Goal: Information Seeking & Learning: Learn about a topic

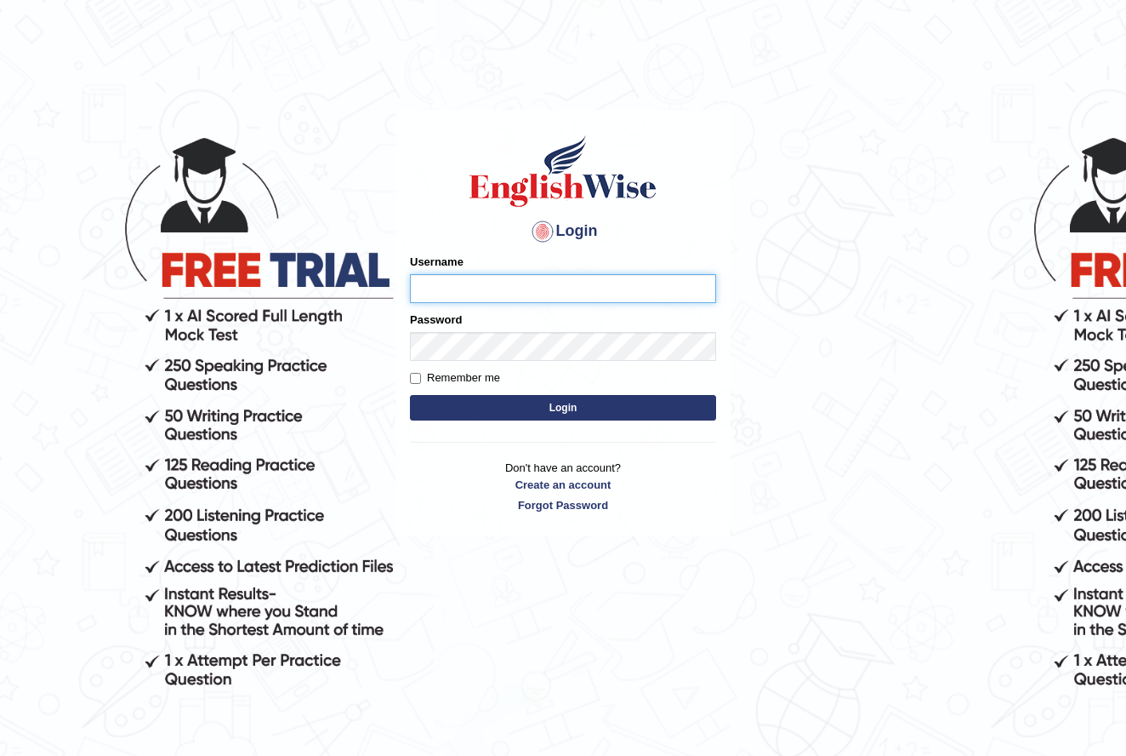
type input "KaewtaPumsuwan"
click at [504, 404] on button "Login" at bounding box center [563, 408] width 306 height 26
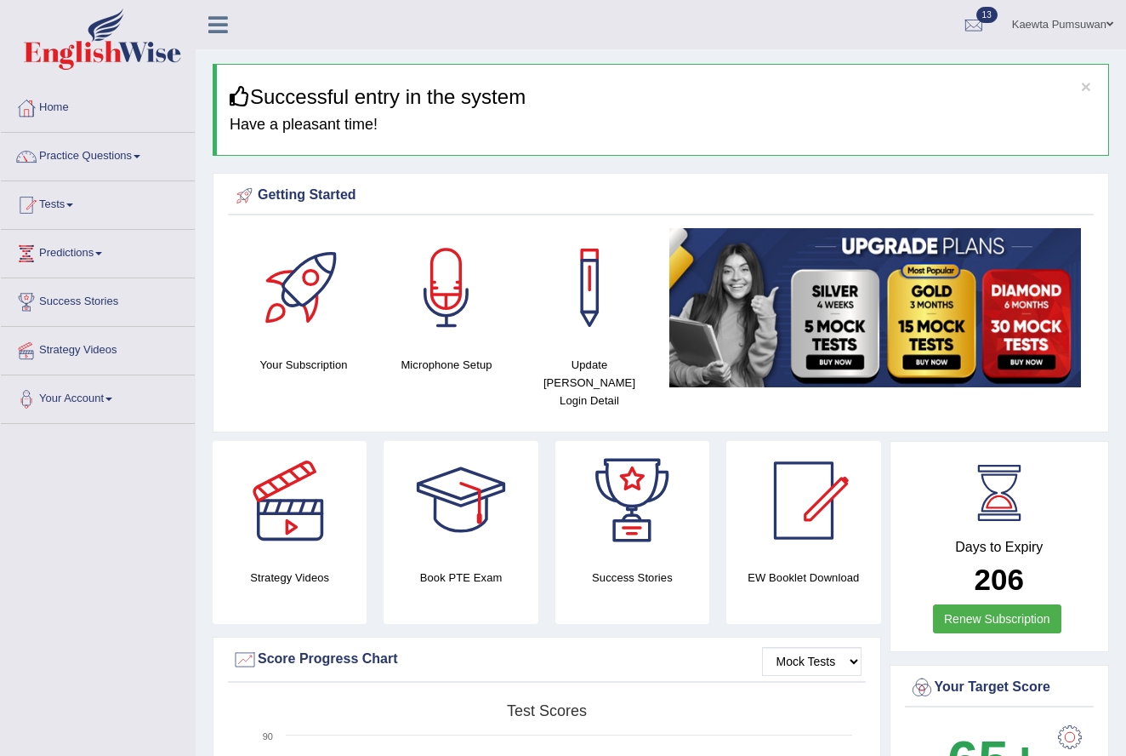
click at [503, 404] on div "Getting Started Your Subscription Microphone Setup Update Pearson Login Detail ×" at bounding box center [661, 302] width 897 height 259
click at [151, 157] on link "Practice Questions" at bounding box center [98, 154] width 194 height 43
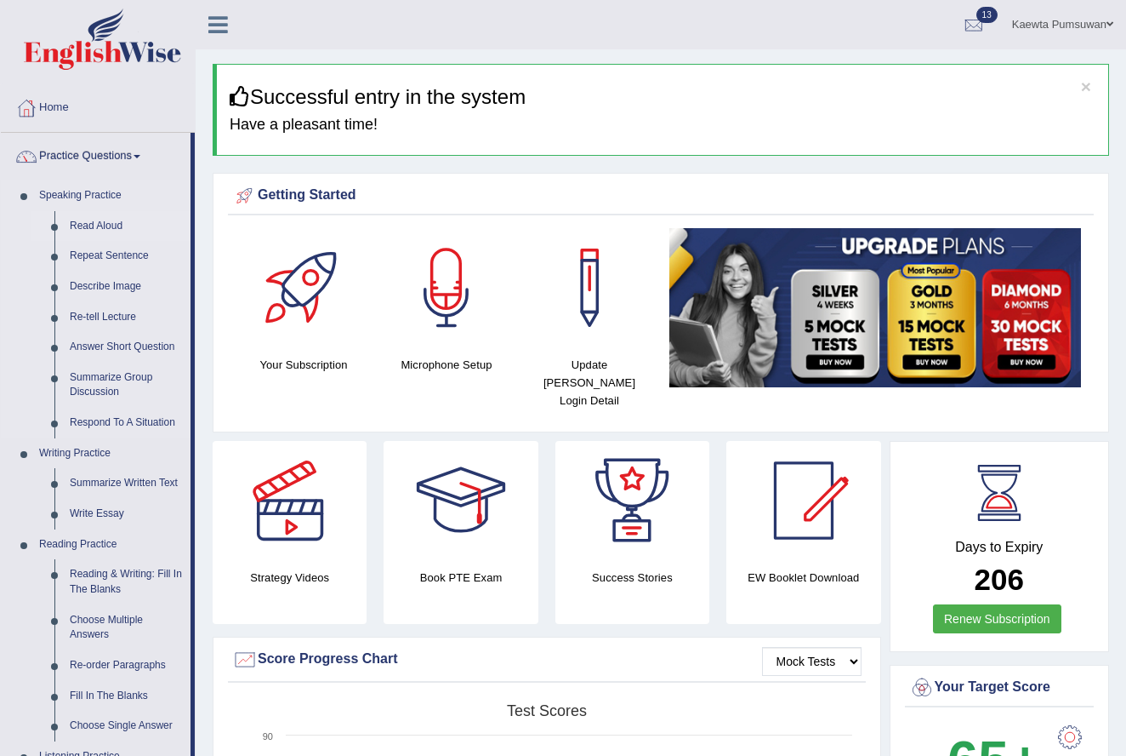
click at [100, 220] on link "Read Aloud" at bounding box center [126, 226] width 128 height 31
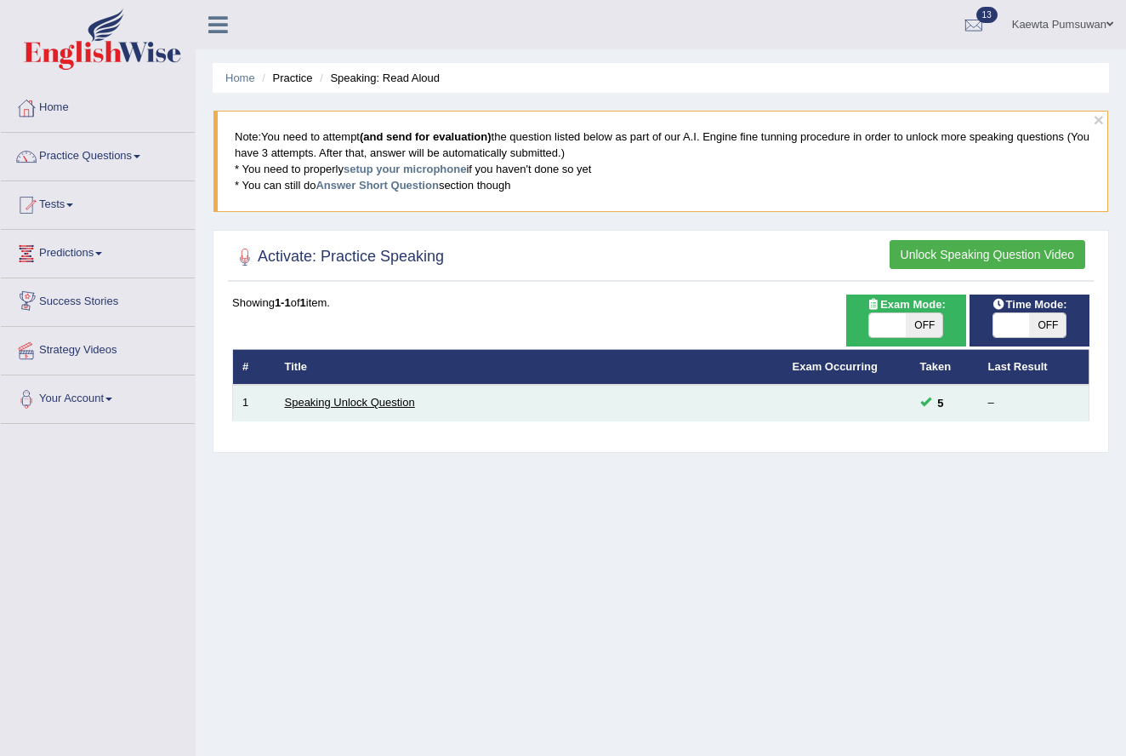
click at [334, 399] on link "Speaking Unlock Question" at bounding box center [350, 402] width 130 height 13
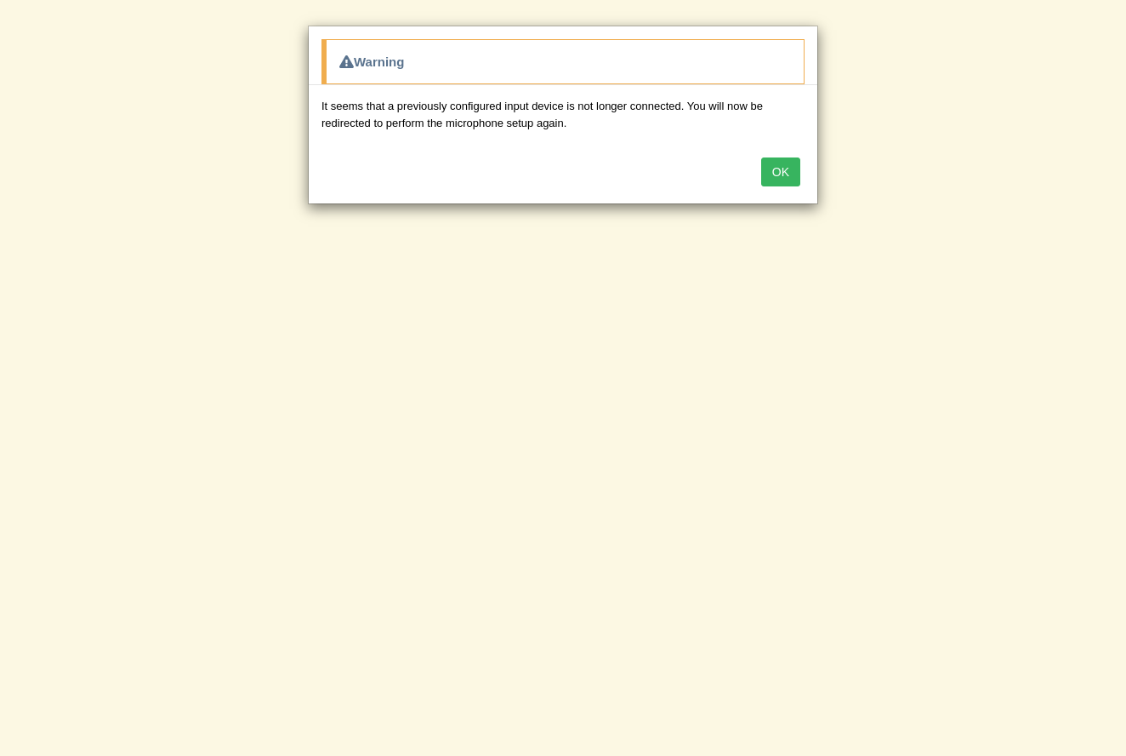
click at [789, 167] on button "OK" at bounding box center [780, 171] width 39 height 29
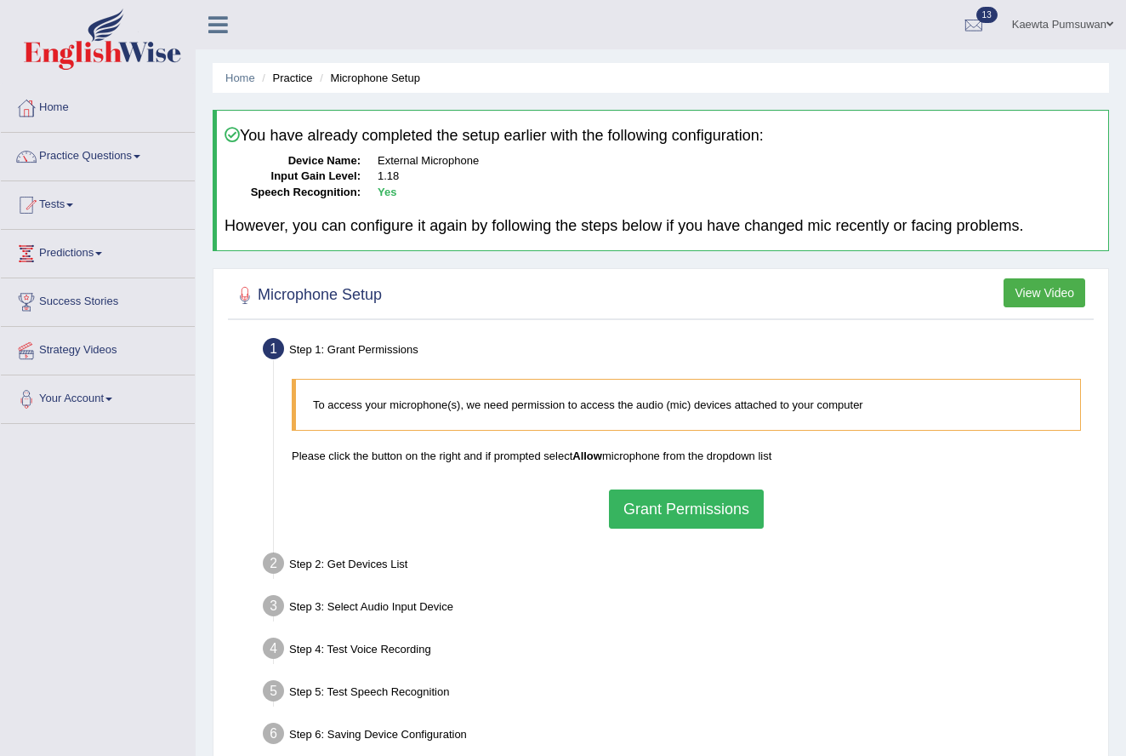
click at [711, 505] on button "Grant Permissions" at bounding box center [686, 508] width 155 height 39
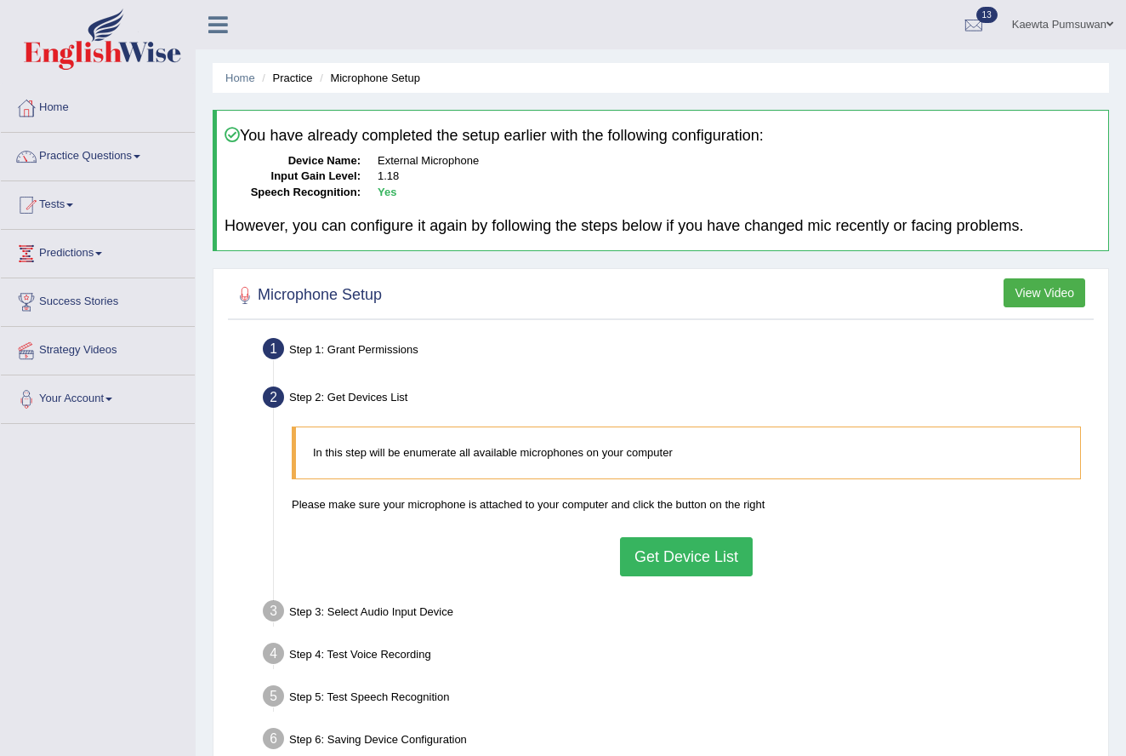
click at [672, 552] on button "Get Device List" at bounding box center [686, 556] width 133 height 39
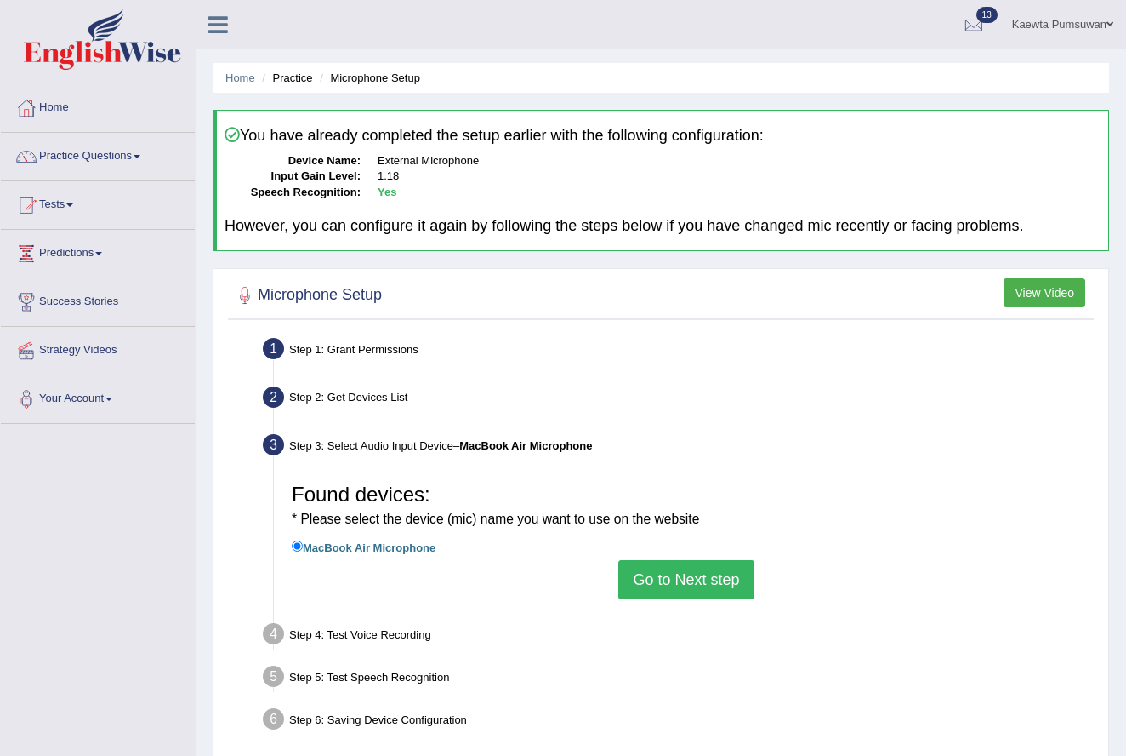
click at [670, 569] on button "Go to Next step" at bounding box center [686, 579] width 135 height 39
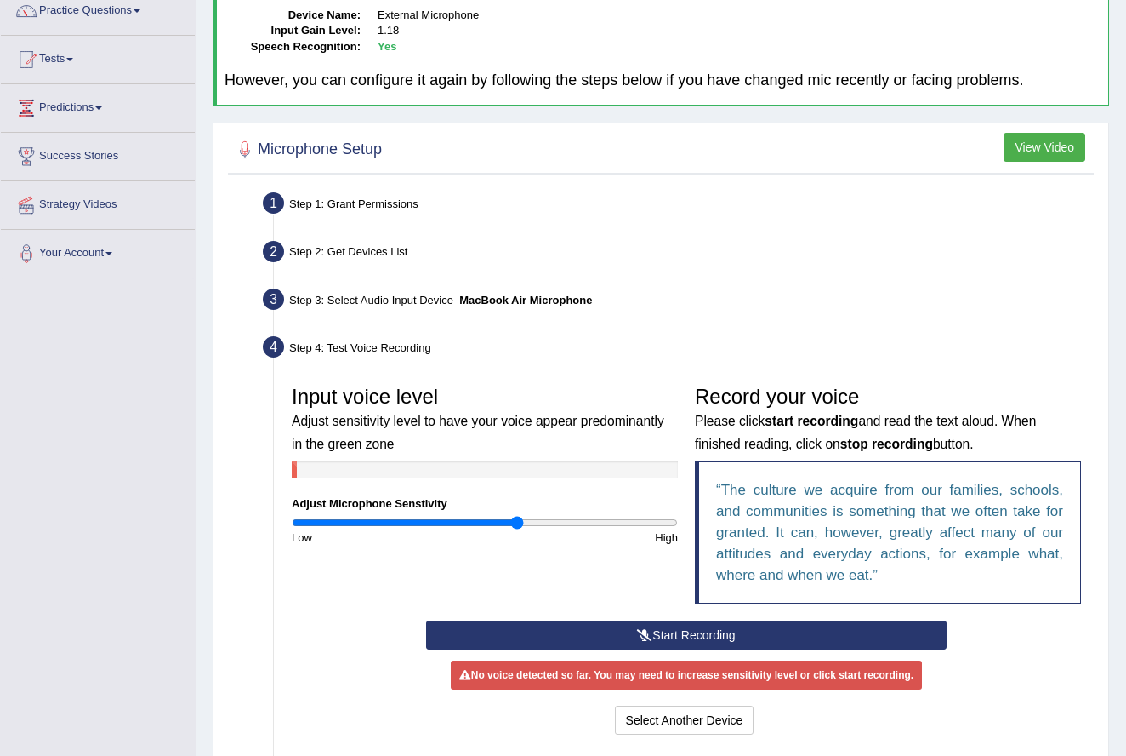
scroll to position [151, 0]
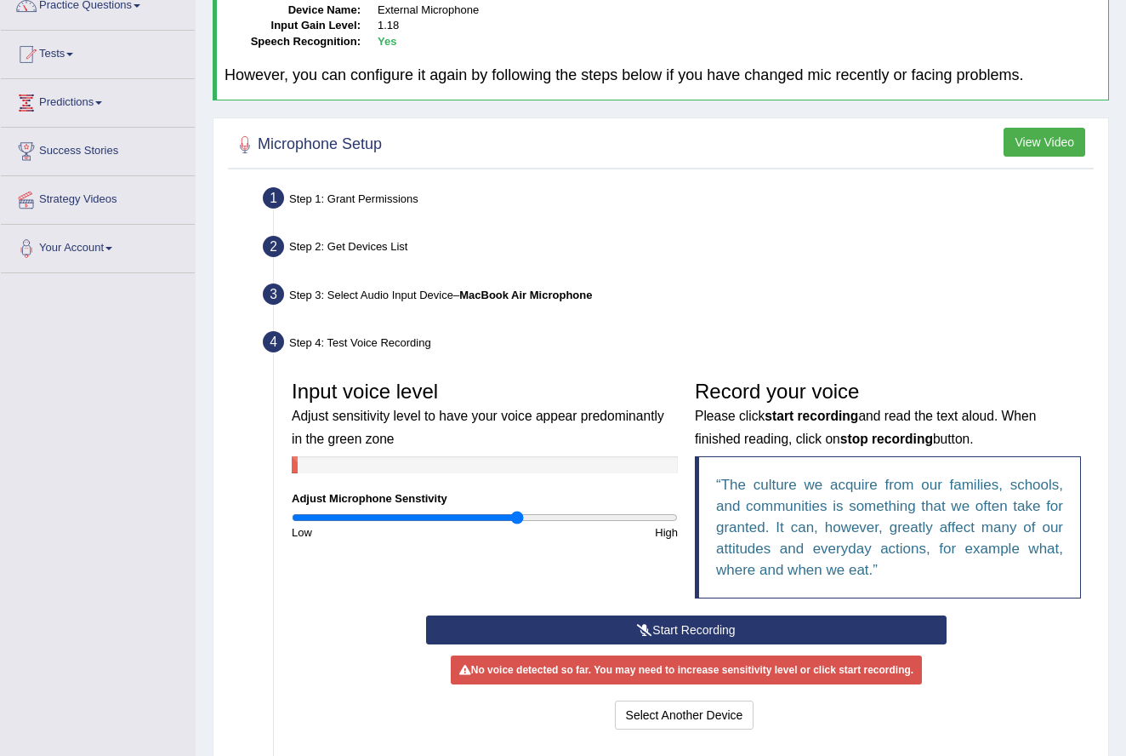
click at [726, 624] on button "Start Recording" at bounding box center [686, 629] width 521 height 29
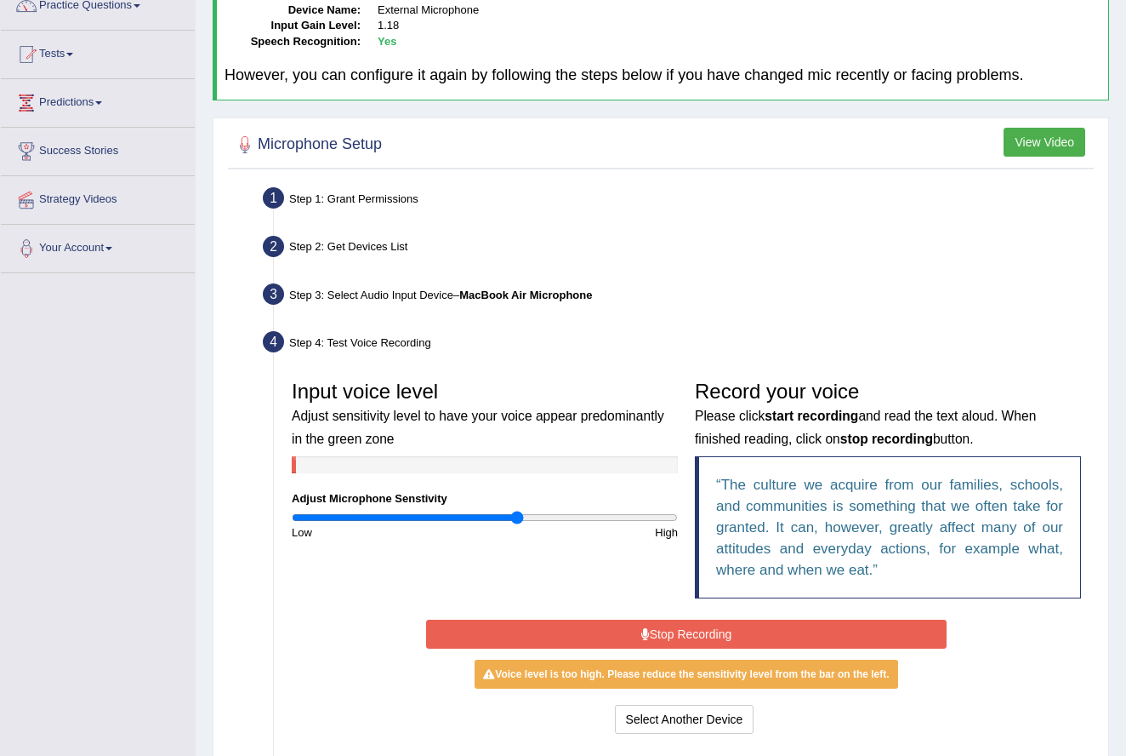
click at [726, 624] on button "Stop Recording" at bounding box center [686, 633] width 521 height 29
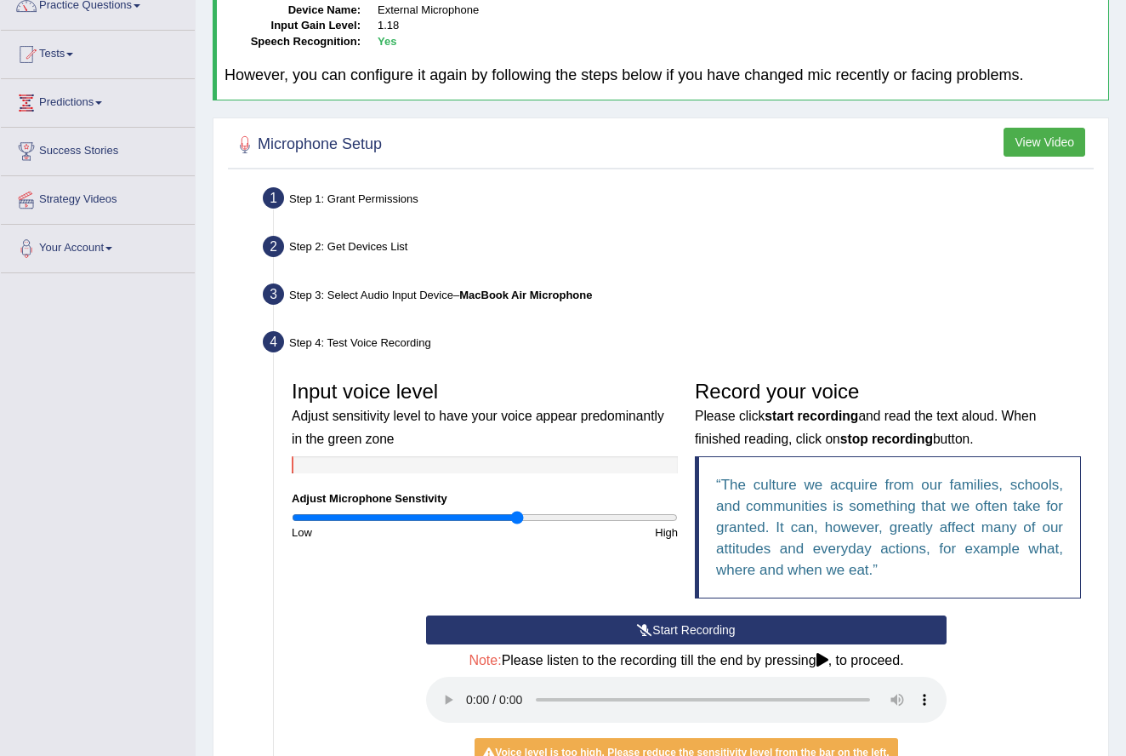
click at [467, 685] on audio at bounding box center [686, 699] width 521 height 46
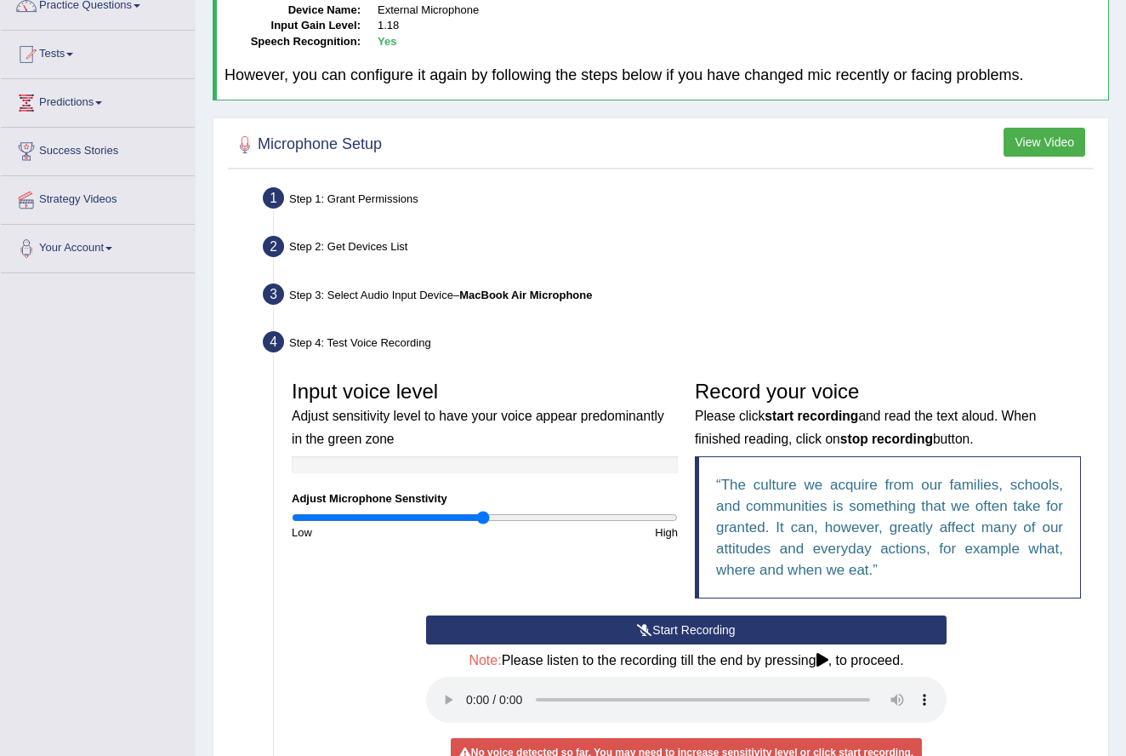
drag, startPoint x: 516, startPoint y: 513, endPoint x: 482, endPoint y: 509, distance: 34.3
type input "1"
click at [482, 510] on input "range" at bounding box center [485, 517] width 386 height 14
click at [468, 684] on audio at bounding box center [686, 699] width 521 height 46
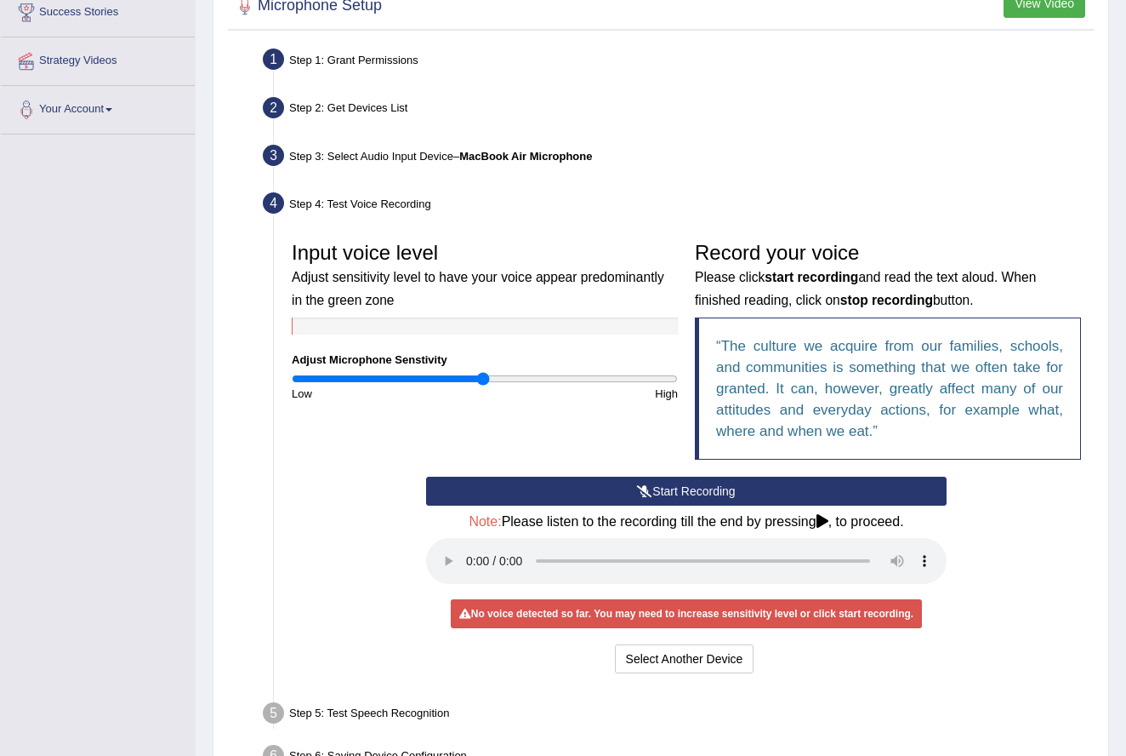
scroll to position [298, 0]
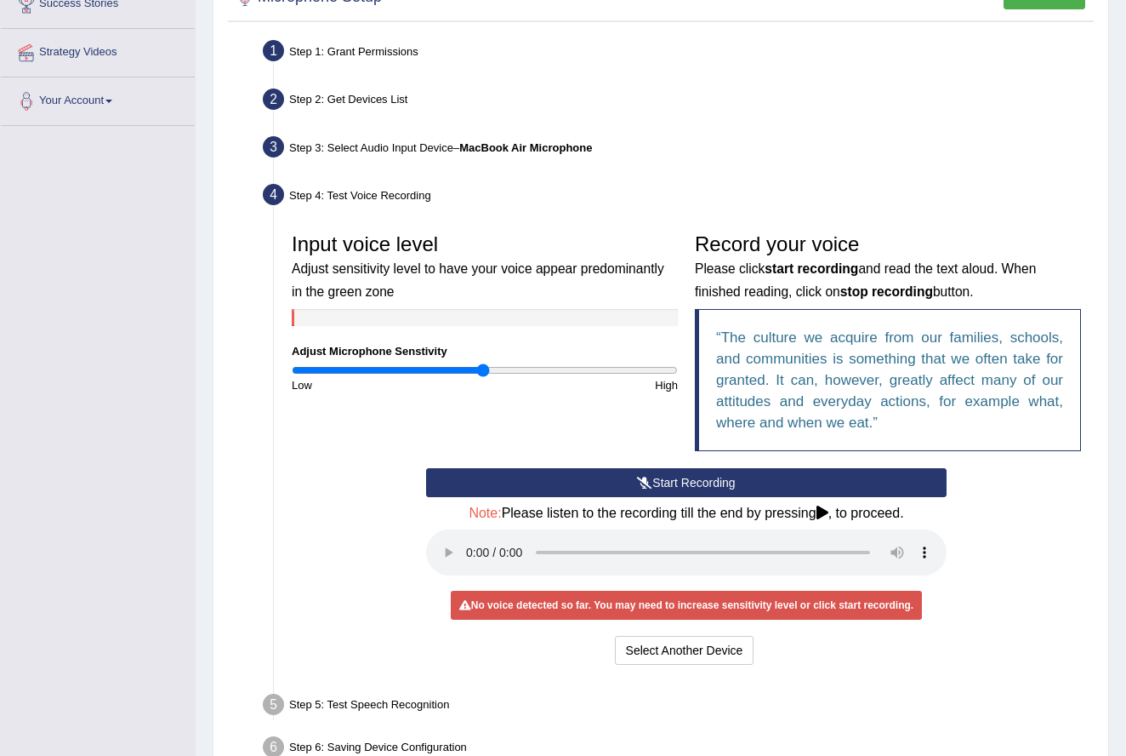
click at [717, 476] on button "Start Recording" at bounding box center [686, 482] width 521 height 29
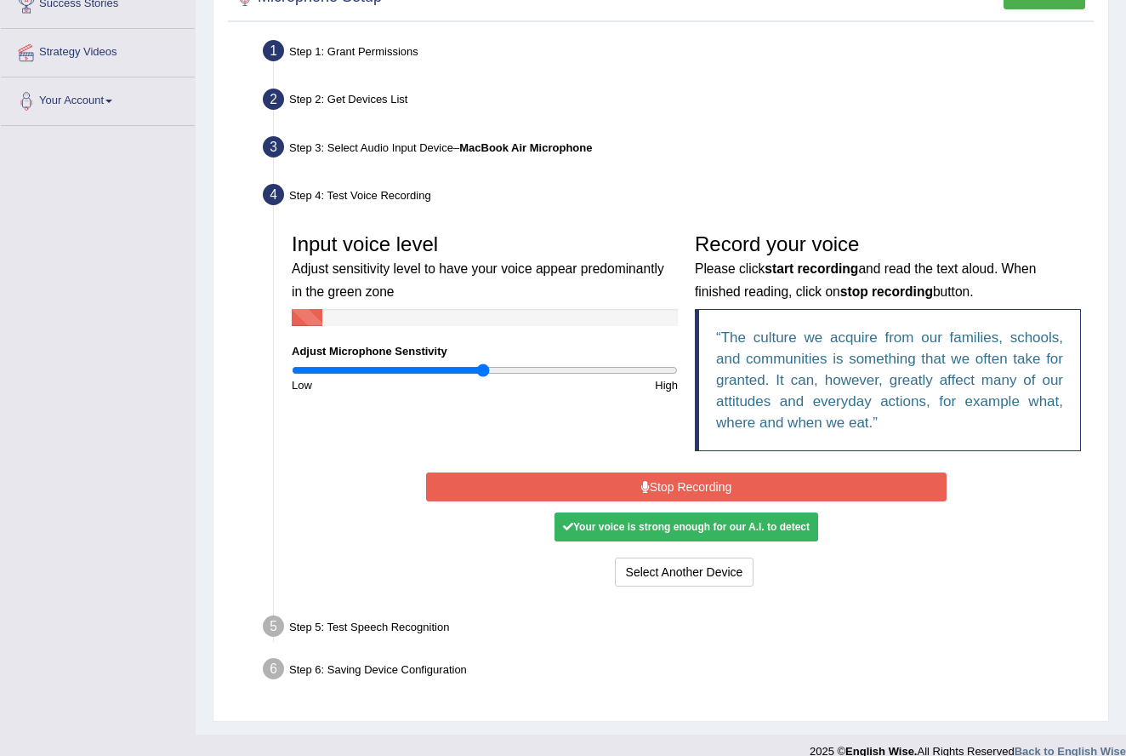
click at [717, 476] on button "Stop Recording" at bounding box center [686, 486] width 521 height 29
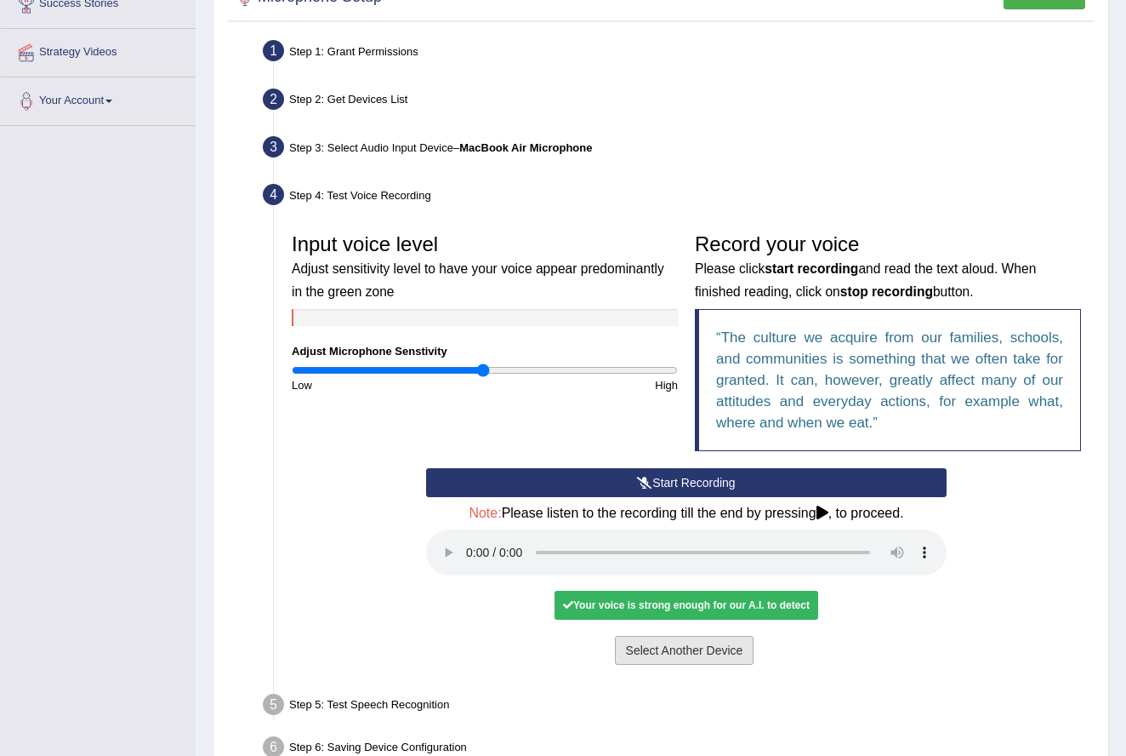
click at [680, 636] on button "Select Another Device" at bounding box center [685, 650] width 140 height 29
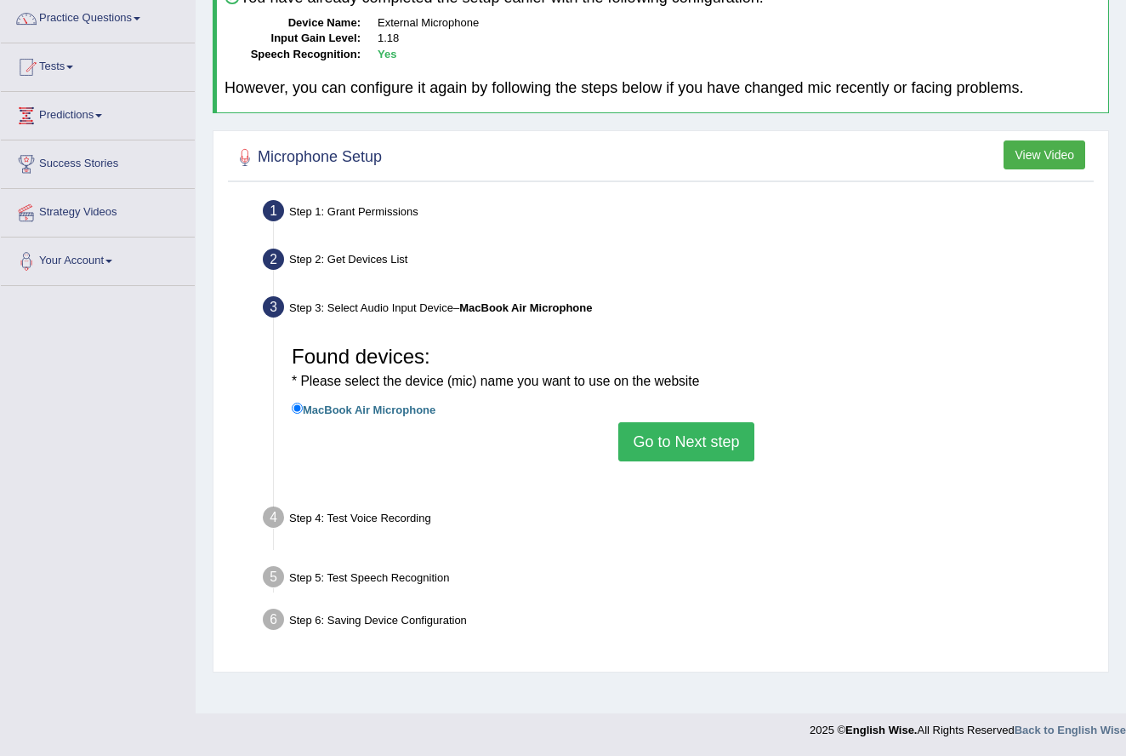
scroll to position [138, 0]
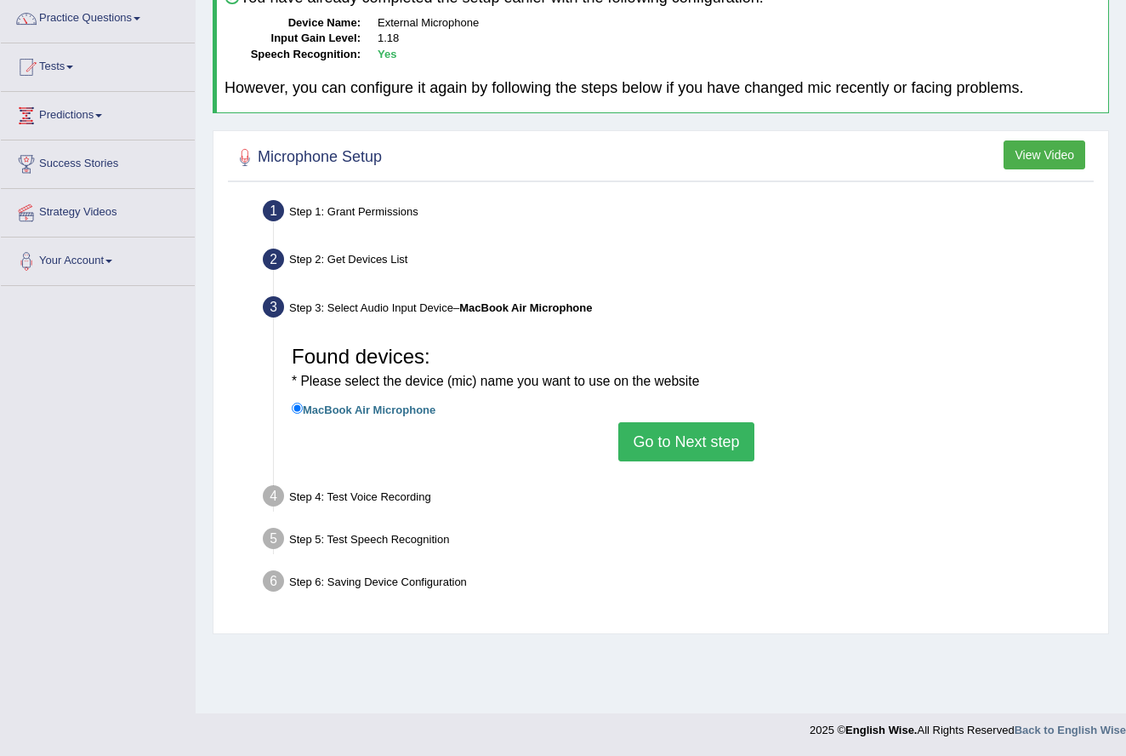
click at [700, 427] on button "Go to Next step" at bounding box center [686, 441] width 135 height 39
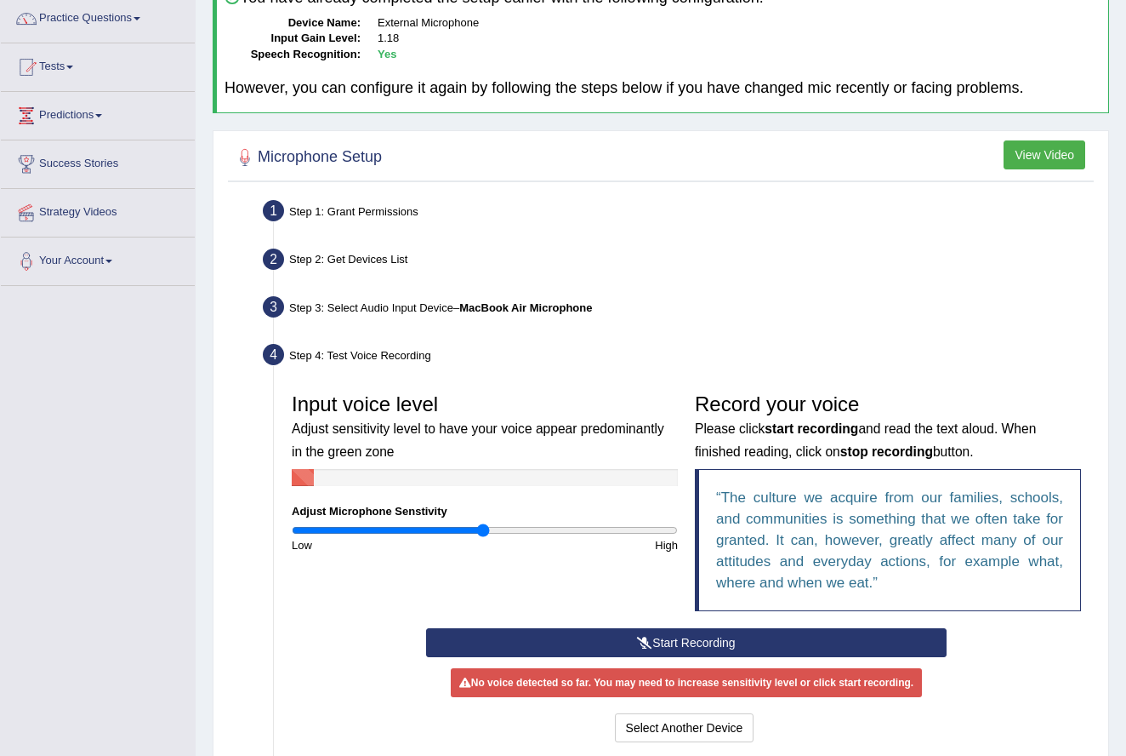
click at [661, 635] on button "Start Recording" at bounding box center [686, 642] width 521 height 29
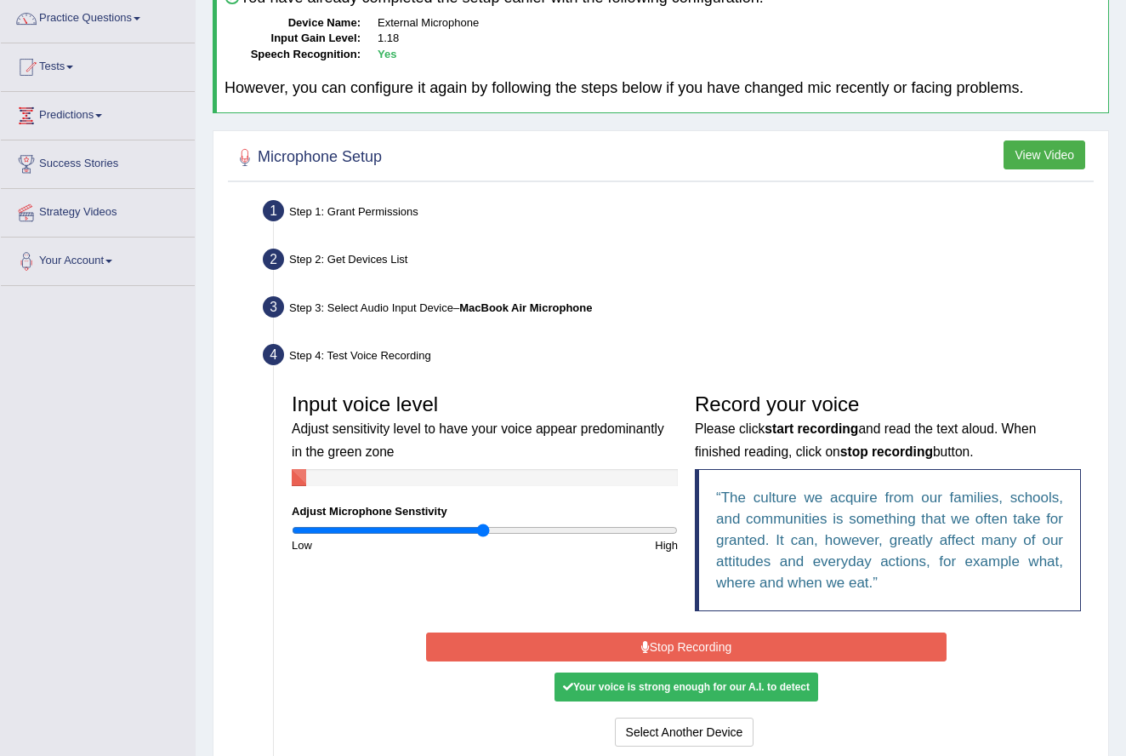
click at [656, 643] on button "Stop Recording" at bounding box center [686, 646] width 521 height 29
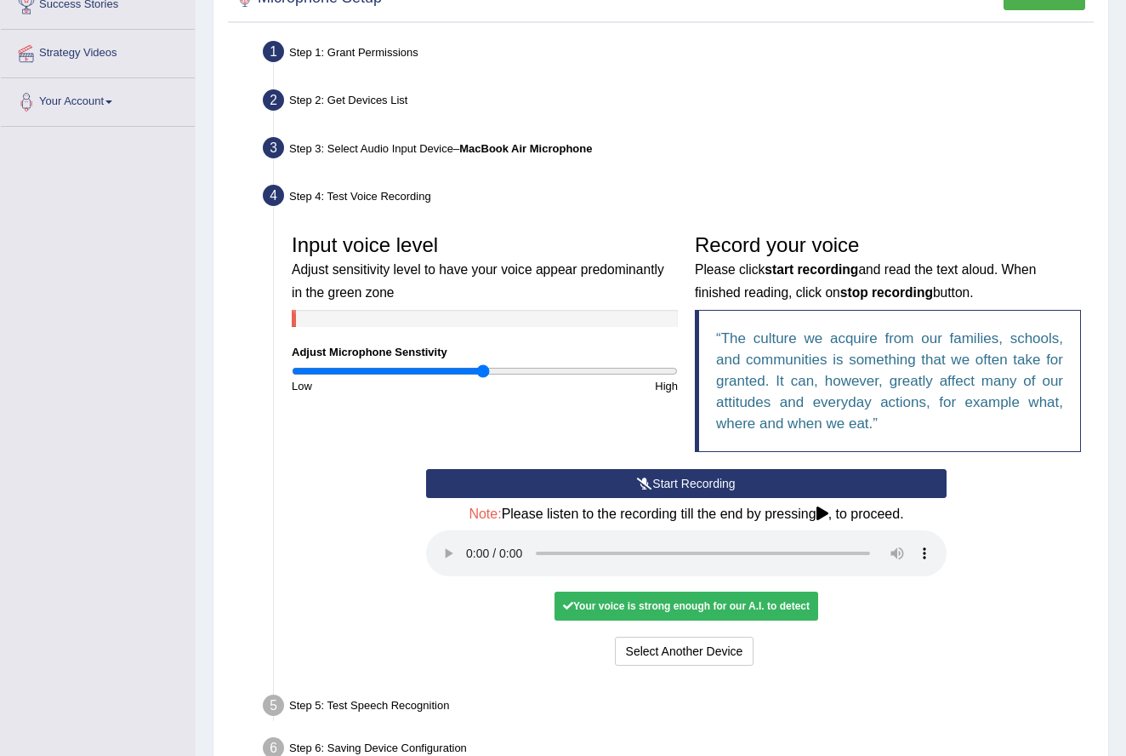
scroll to position [299, 0]
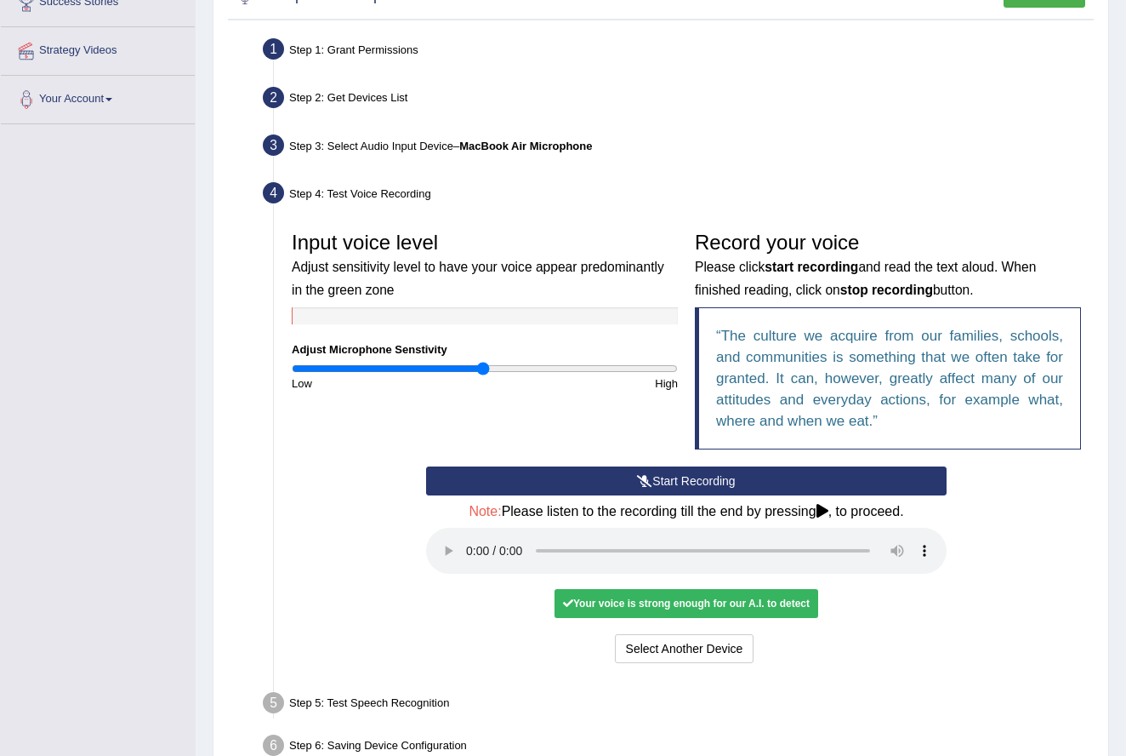
click at [468, 538] on audio at bounding box center [686, 550] width 521 height 46
click at [790, 634] on button "Voice is ok. Go to Next step" at bounding box center [758, 648] width 168 height 29
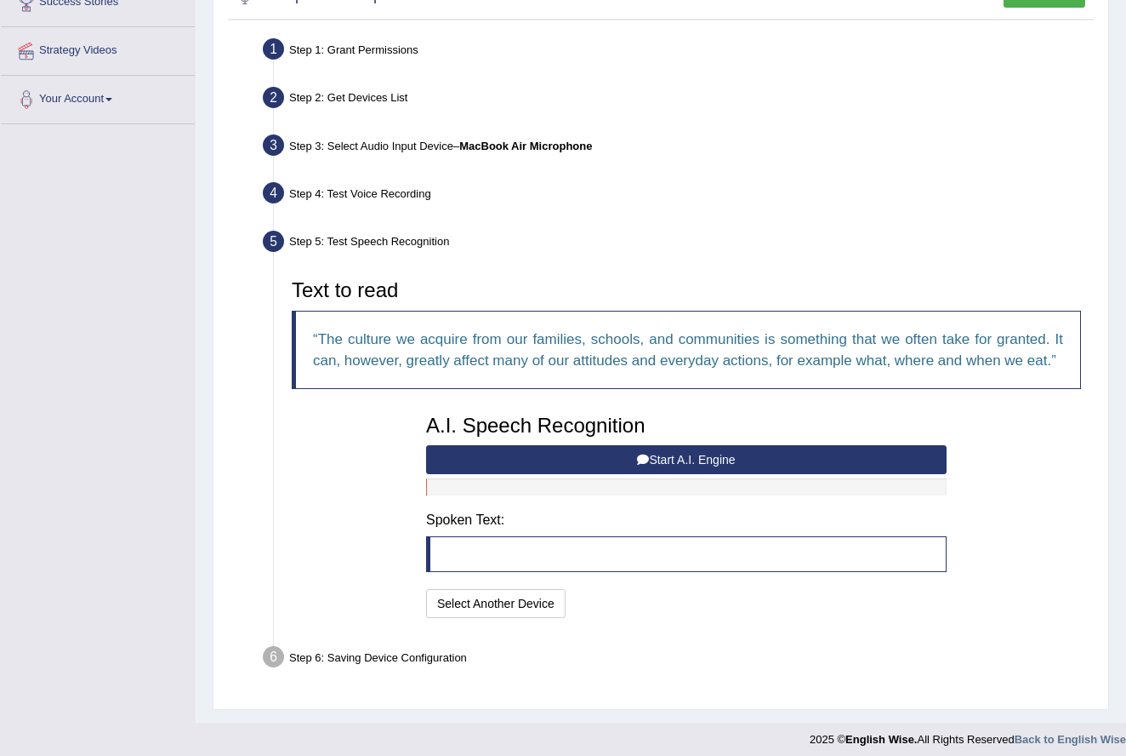
click at [679, 474] on button "Start A.I. Engine" at bounding box center [686, 459] width 521 height 29
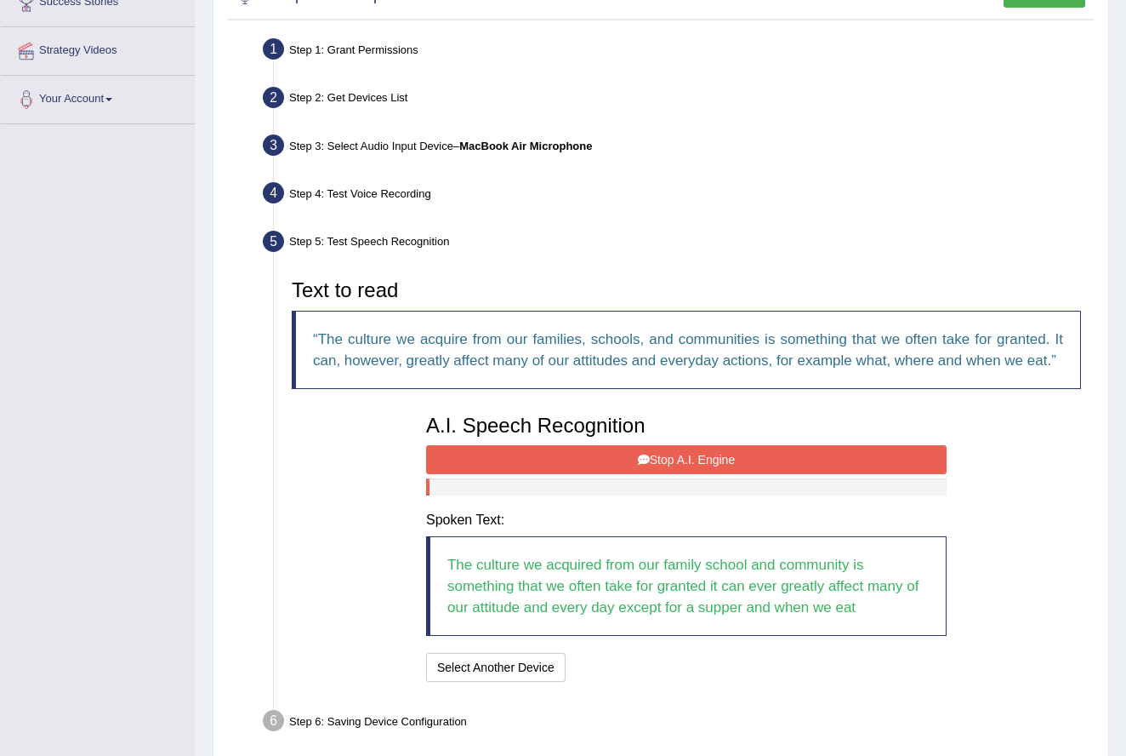
click at [680, 474] on button "Stop A.I. Engine" at bounding box center [686, 459] width 521 height 29
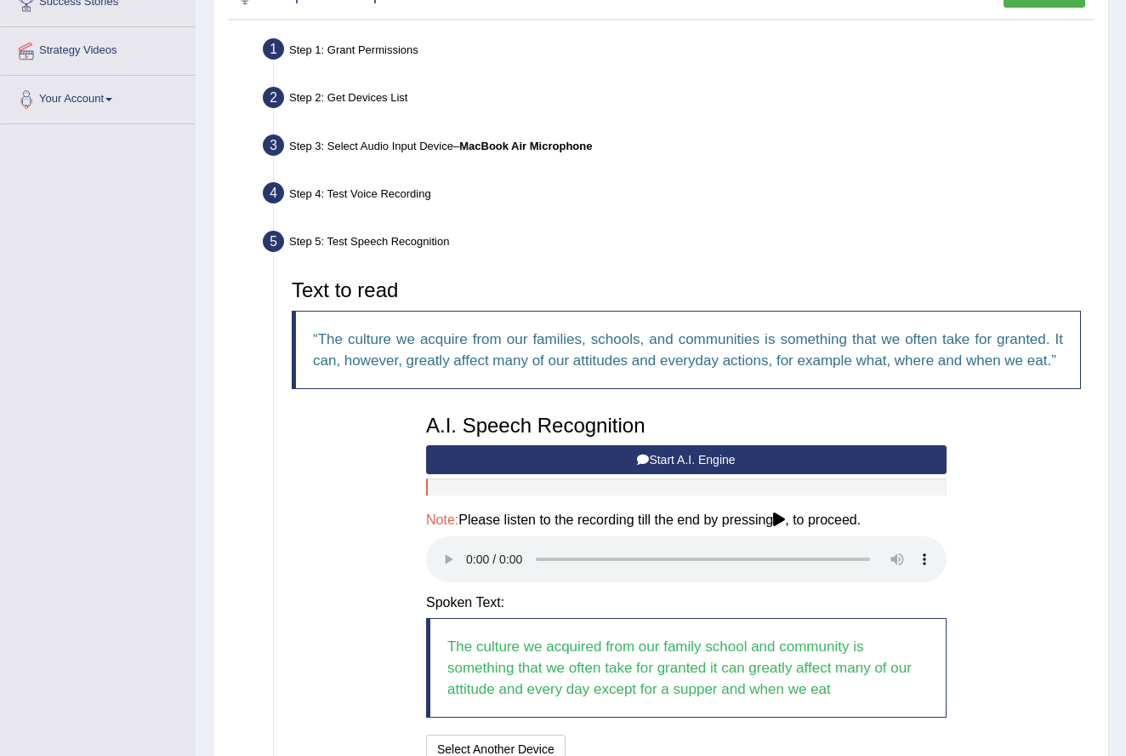
click at [466, 565] on audio at bounding box center [686, 559] width 521 height 46
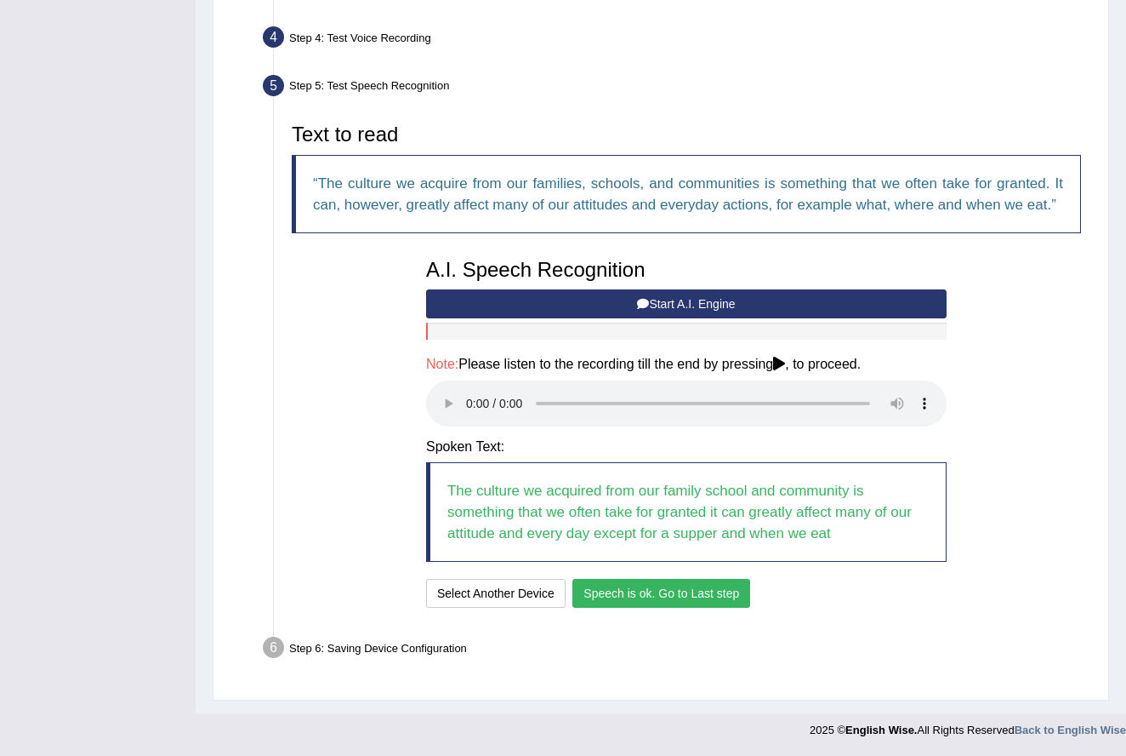
scroll to position [452, 0]
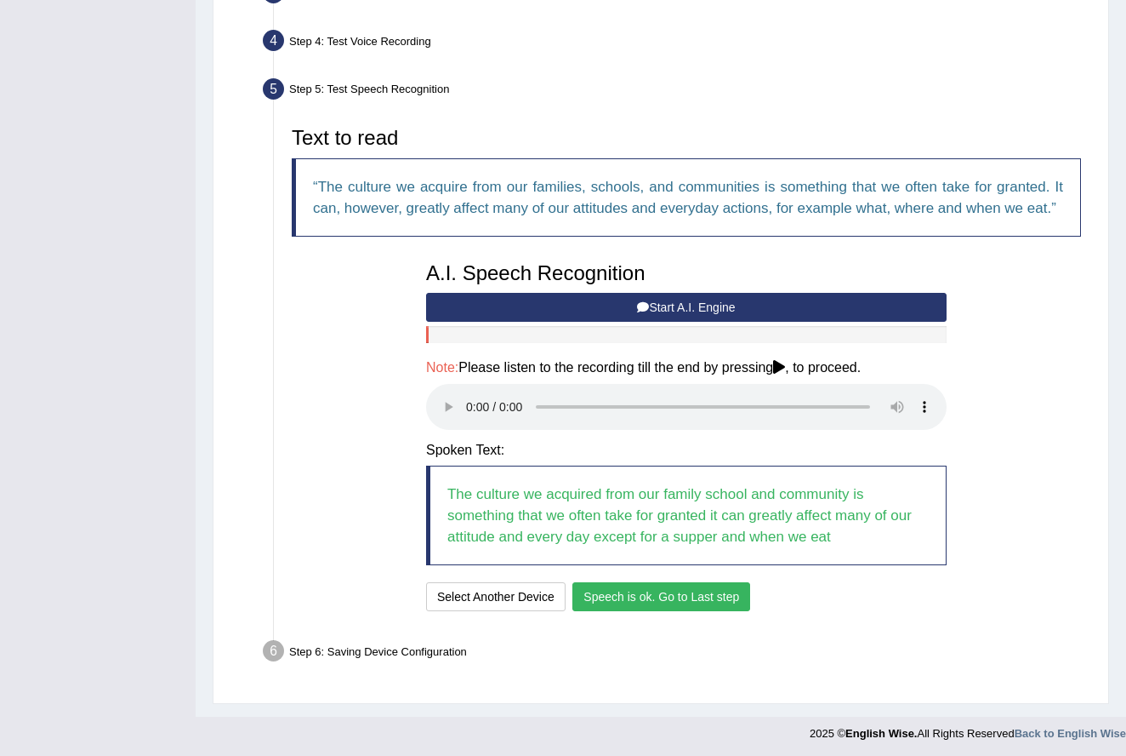
click at [645, 586] on button "Speech is ok. Go to Last step" at bounding box center [662, 596] width 178 height 29
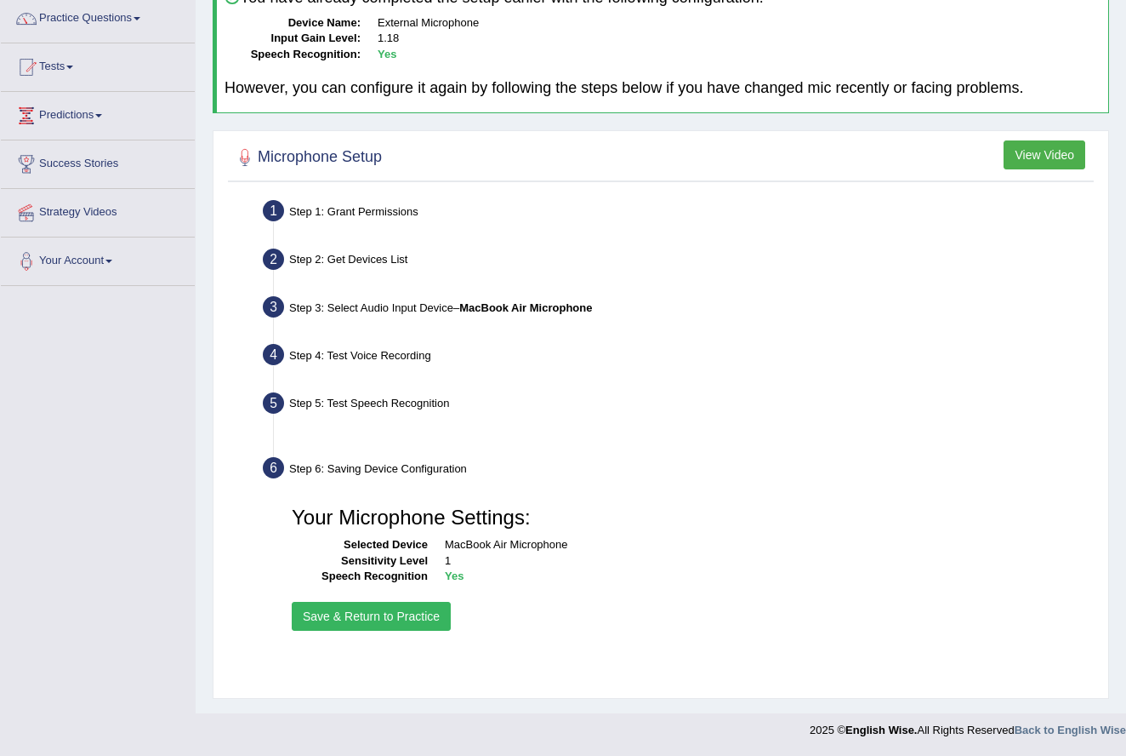
scroll to position [138, 0]
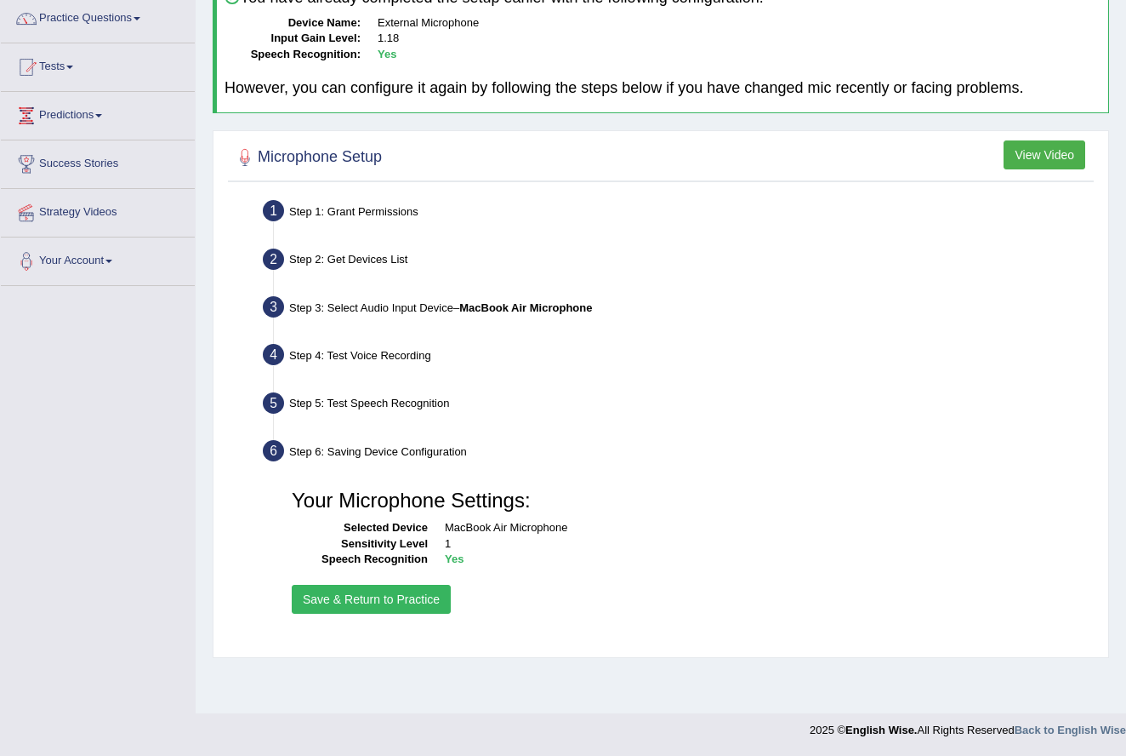
click at [349, 590] on button "Save & Return to Practice" at bounding box center [371, 599] width 159 height 29
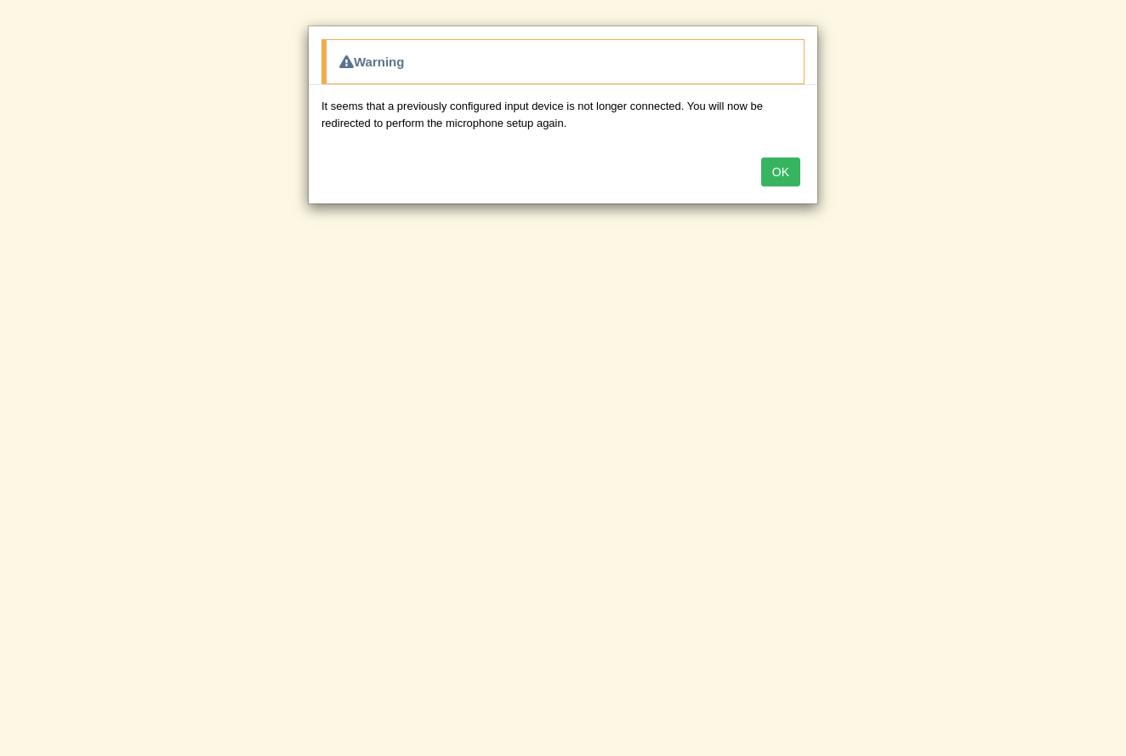
click at [790, 169] on button "OK" at bounding box center [780, 171] width 39 height 29
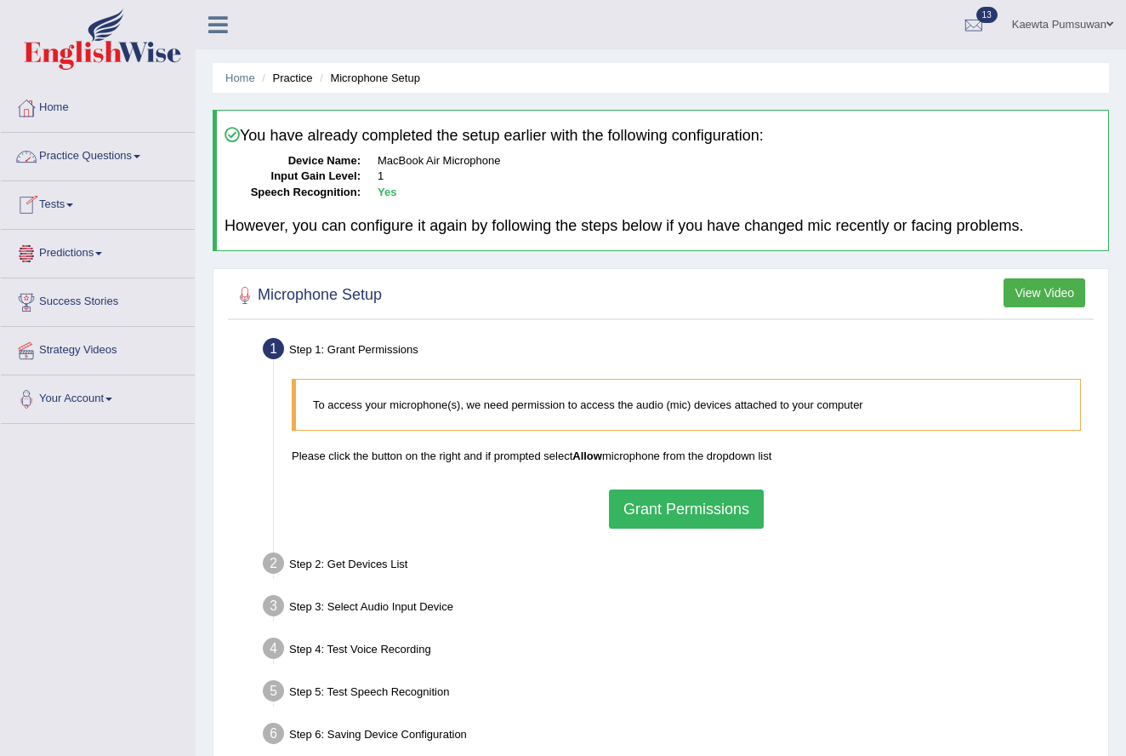
click at [142, 151] on link "Practice Questions" at bounding box center [98, 154] width 194 height 43
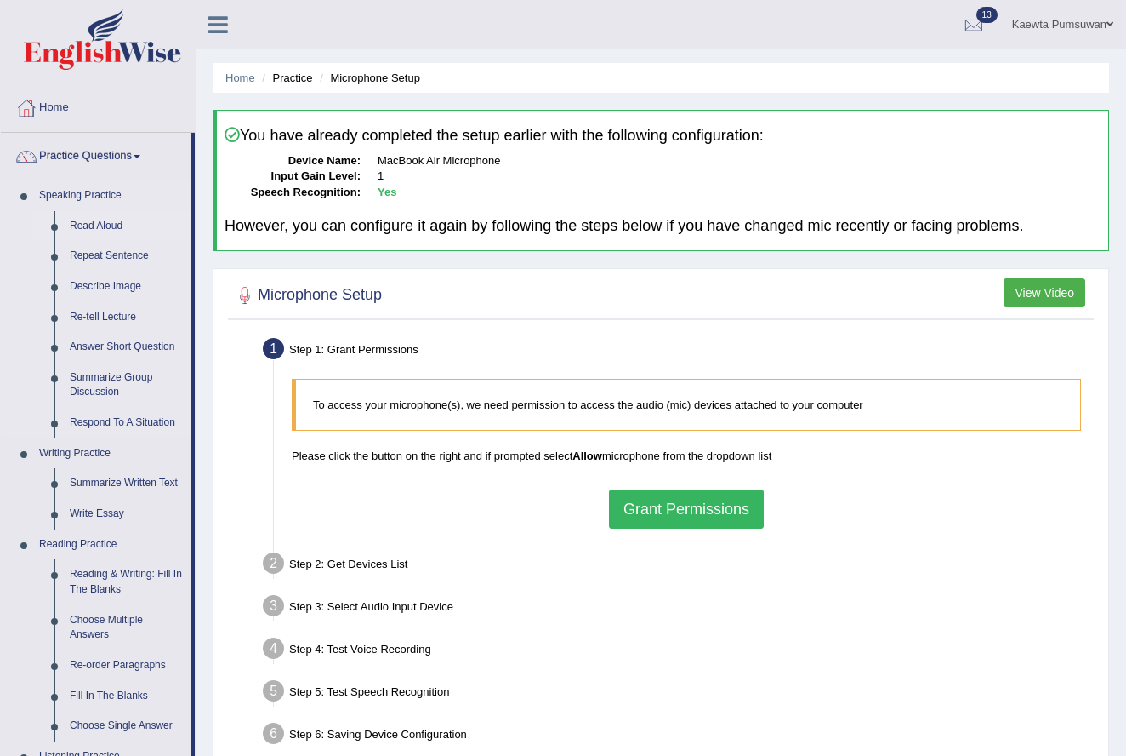
click at [111, 225] on link "Read Aloud" at bounding box center [126, 226] width 128 height 31
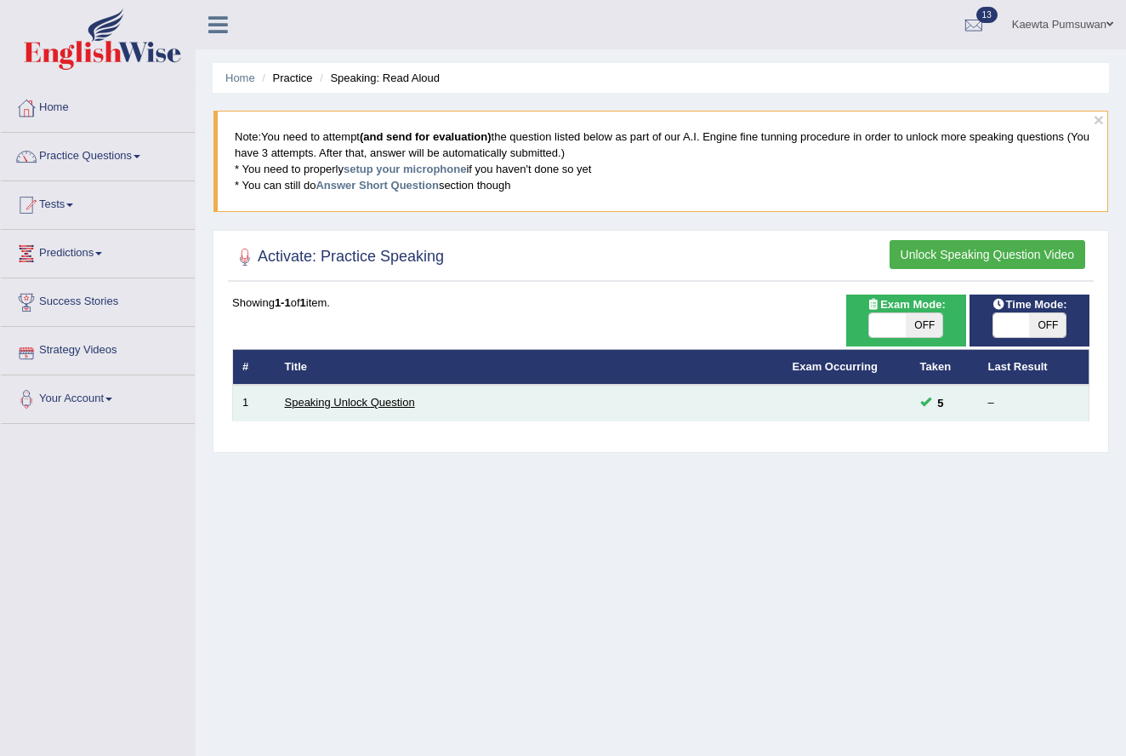
click at [361, 401] on link "Speaking Unlock Question" at bounding box center [350, 402] width 130 height 13
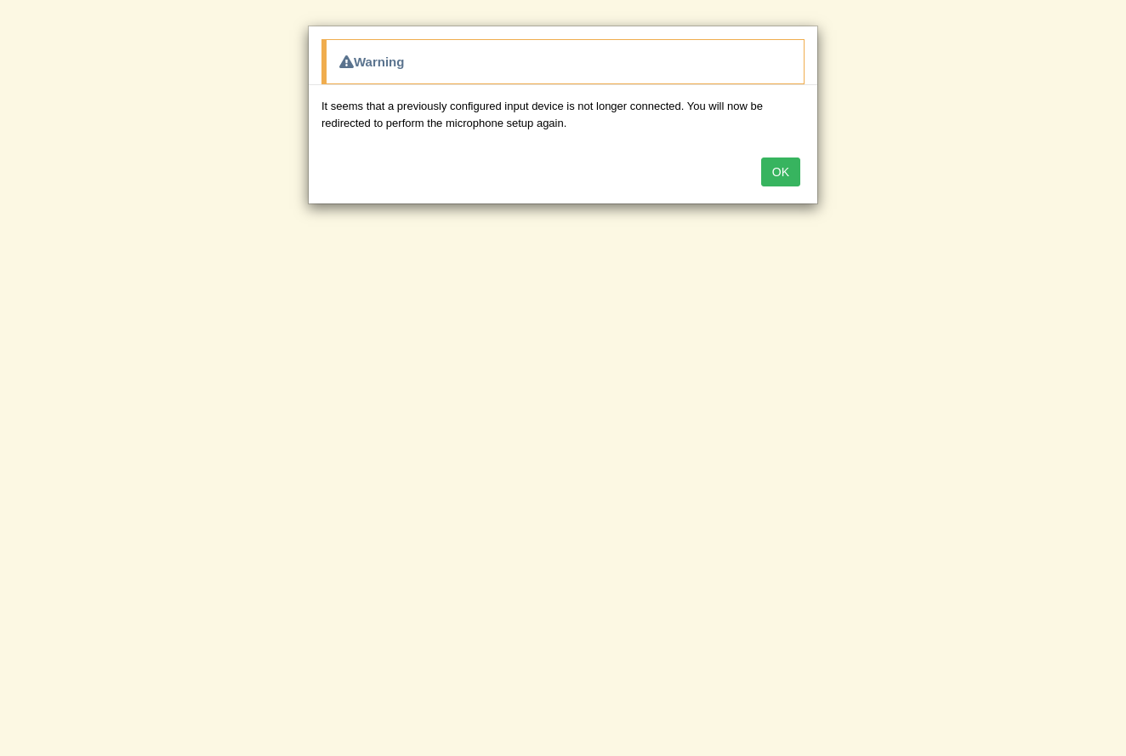
click at [783, 172] on button "OK" at bounding box center [780, 171] width 39 height 29
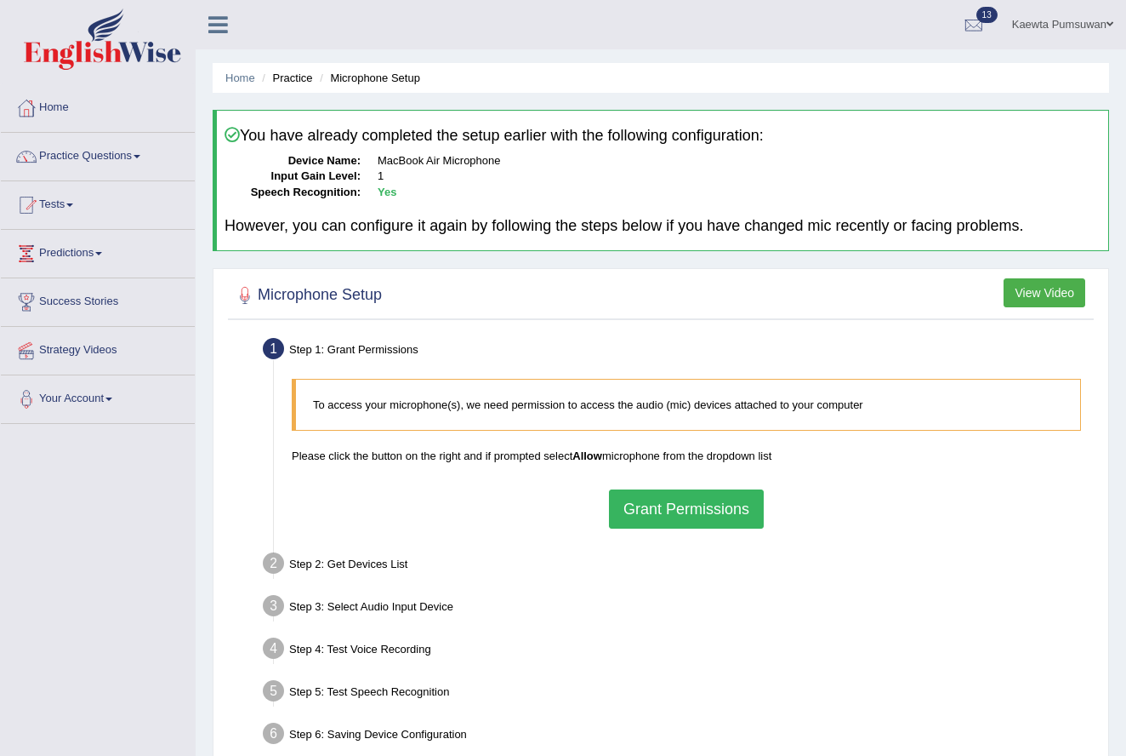
click at [708, 505] on button "Grant Permissions" at bounding box center [686, 508] width 155 height 39
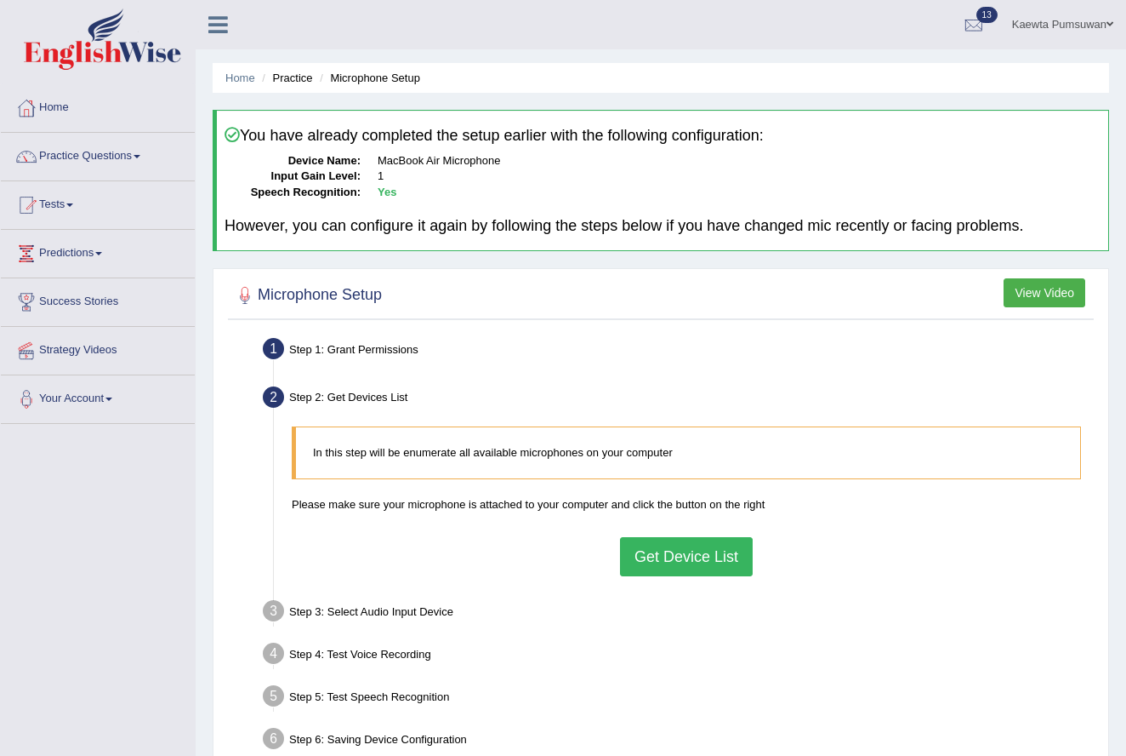
click at [700, 558] on button "Get Device List" at bounding box center [686, 556] width 133 height 39
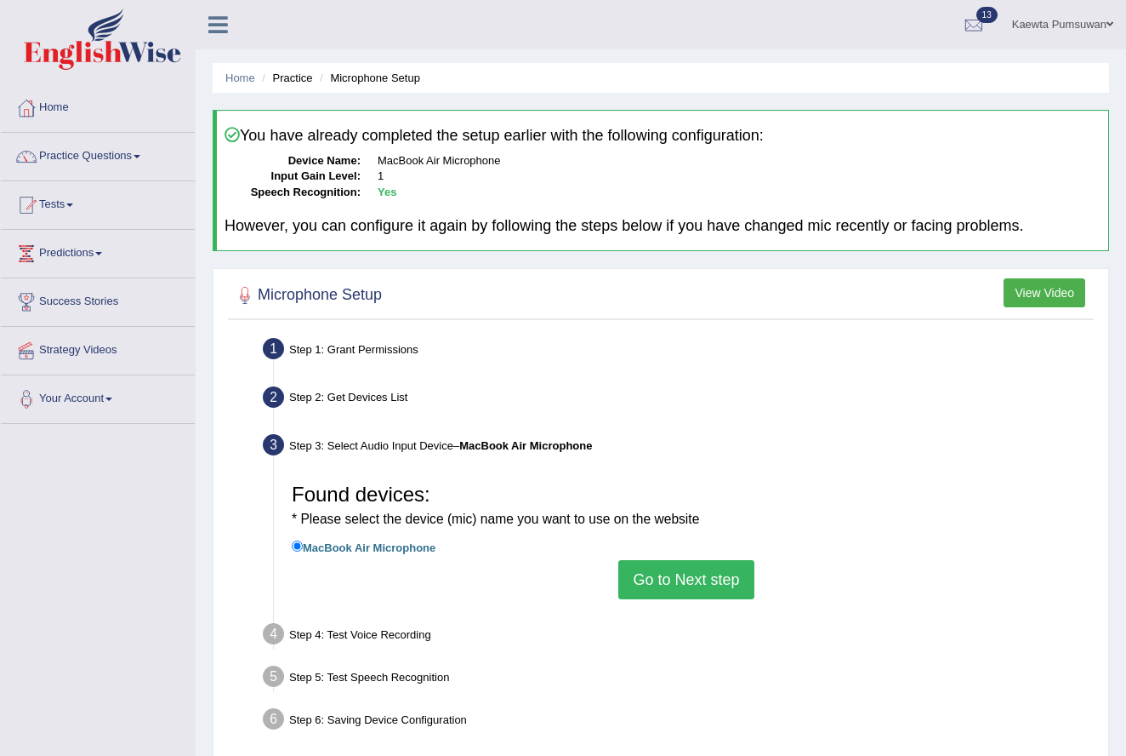
click at [698, 569] on button "Go to Next step" at bounding box center [686, 579] width 135 height 39
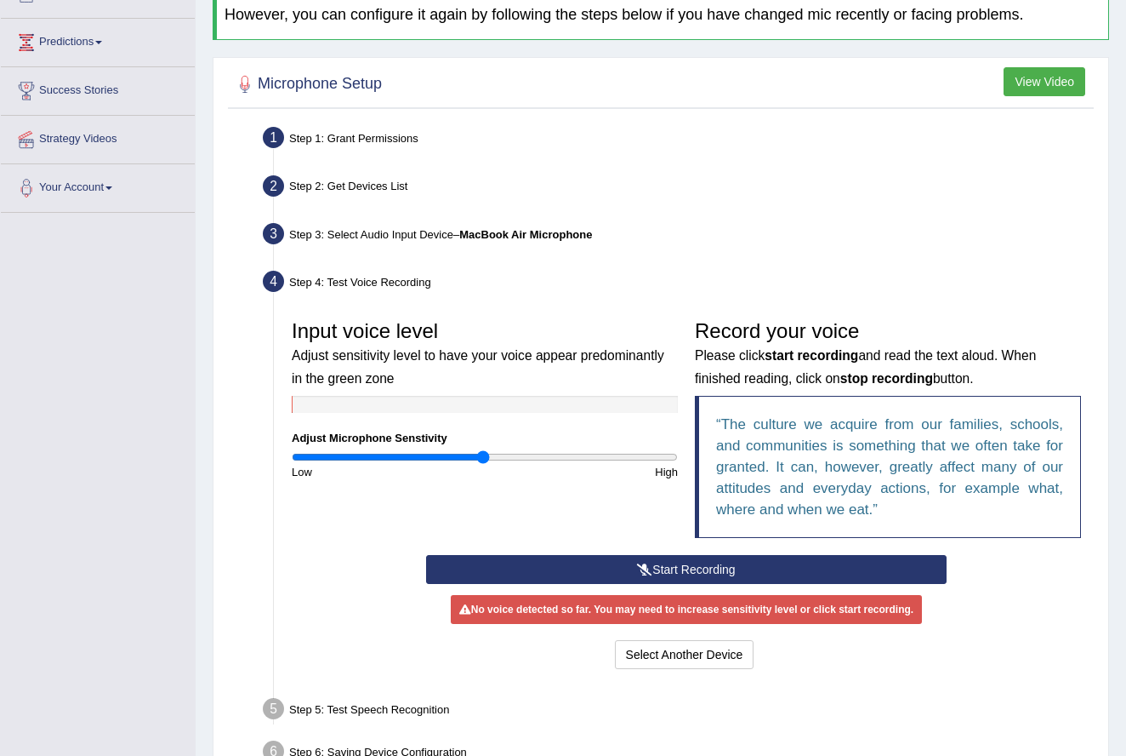
scroll to position [216, 0]
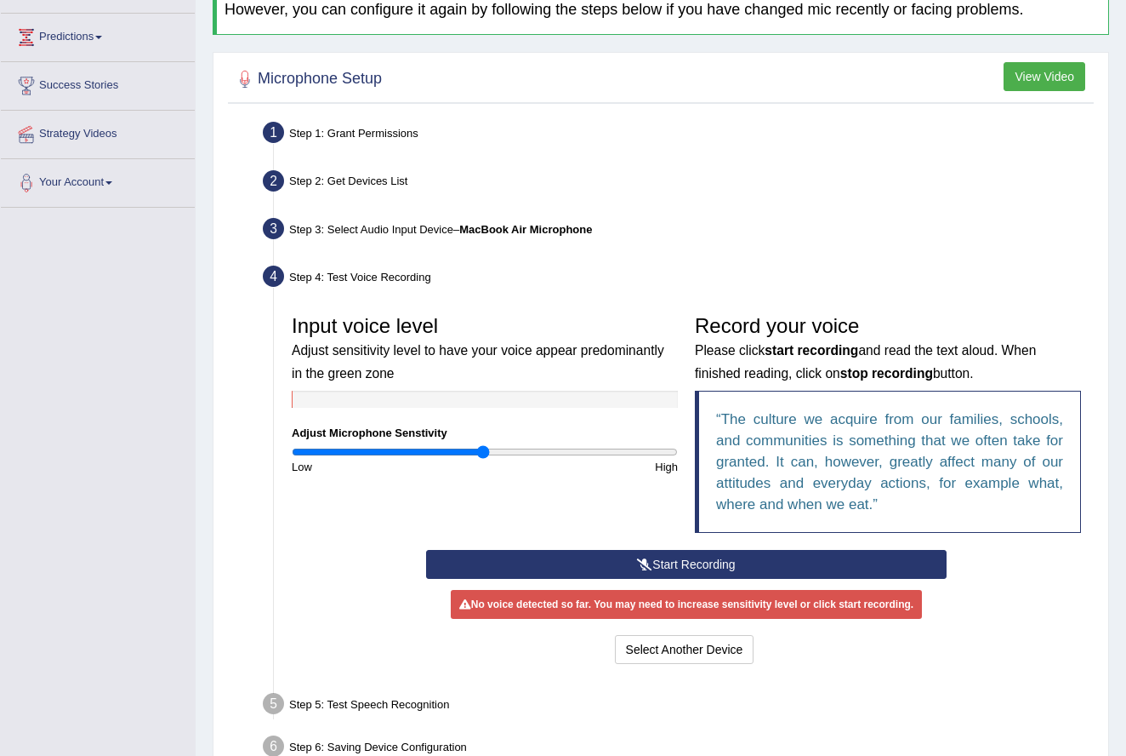
click at [767, 560] on button "Start Recording" at bounding box center [686, 564] width 521 height 29
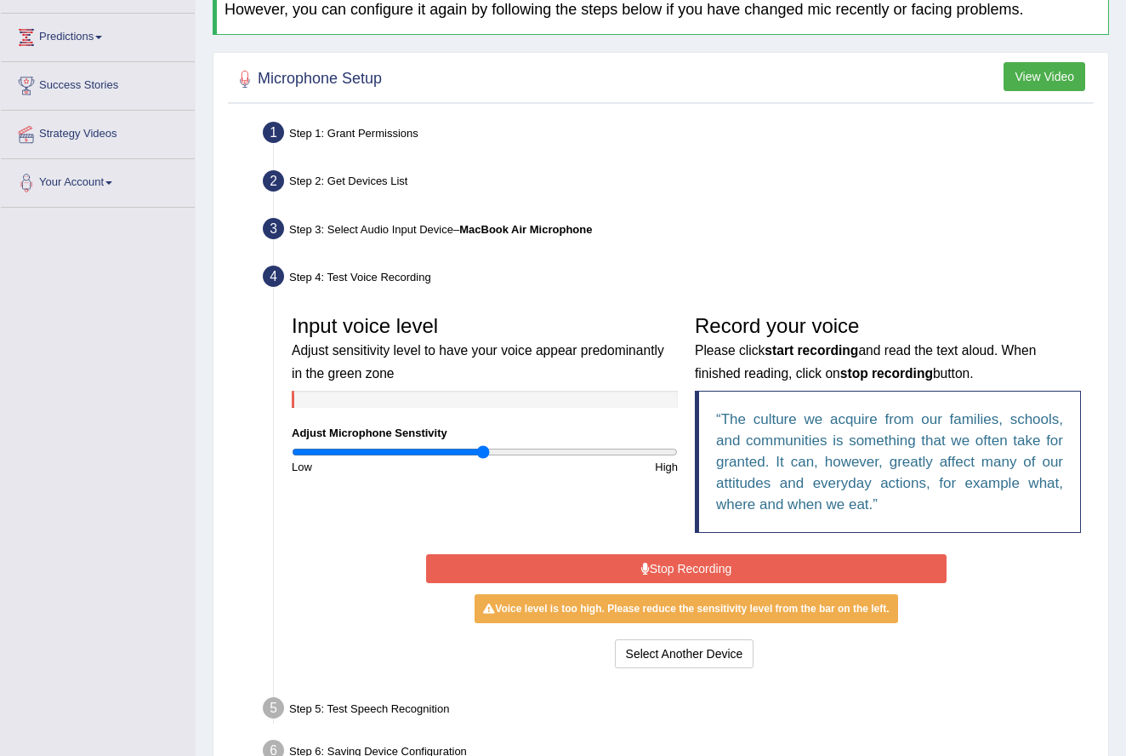
click at [767, 560] on button "Stop Recording" at bounding box center [686, 568] width 521 height 29
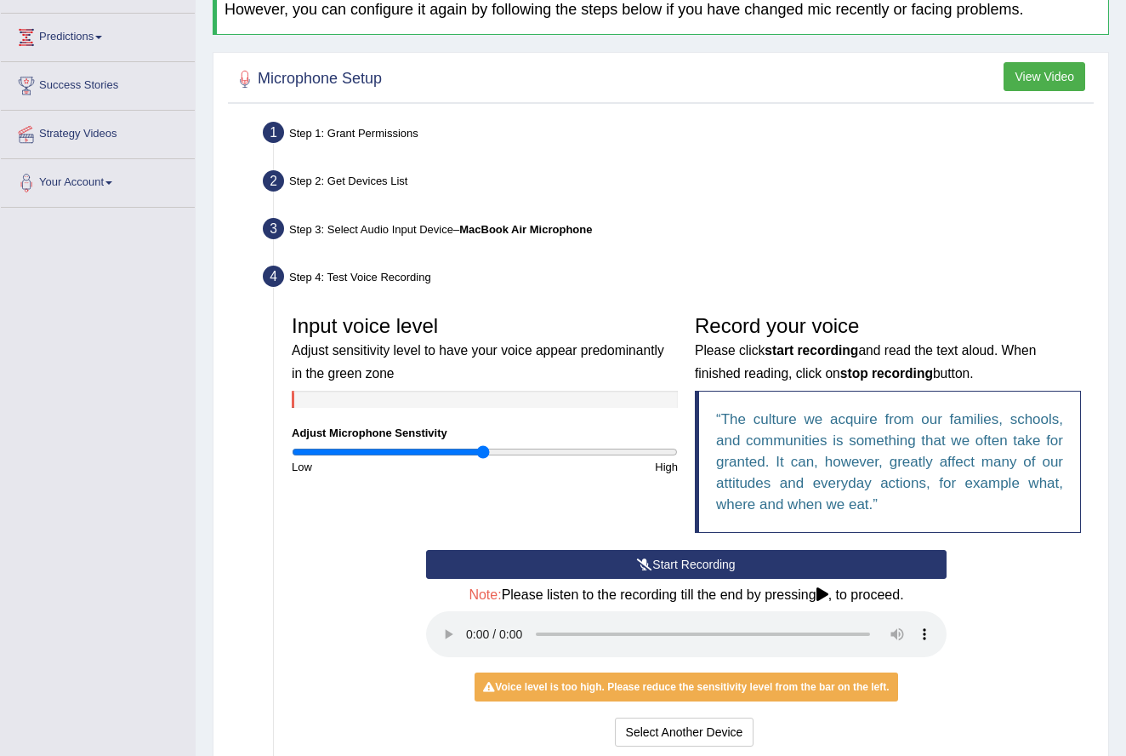
click at [469, 617] on audio at bounding box center [686, 634] width 521 height 46
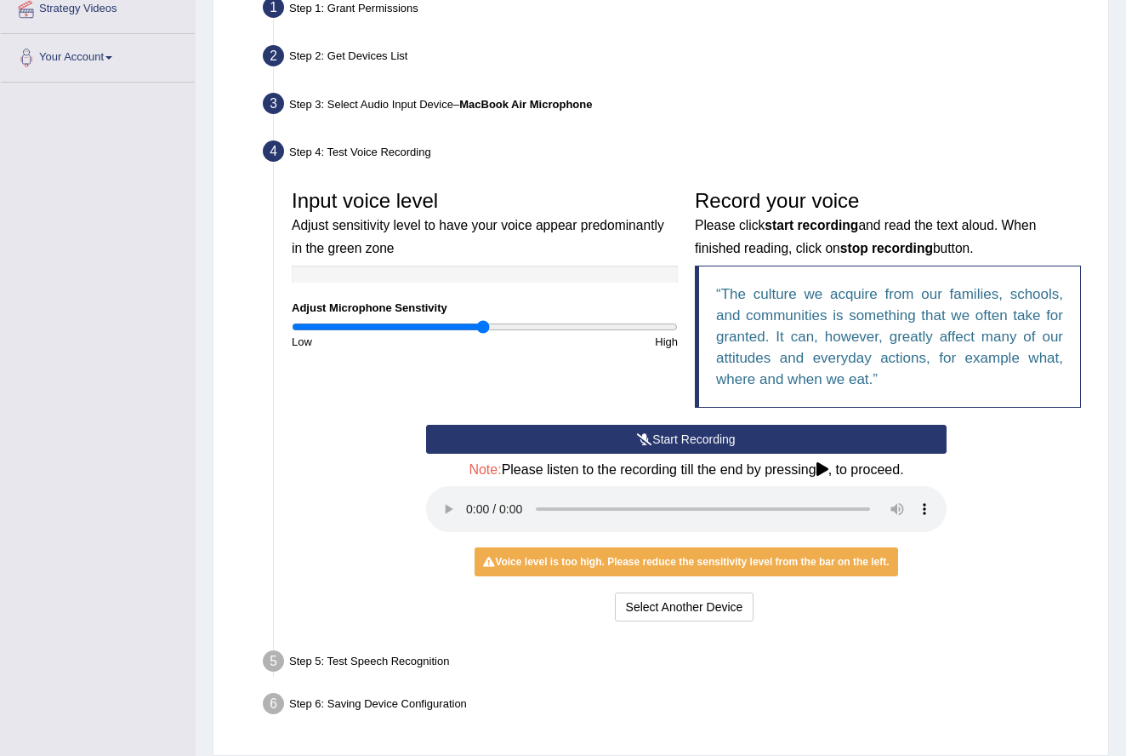
scroll to position [345, 0]
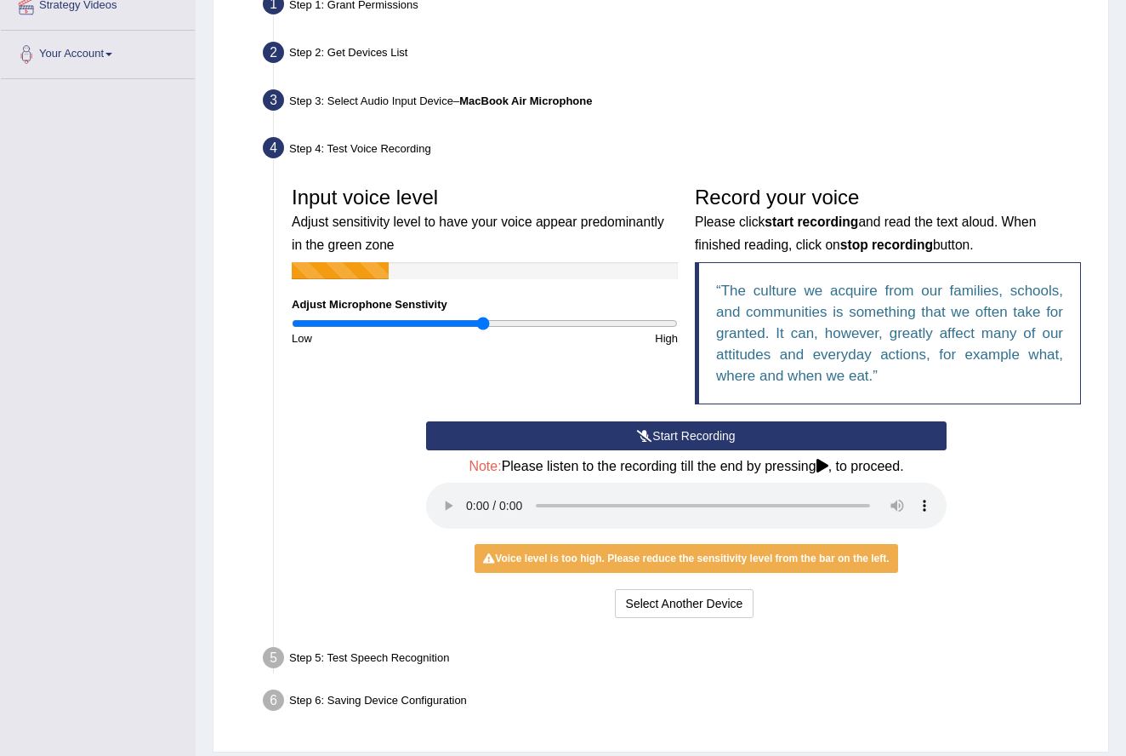
click at [470, 489] on audio at bounding box center [686, 505] width 521 height 46
click at [696, 589] on button "Select Another Device" at bounding box center [685, 603] width 140 height 29
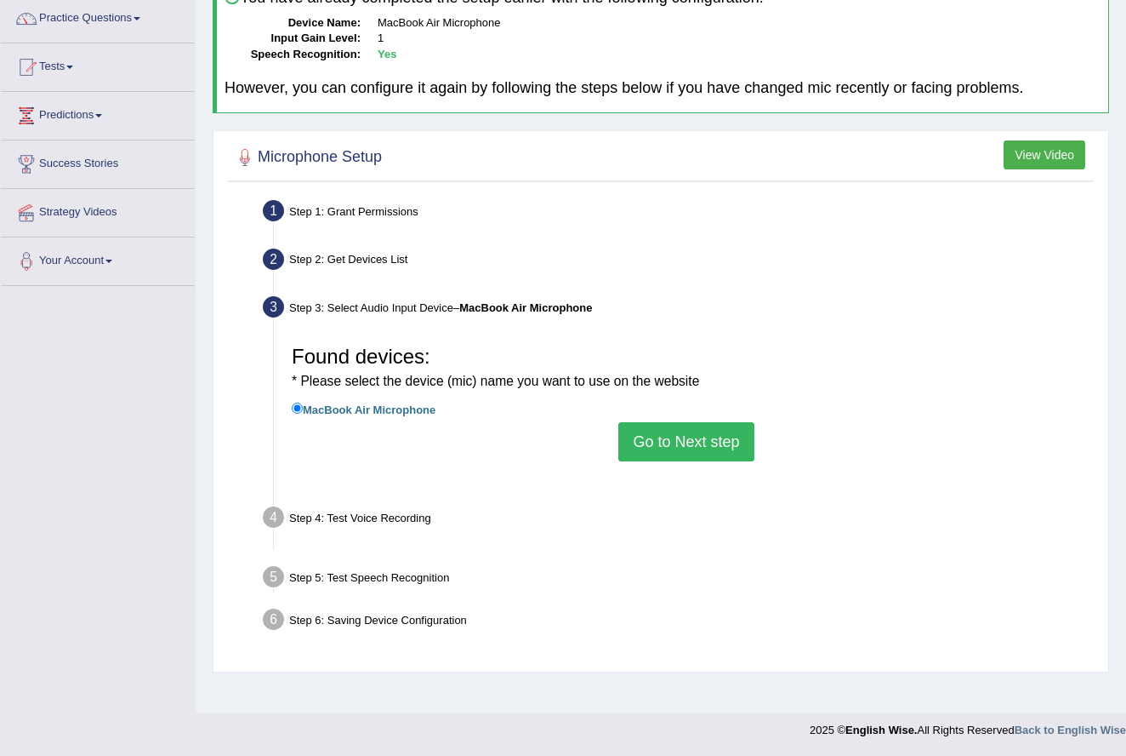
scroll to position [138, 0]
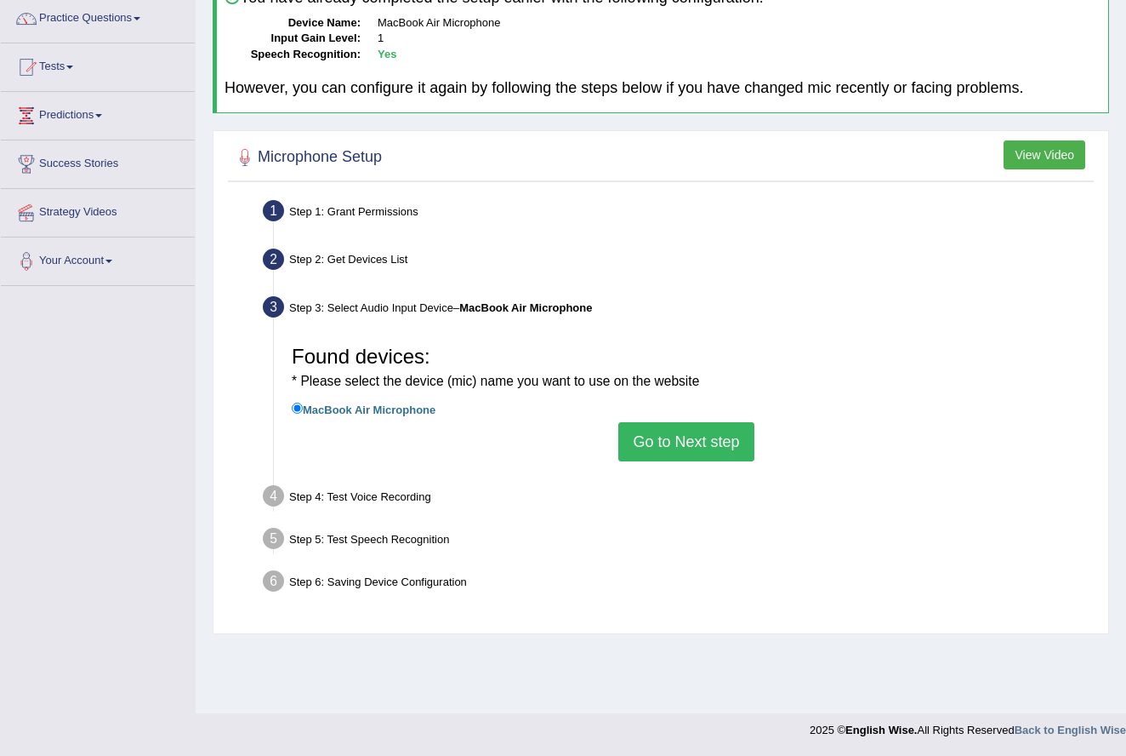
click at [653, 426] on button "Go to Next step" at bounding box center [686, 441] width 135 height 39
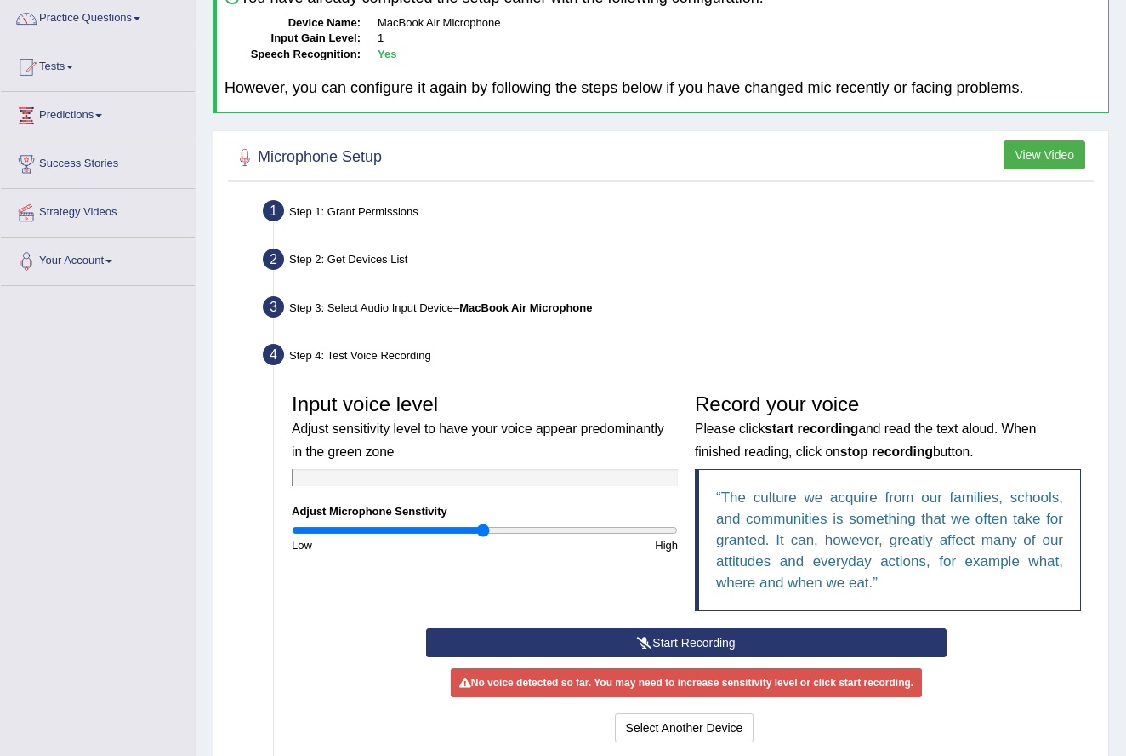
click at [705, 636] on button "Start Recording" at bounding box center [686, 642] width 521 height 29
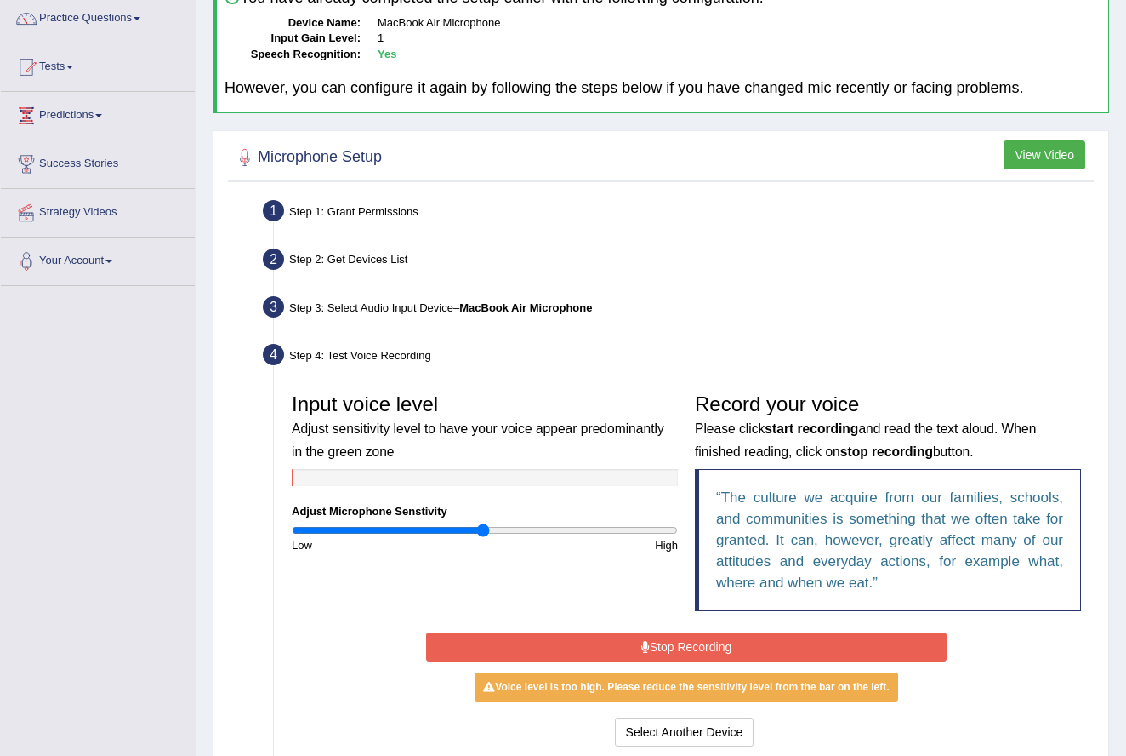
click at [725, 643] on button "Stop Recording" at bounding box center [686, 646] width 521 height 29
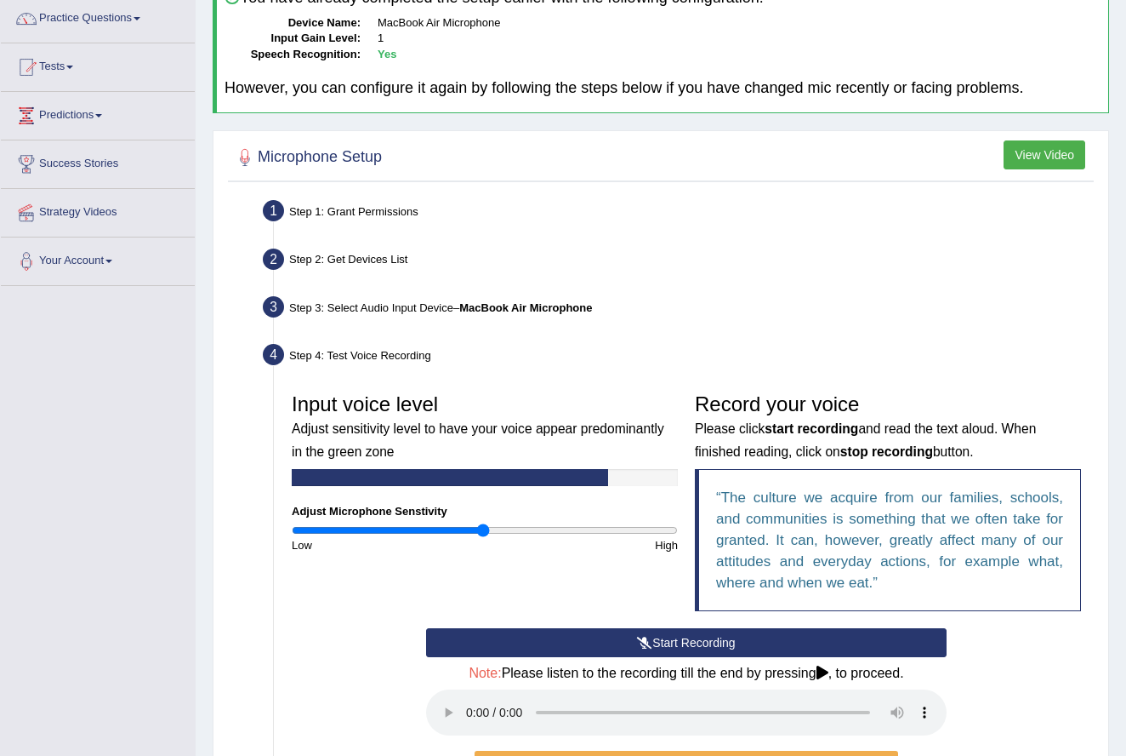
click at [470, 694] on audio at bounding box center [686, 712] width 521 height 46
click at [469, 698] on audio at bounding box center [686, 712] width 521 height 46
click at [482, 700] on audio at bounding box center [686, 712] width 521 height 46
click at [679, 636] on button "Start Recording" at bounding box center [686, 642] width 521 height 29
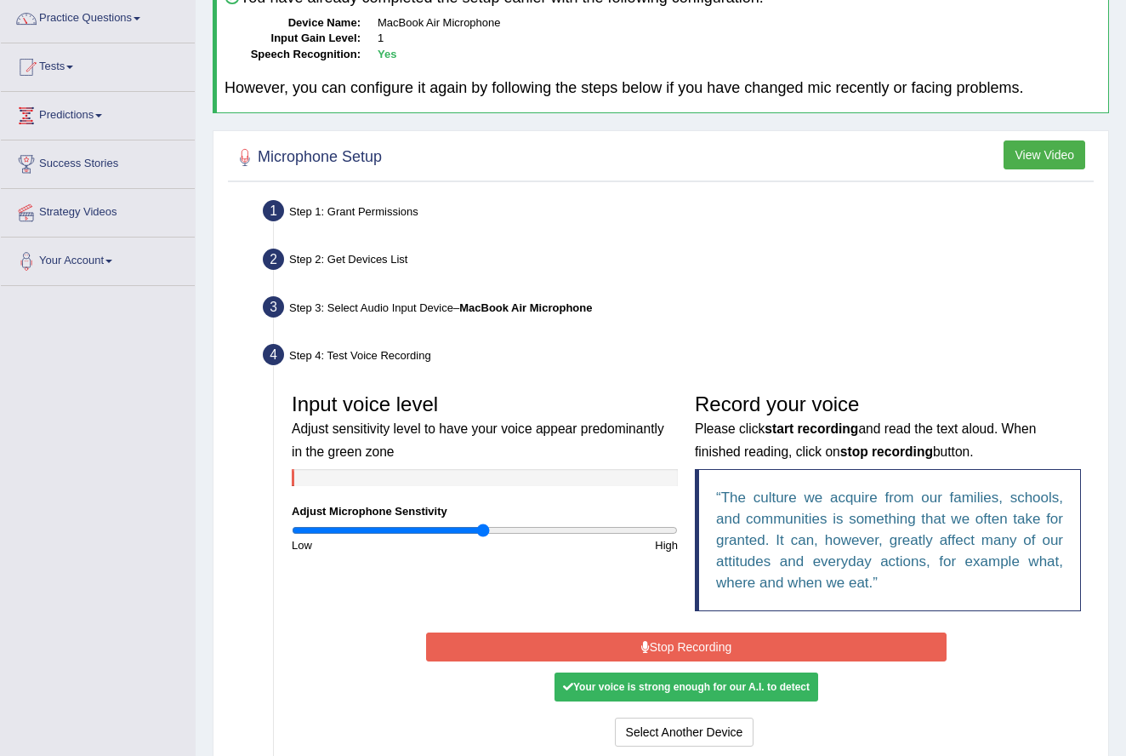
click at [725, 636] on button "Stop Recording" at bounding box center [686, 646] width 521 height 29
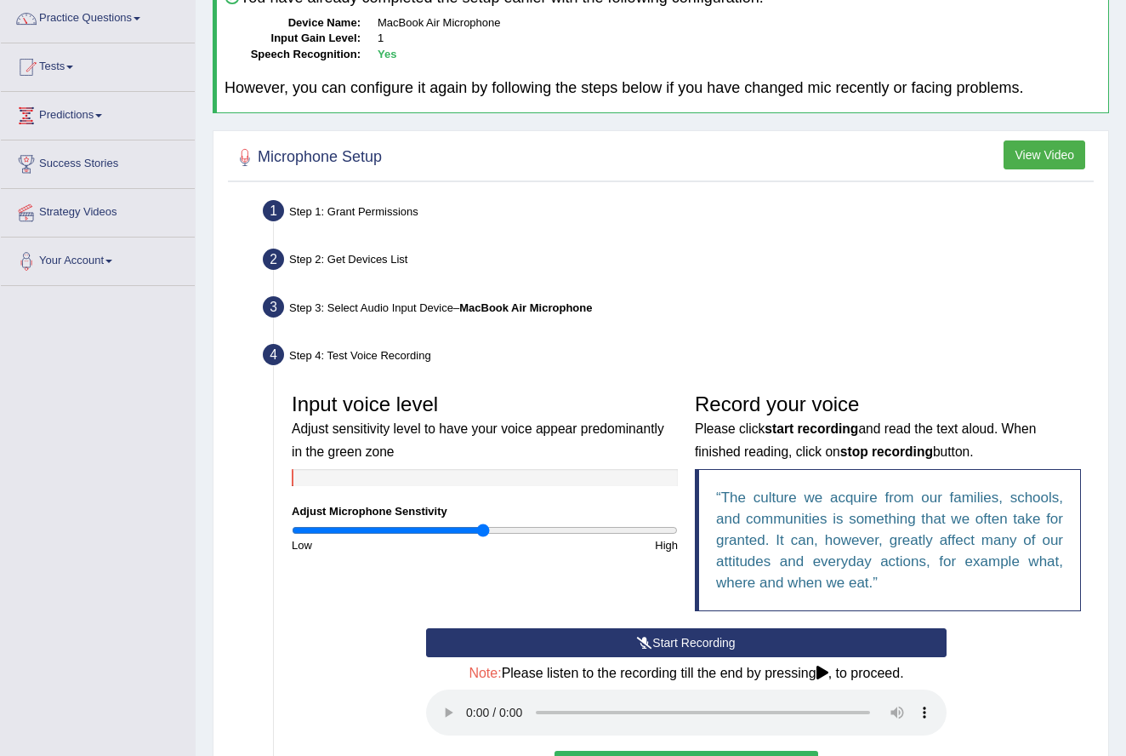
click at [470, 701] on audio at bounding box center [686, 712] width 521 height 46
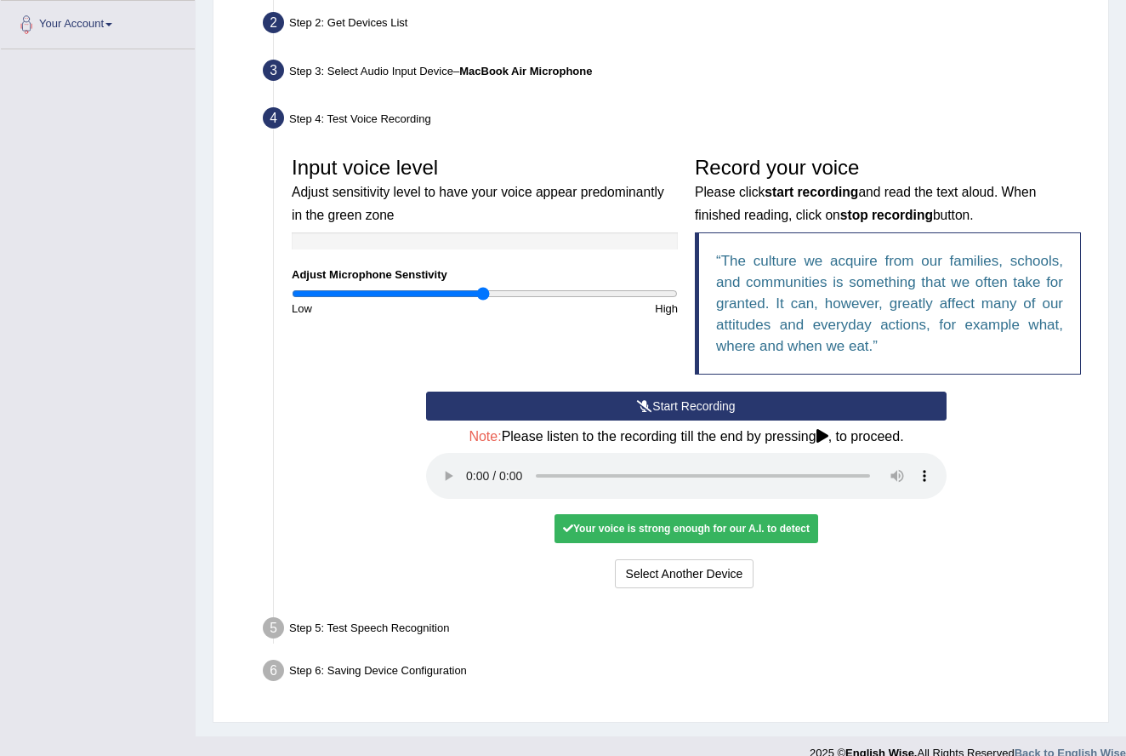
scroll to position [372, 0]
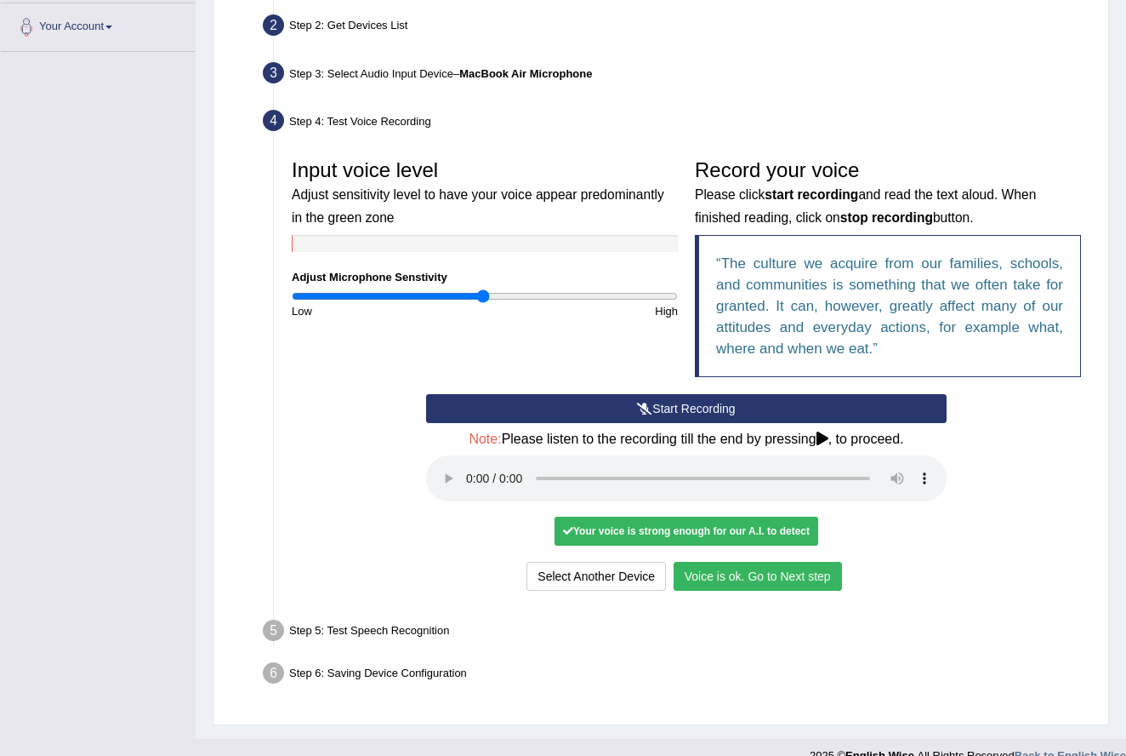
click at [795, 562] on button "Voice is ok. Go to Next step" at bounding box center [758, 576] width 168 height 29
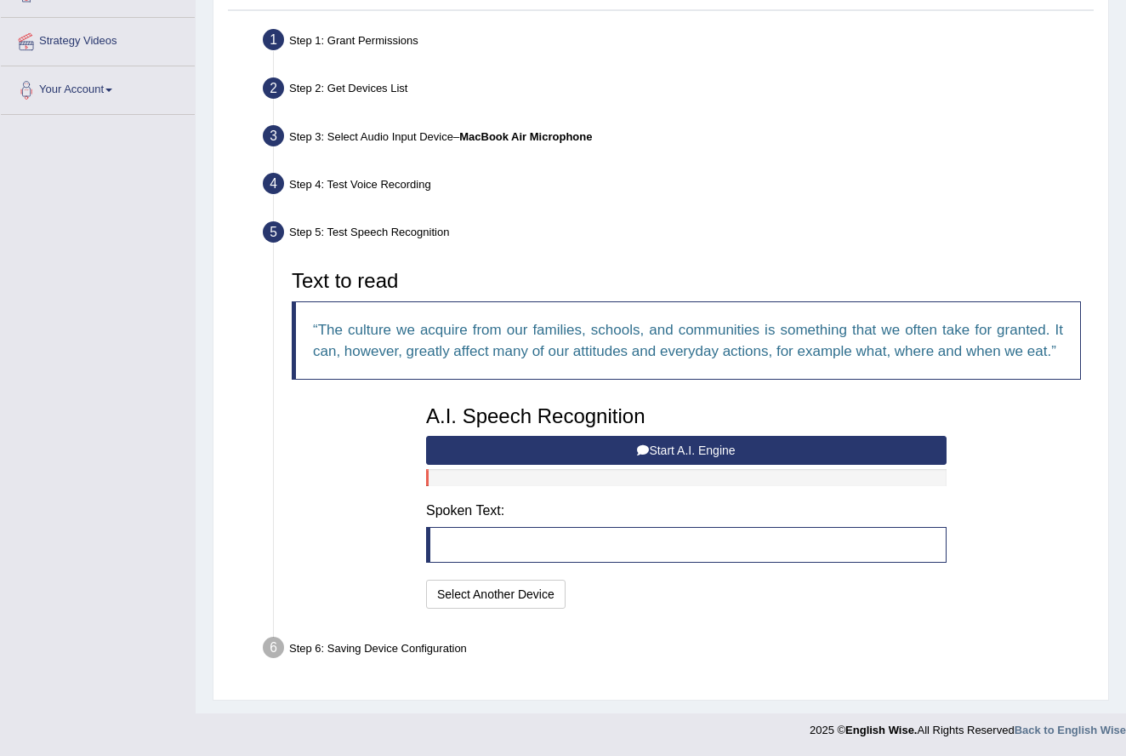
scroll to position [326, 0]
click at [740, 449] on button "Start A.I. Engine" at bounding box center [686, 450] width 521 height 29
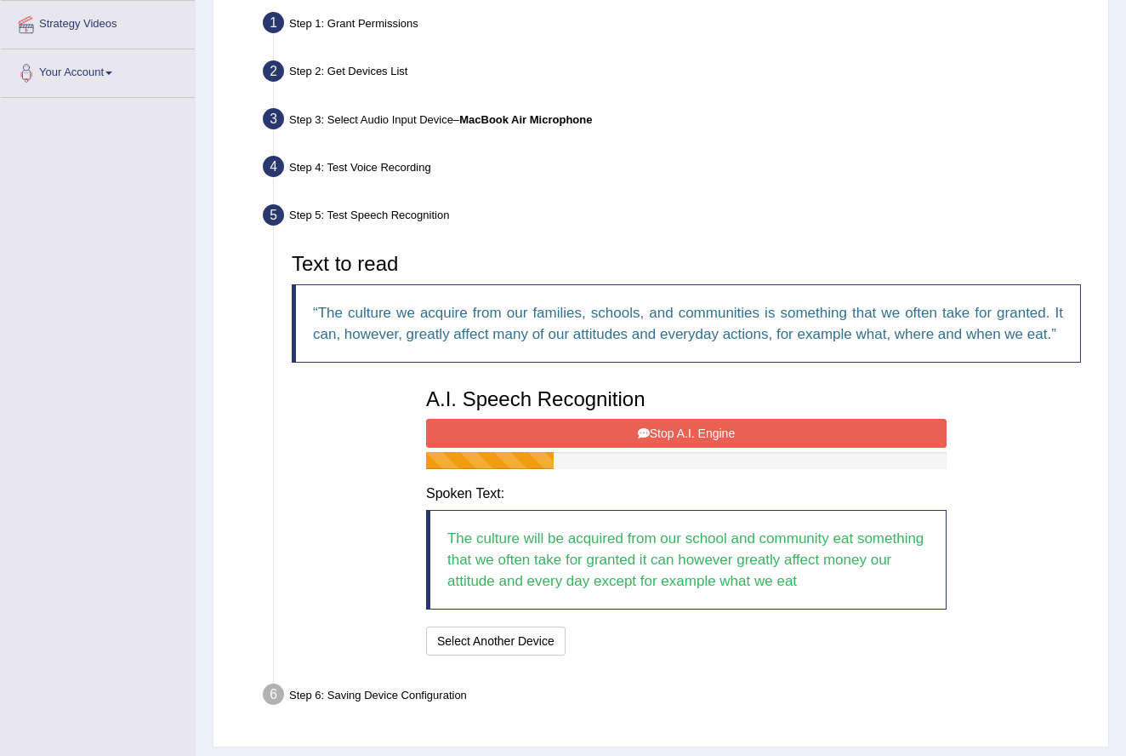
click at [741, 448] on button "Stop A.I. Engine" at bounding box center [686, 433] width 521 height 29
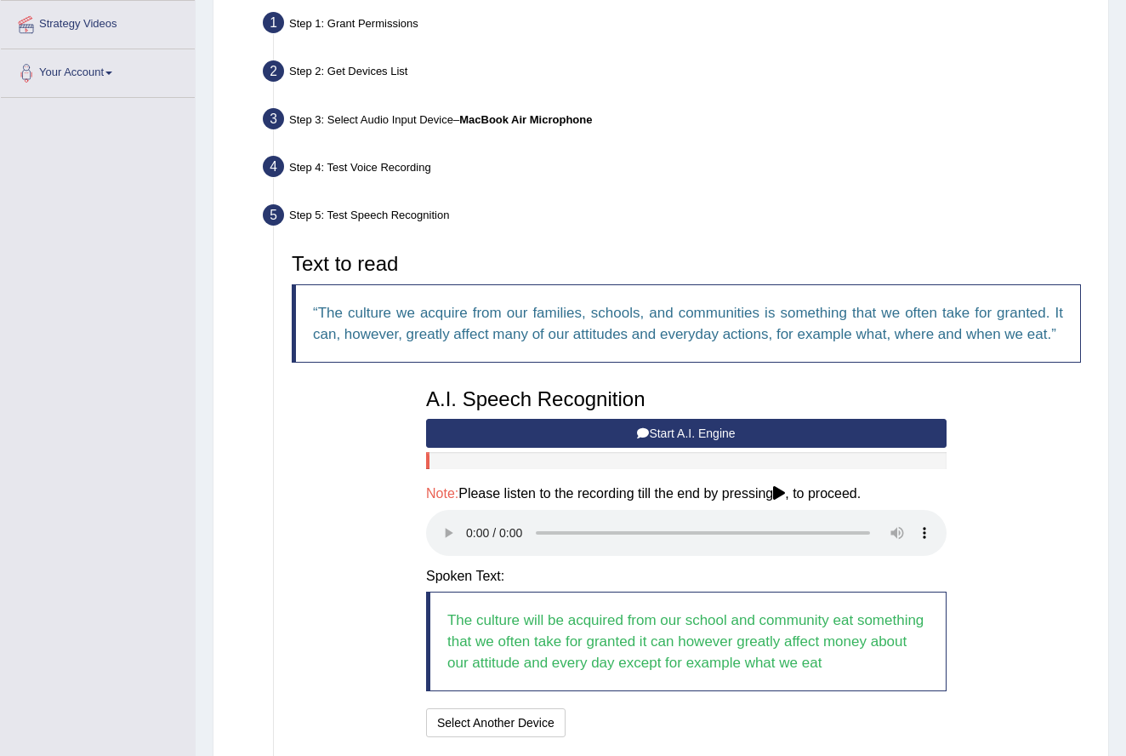
click at [468, 539] on audio at bounding box center [686, 533] width 521 height 46
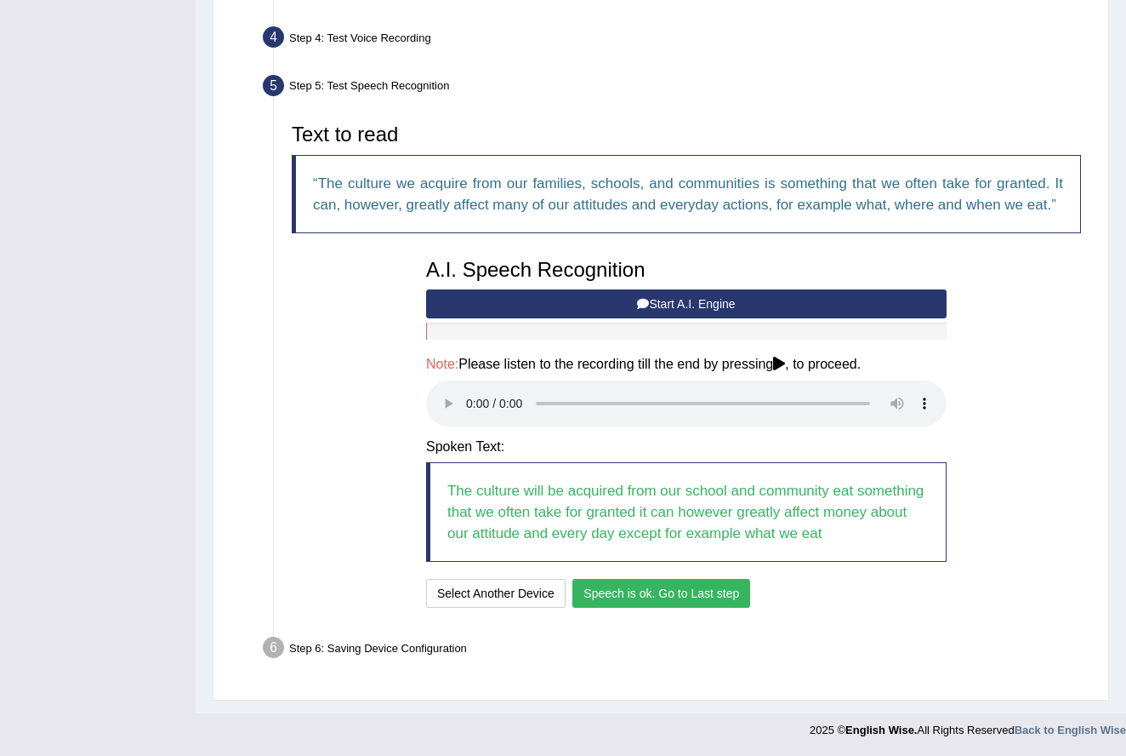
scroll to position [452, 0]
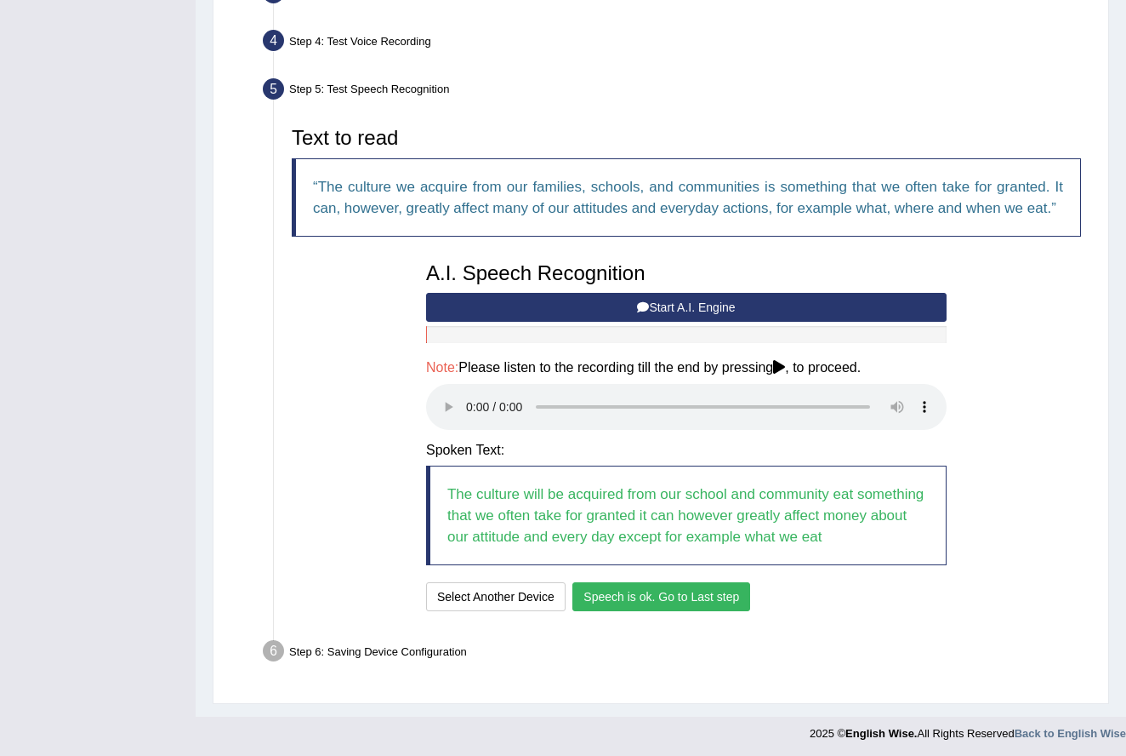
click at [665, 595] on button "Speech is ok. Go to Last step" at bounding box center [662, 596] width 178 height 29
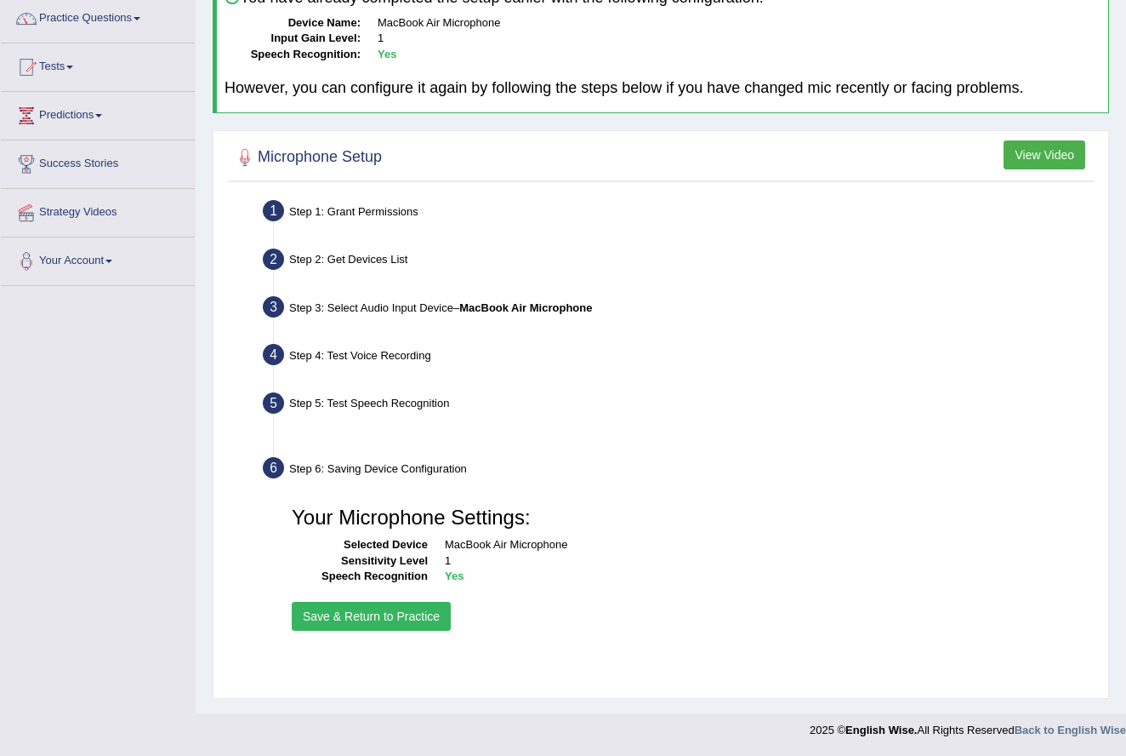
scroll to position [138, 0]
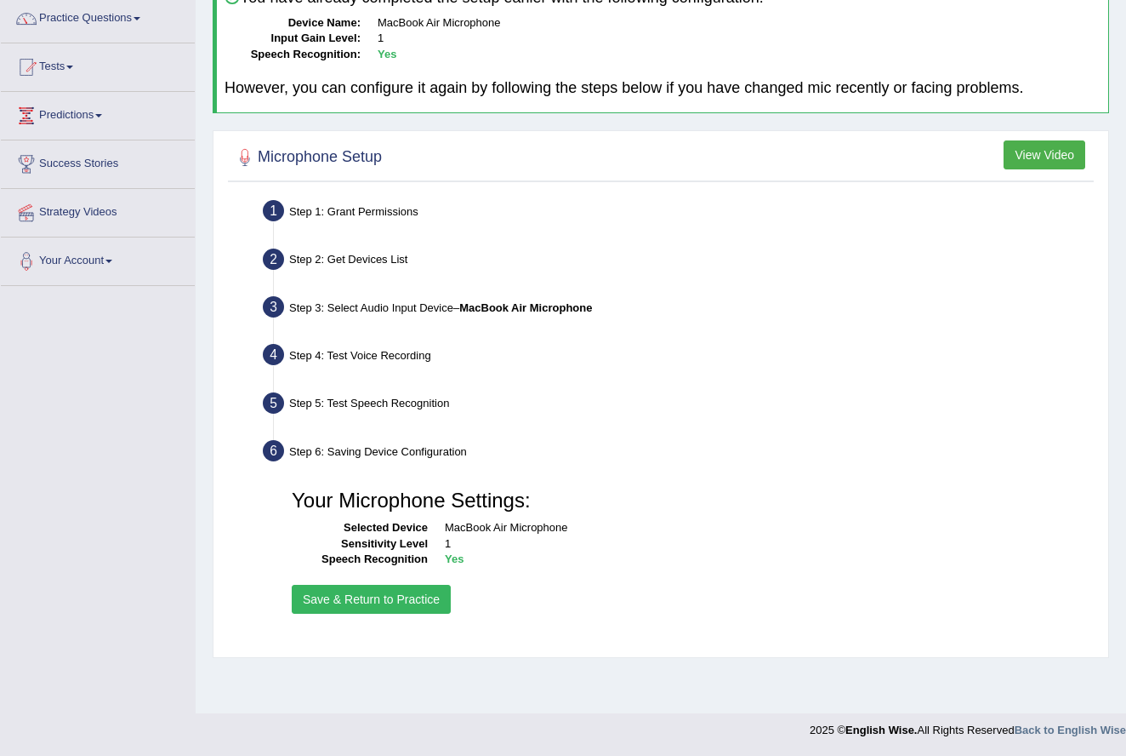
click at [399, 595] on button "Save & Return to Practice" at bounding box center [371, 599] width 159 height 29
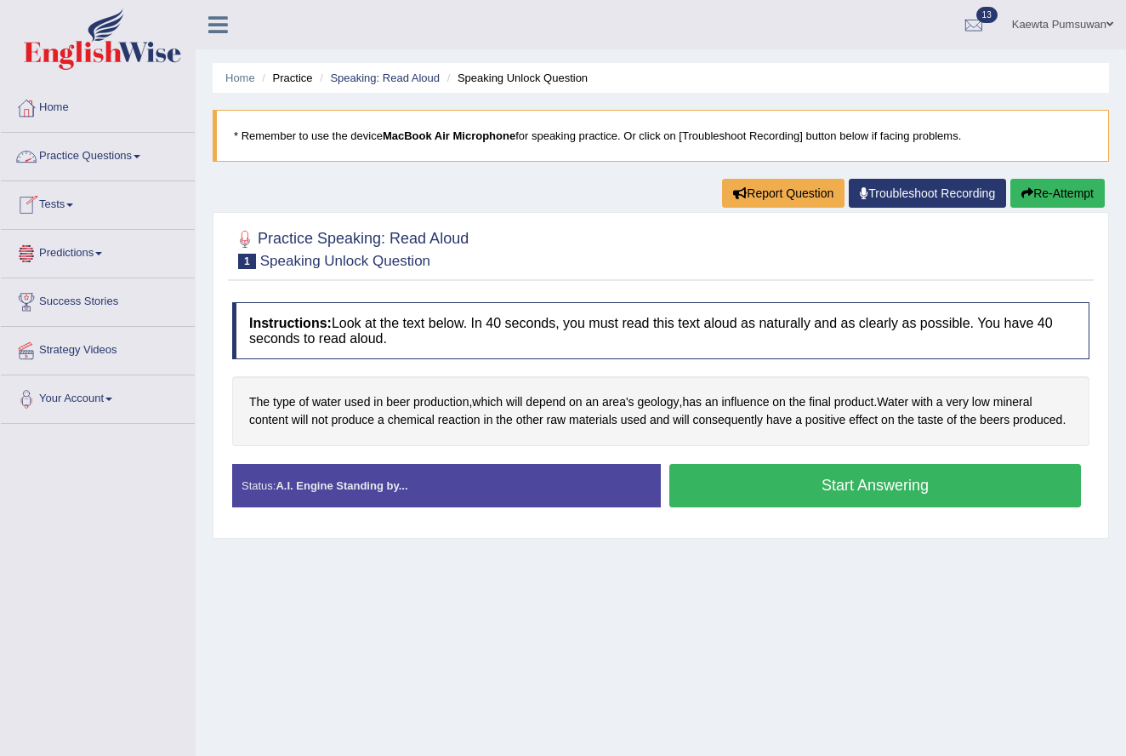
click at [151, 157] on link "Practice Questions" at bounding box center [98, 154] width 194 height 43
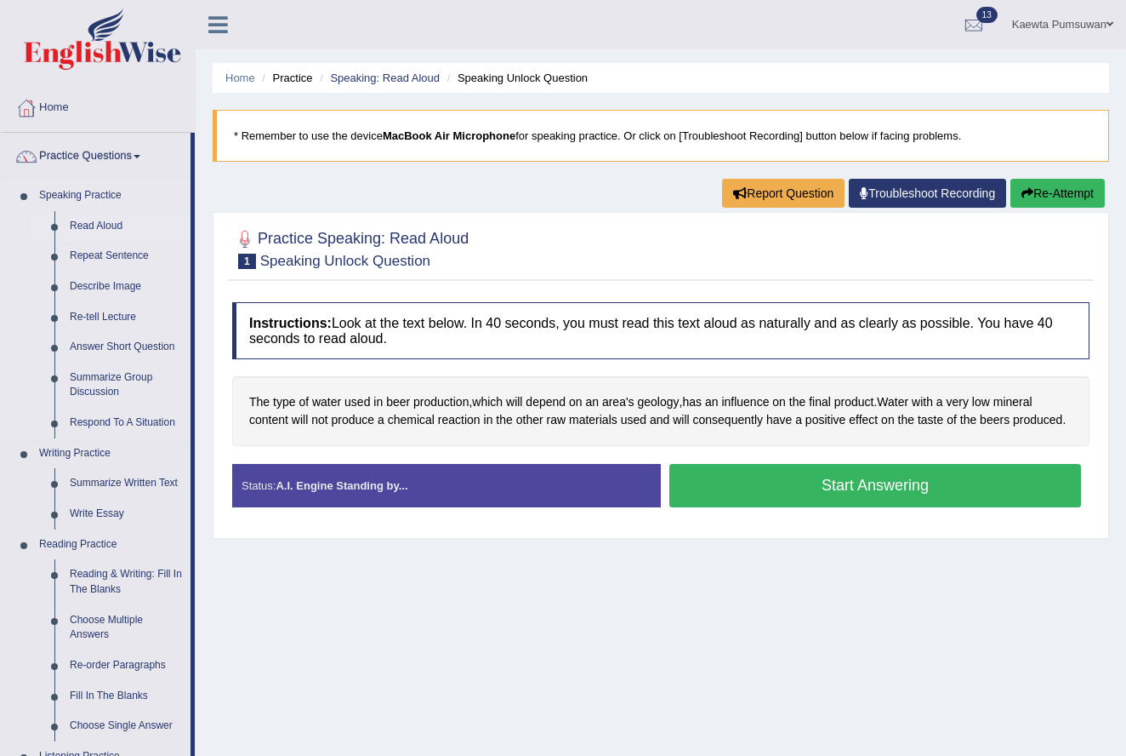
click at [111, 224] on link "Read Aloud" at bounding box center [126, 226] width 128 height 31
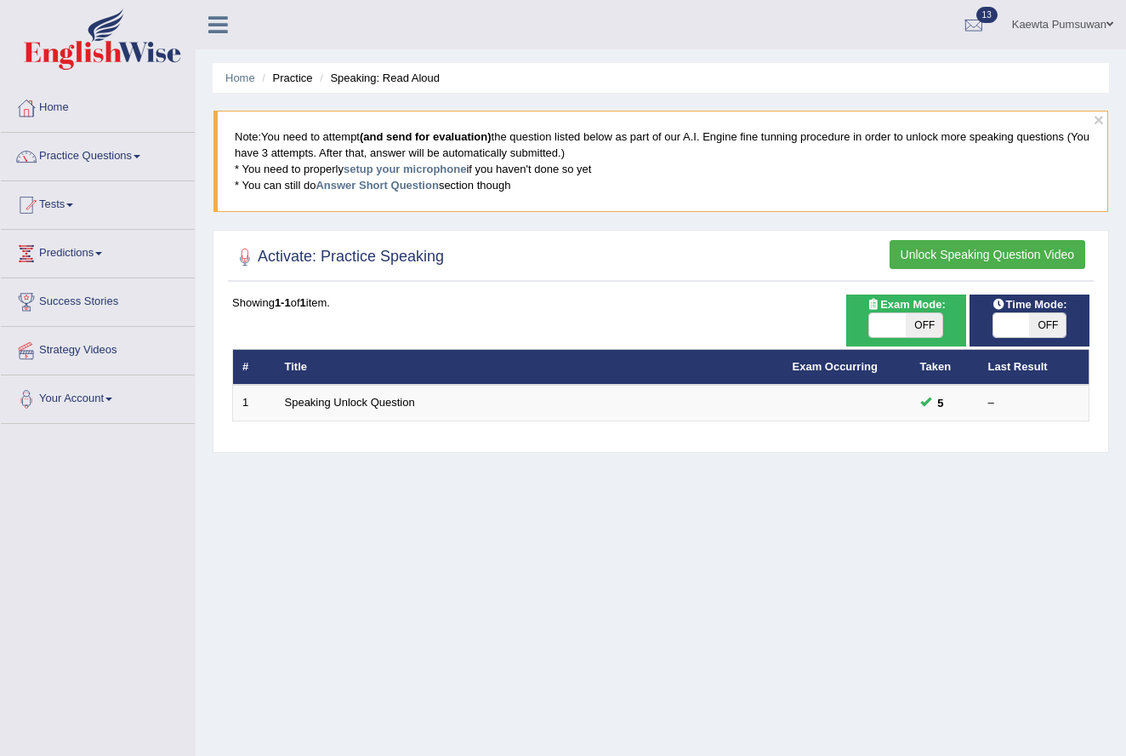
click at [929, 323] on span "OFF" at bounding box center [924, 325] width 37 height 24
checkbox input "true"
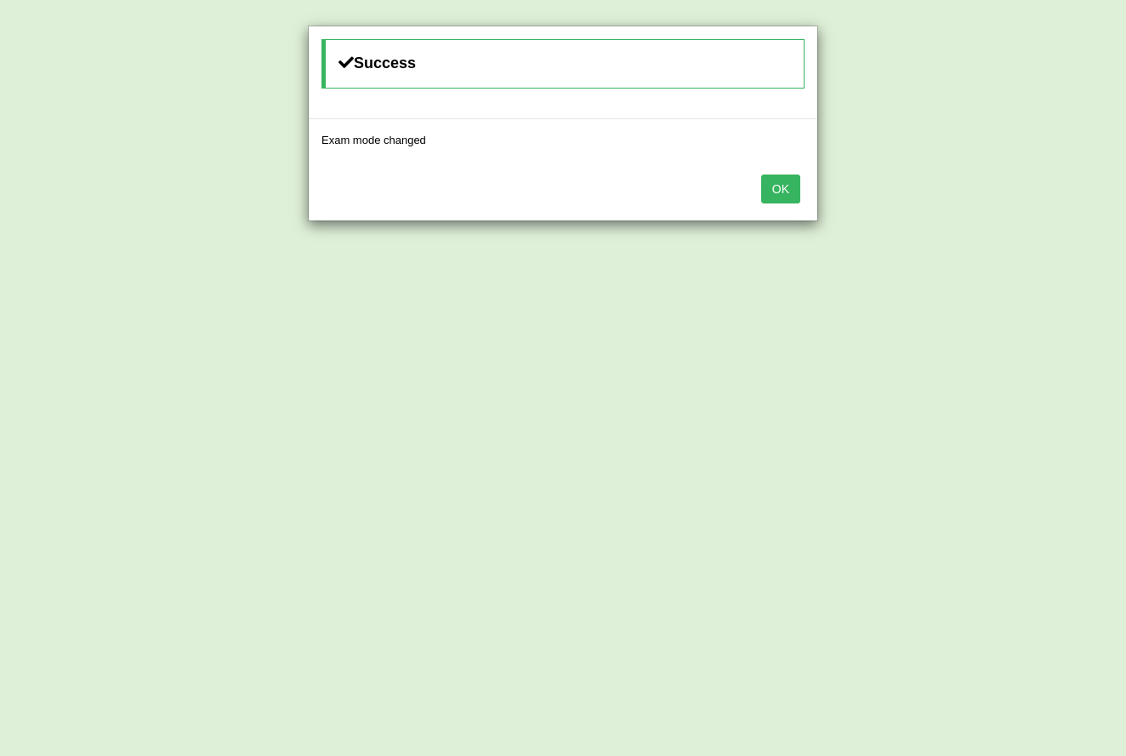
click at [782, 184] on button "OK" at bounding box center [780, 188] width 39 height 29
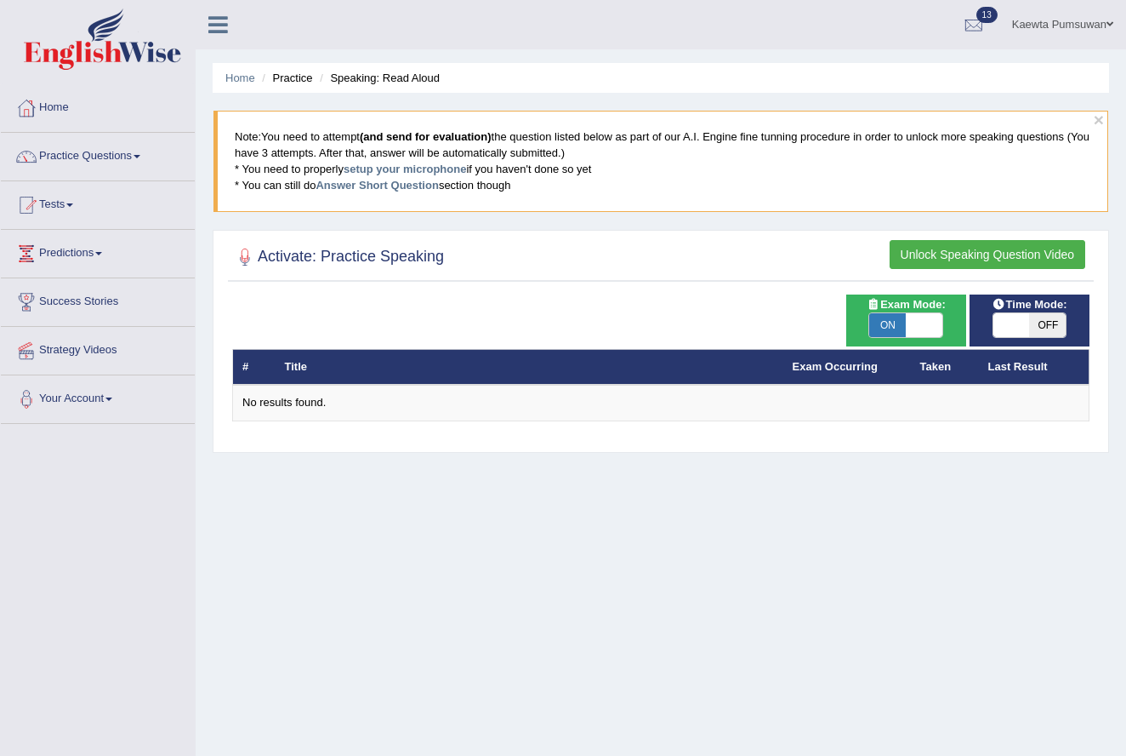
click at [1046, 322] on span "OFF" at bounding box center [1047, 325] width 37 height 24
checkbox input "true"
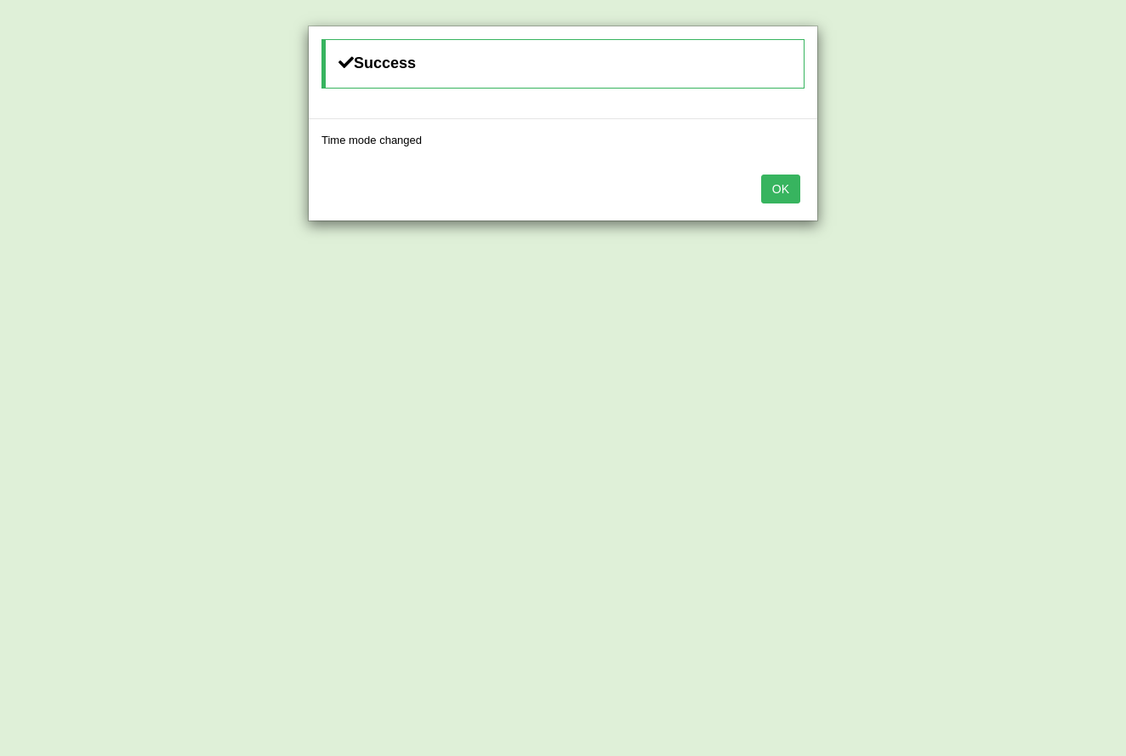
click at [778, 185] on button "OK" at bounding box center [780, 188] width 39 height 29
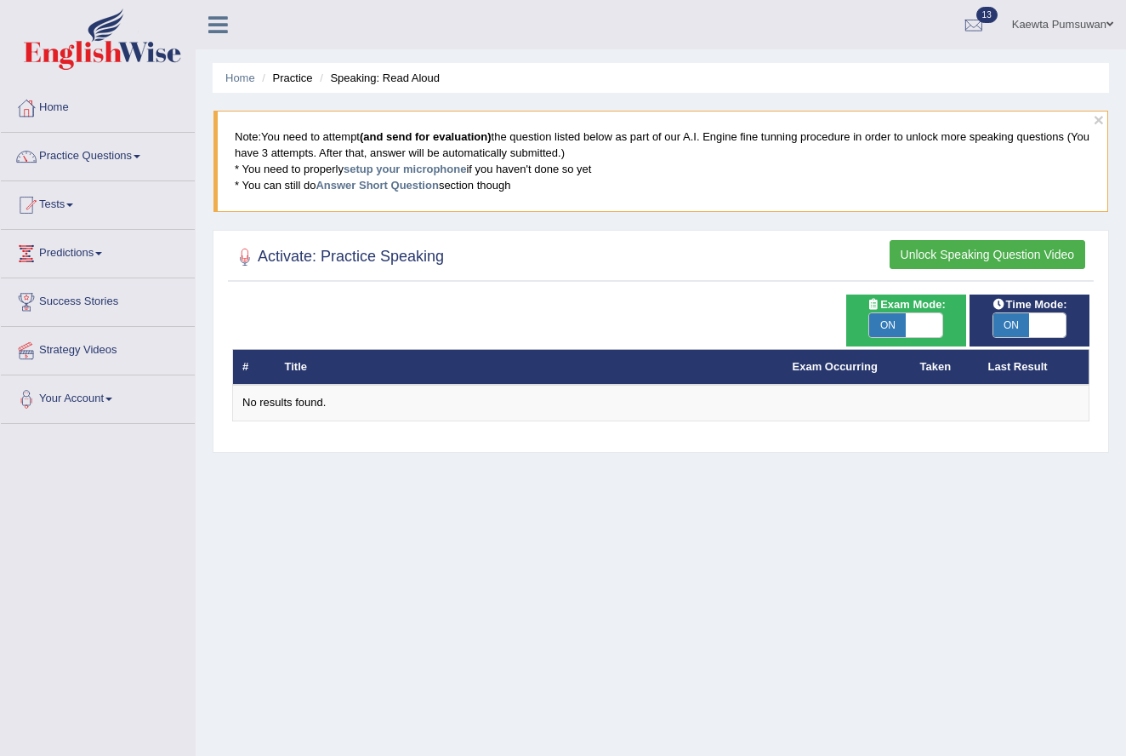
drag, startPoint x: 364, startPoint y: 366, endPoint x: 323, endPoint y: 379, distance: 42.8
click at [364, 366] on th "Title" at bounding box center [530, 367] width 508 height 36
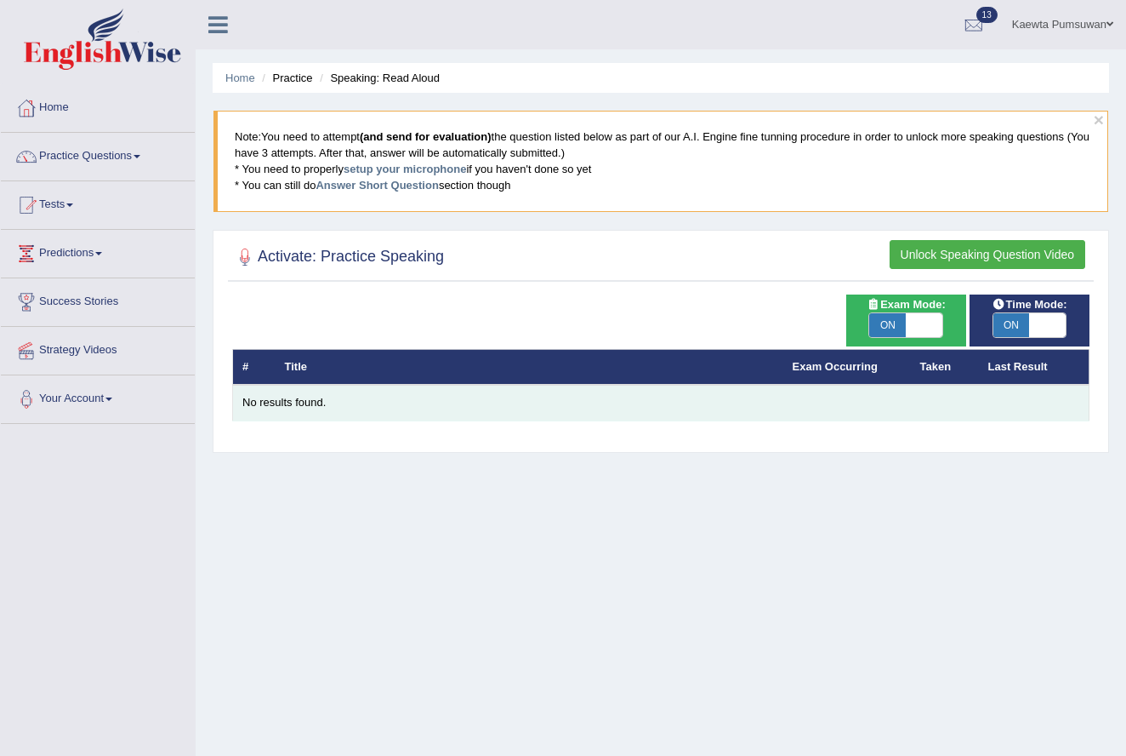
click at [302, 405] on div "No results found." at bounding box center [660, 403] width 837 height 16
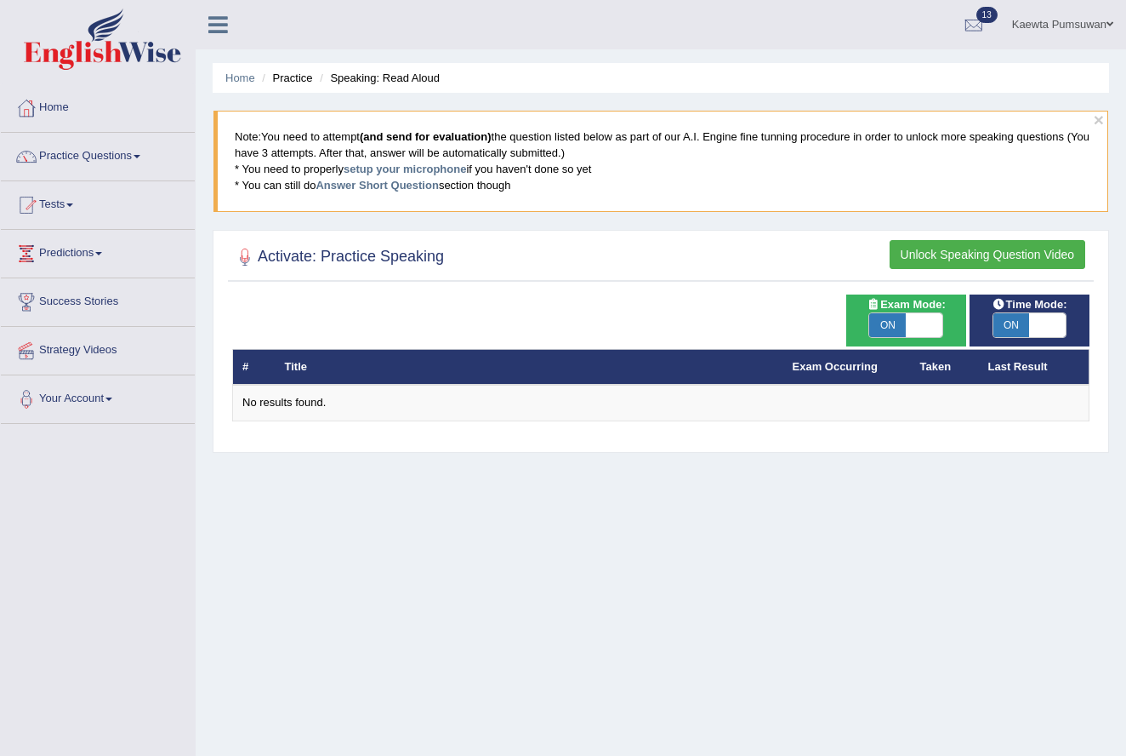
click at [140, 157] on span at bounding box center [137, 156] width 7 height 3
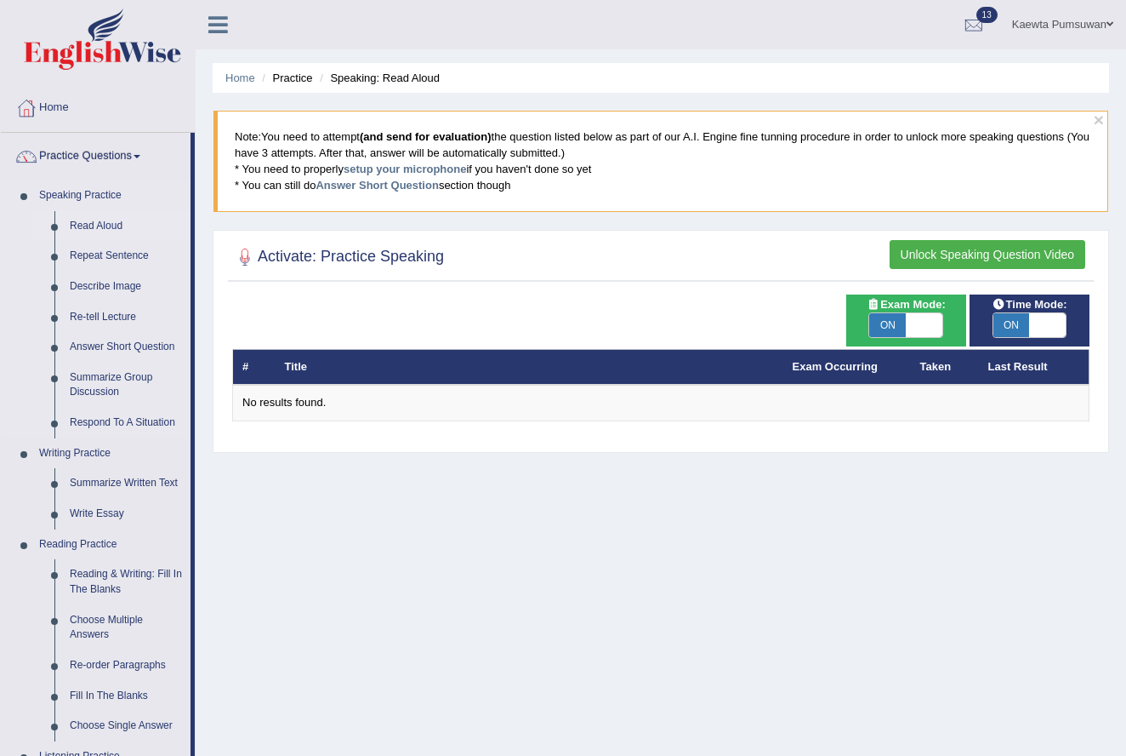
click at [107, 225] on link "Read Aloud" at bounding box center [126, 226] width 128 height 31
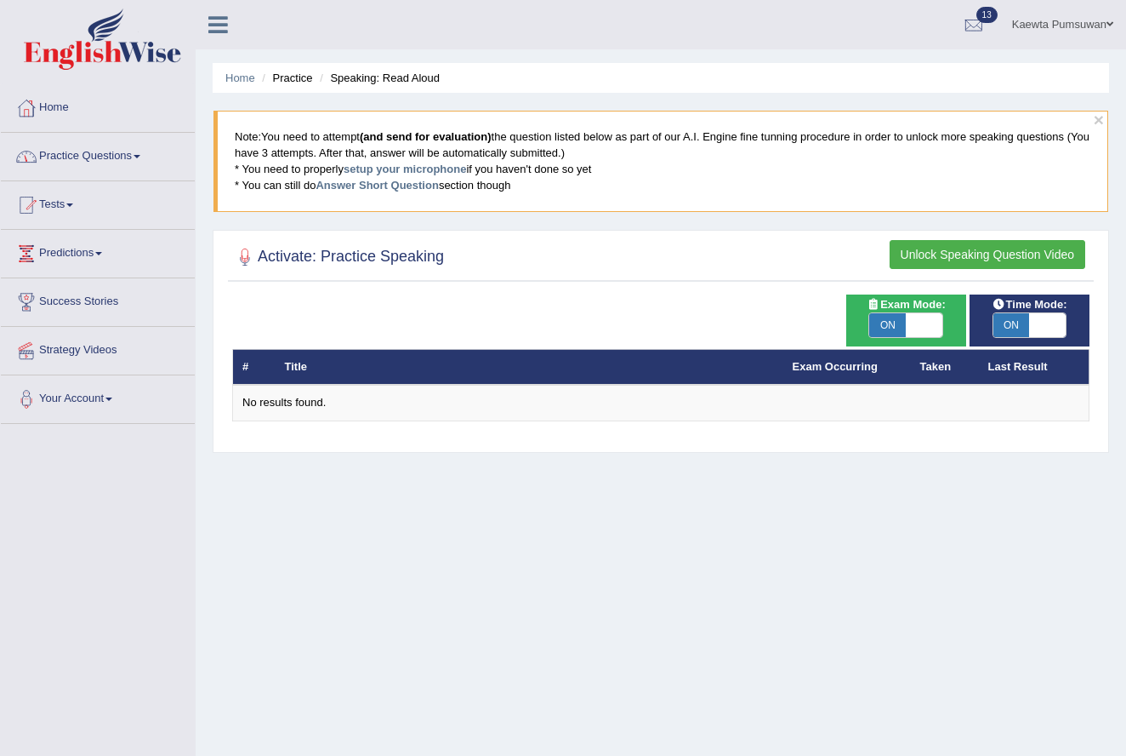
click at [140, 155] on span at bounding box center [137, 156] width 7 height 3
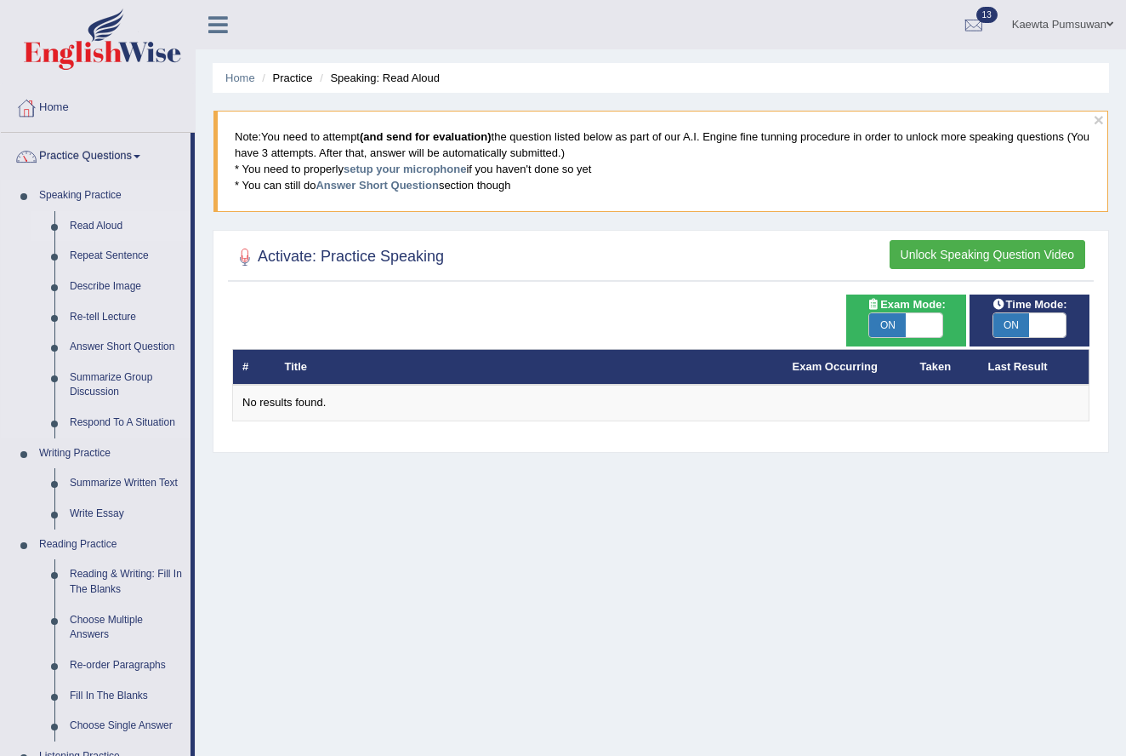
click at [100, 220] on link "Read Aloud" at bounding box center [126, 226] width 128 height 31
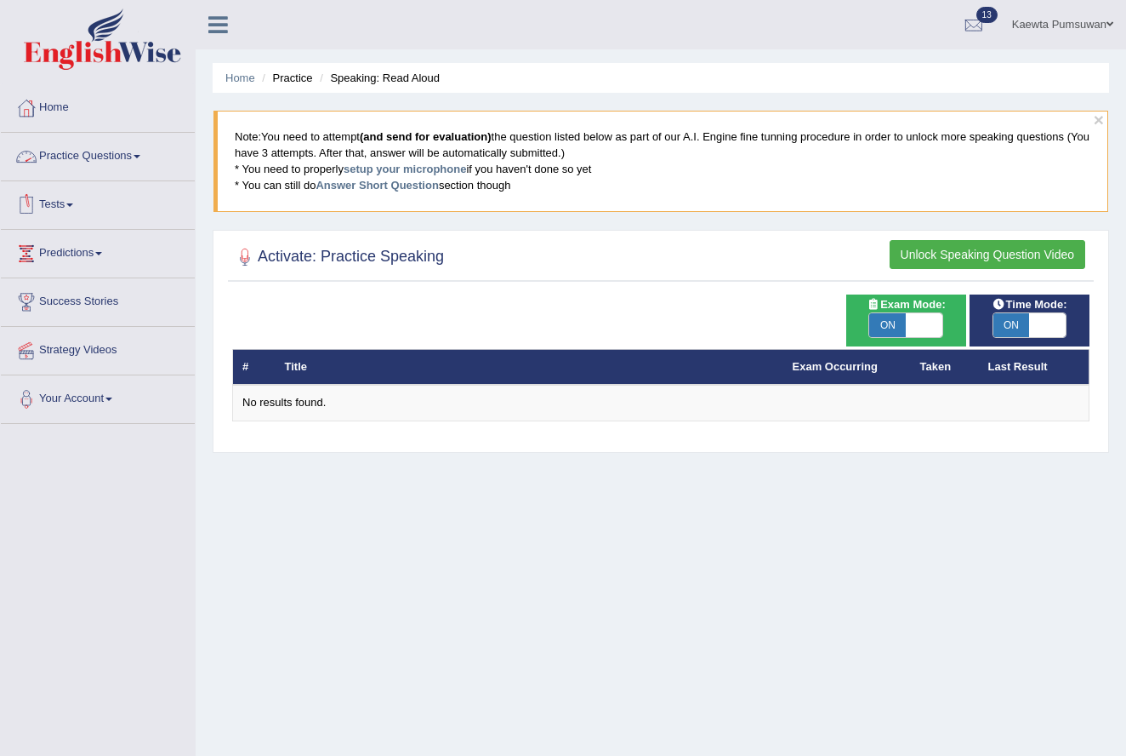
click at [126, 151] on link "Practice Questions" at bounding box center [98, 154] width 194 height 43
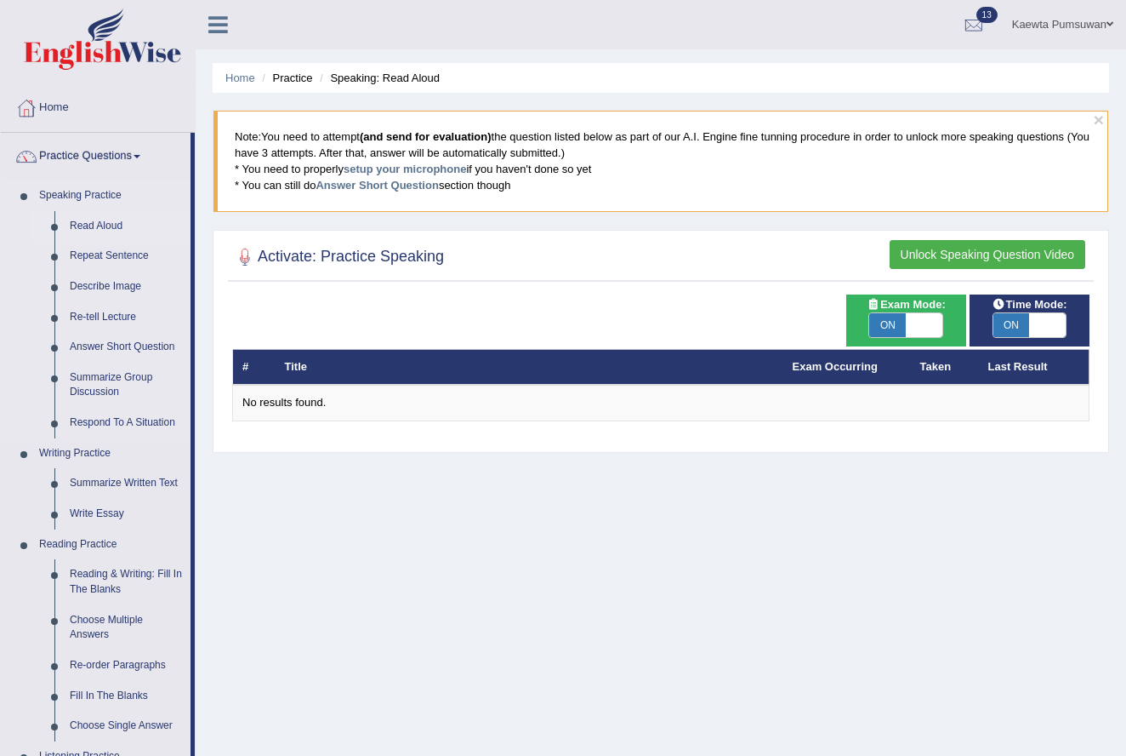
click at [94, 221] on link "Read Aloud" at bounding box center [126, 226] width 128 height 31
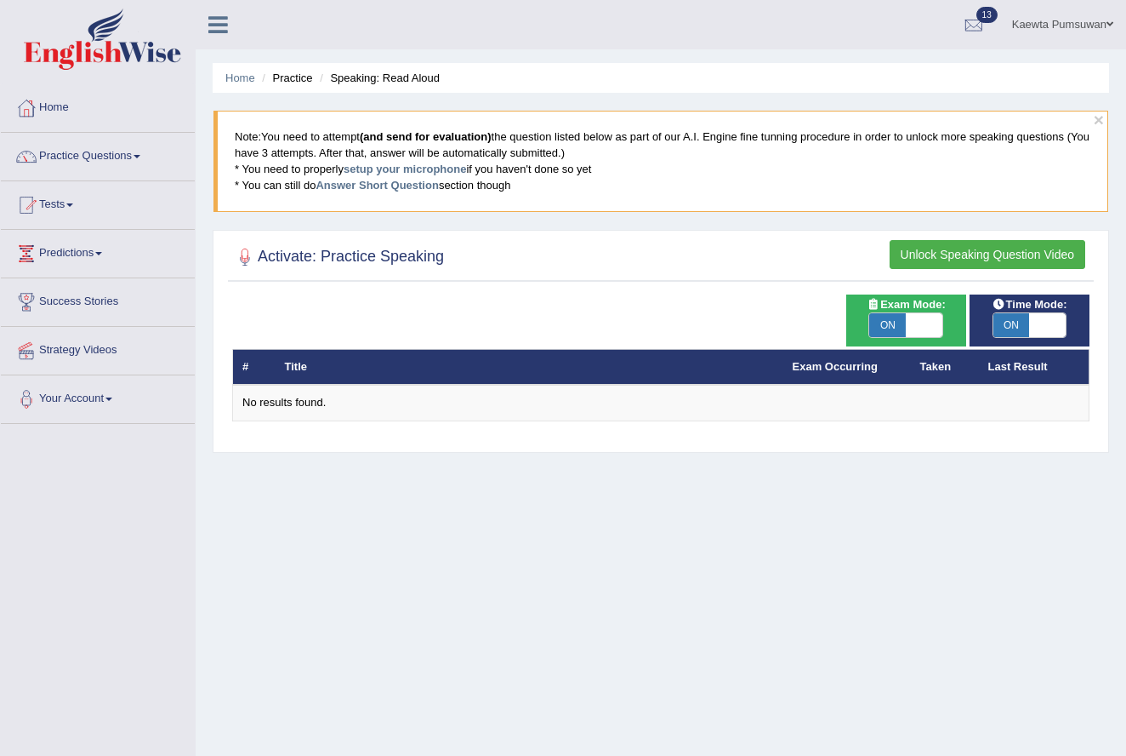
click at [999, 248] on button "Unlock Speaking Question Video" at bounding box center [988, 254] width 196 height 29
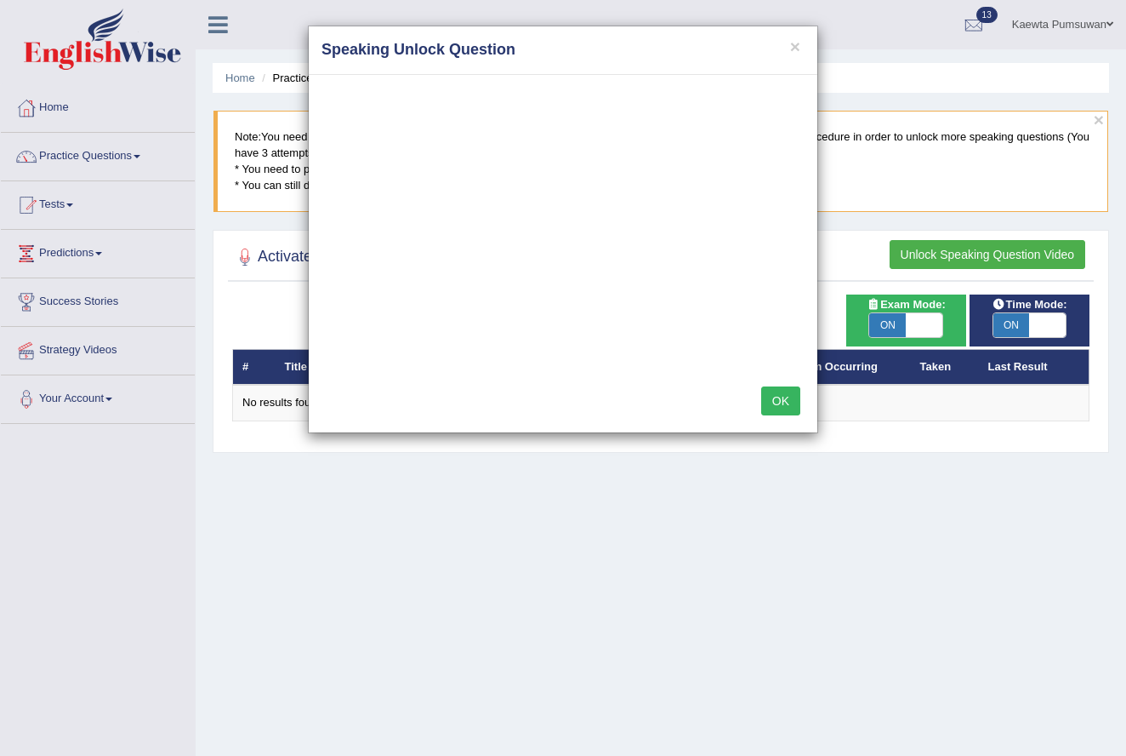
click at [776, 400] on button "OK" at bounding box center [780, 400] width 39 height 29
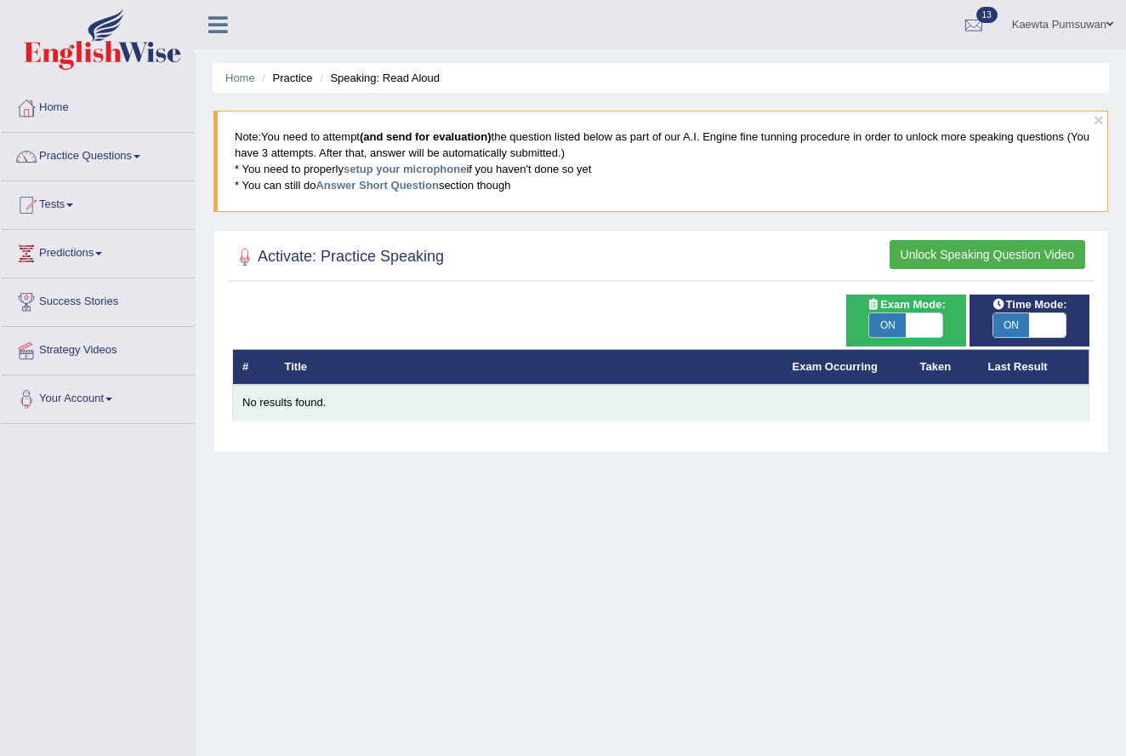
click at [419, 399] on div "No results found." at bounding box center [660, 403] width 837 height 16
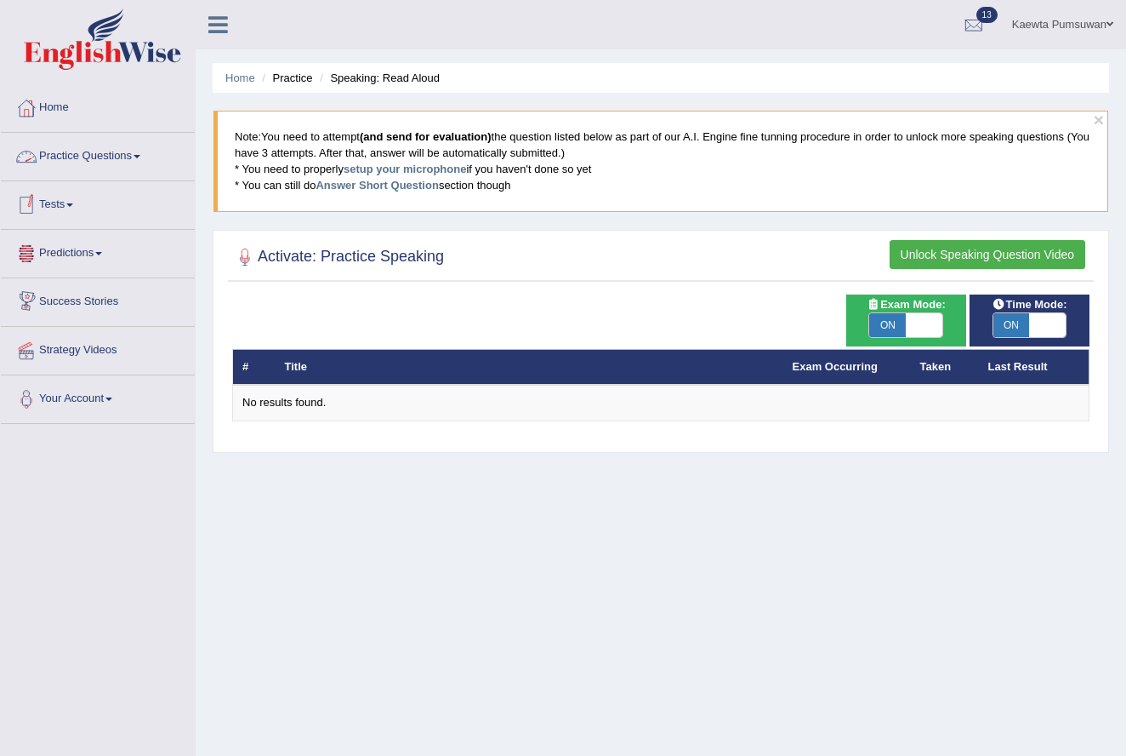
click at [140, 155] on span at bounding box center [137, 156] width 7 height 3
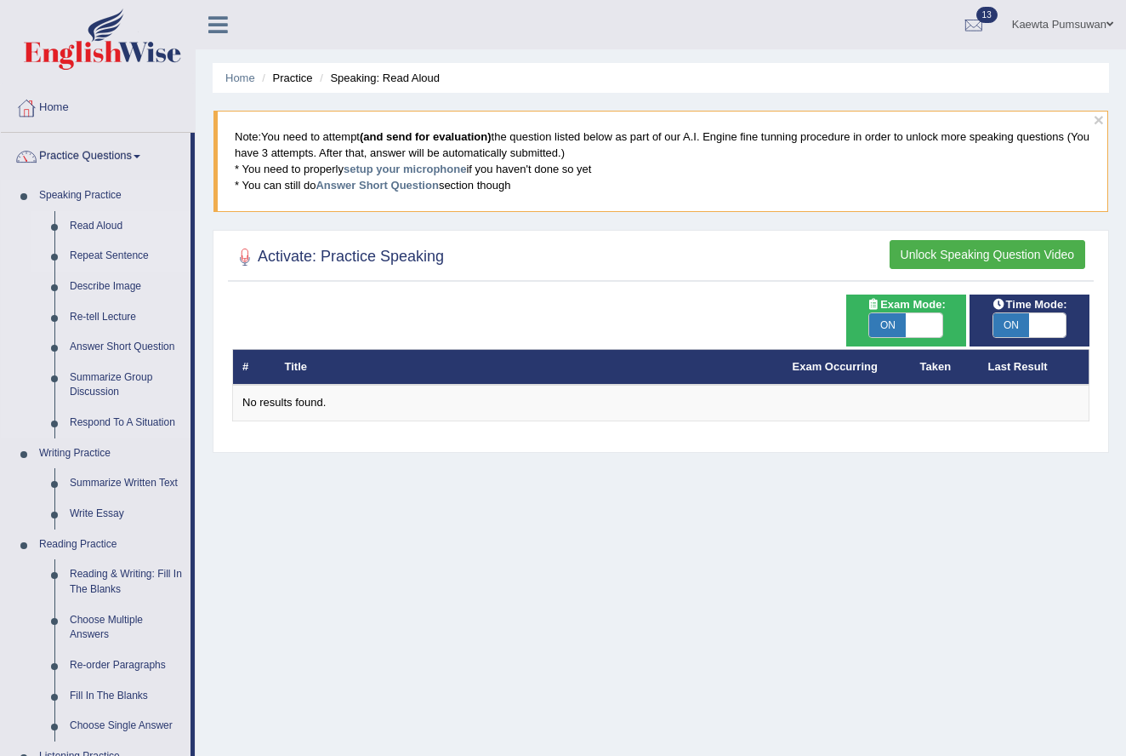
click at [120, 251] on link "Repeat Sentence" at bounding box center [126, 256] width 128 height 31
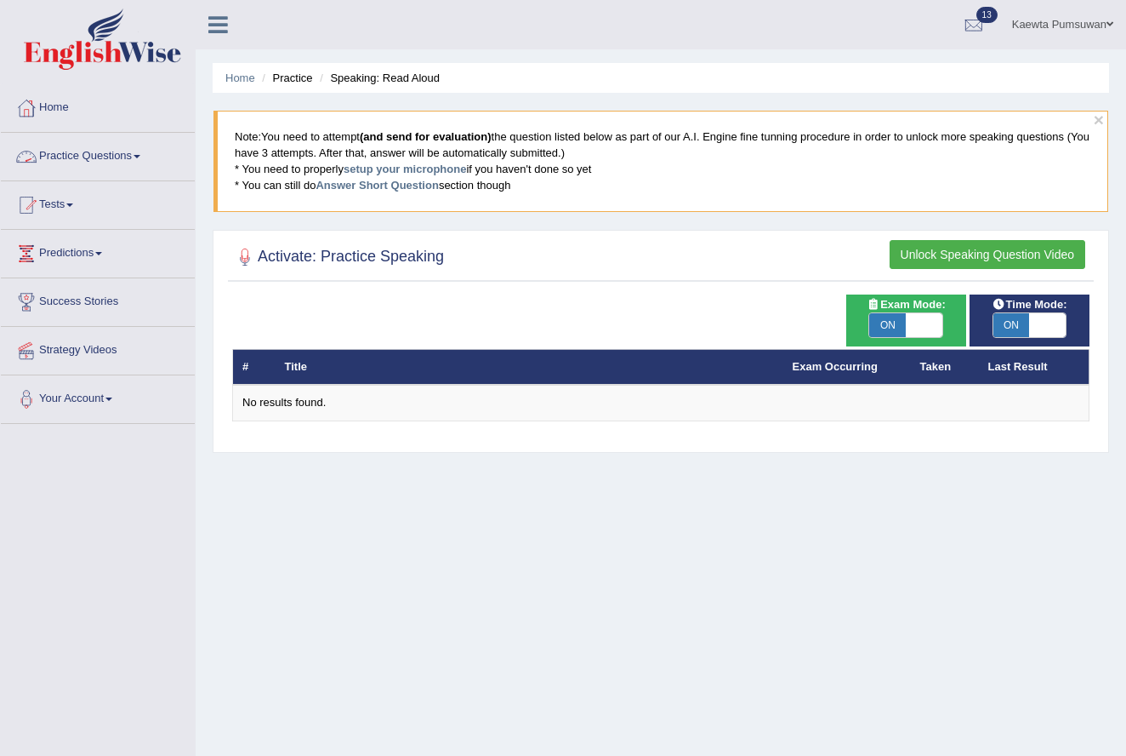
click at [146, 158] on link "Practice Questions" at bounding box center [98, 154] width 194 height 43
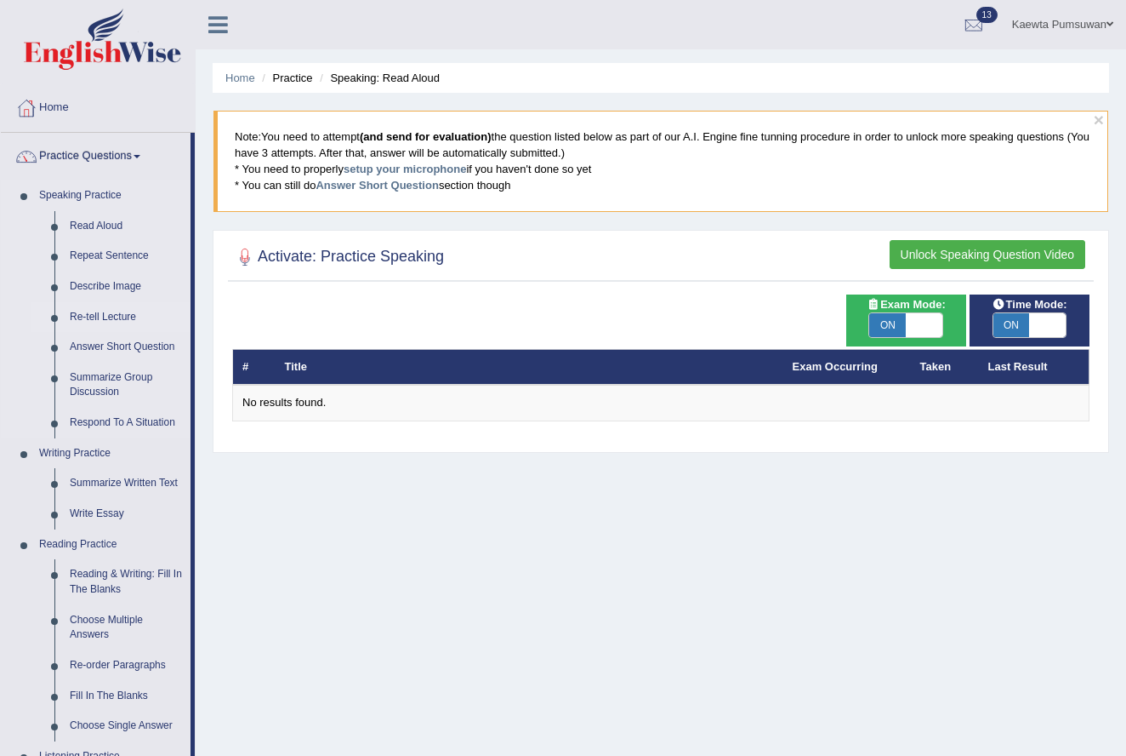
click at [115, 312] on link "Re-tell Lecture" at bounding box center [126, 317] width 128 height 31
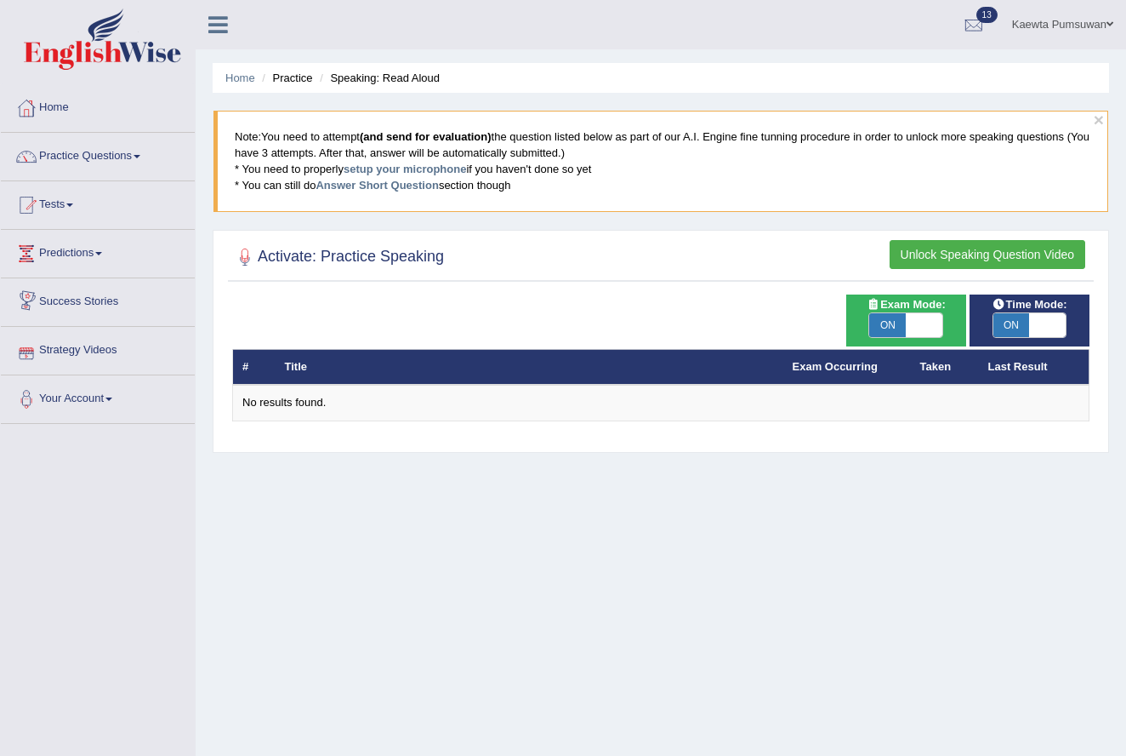
click at [97, 296] on link "Success Stories" at bounding box center [98, 299] width 194 height 43
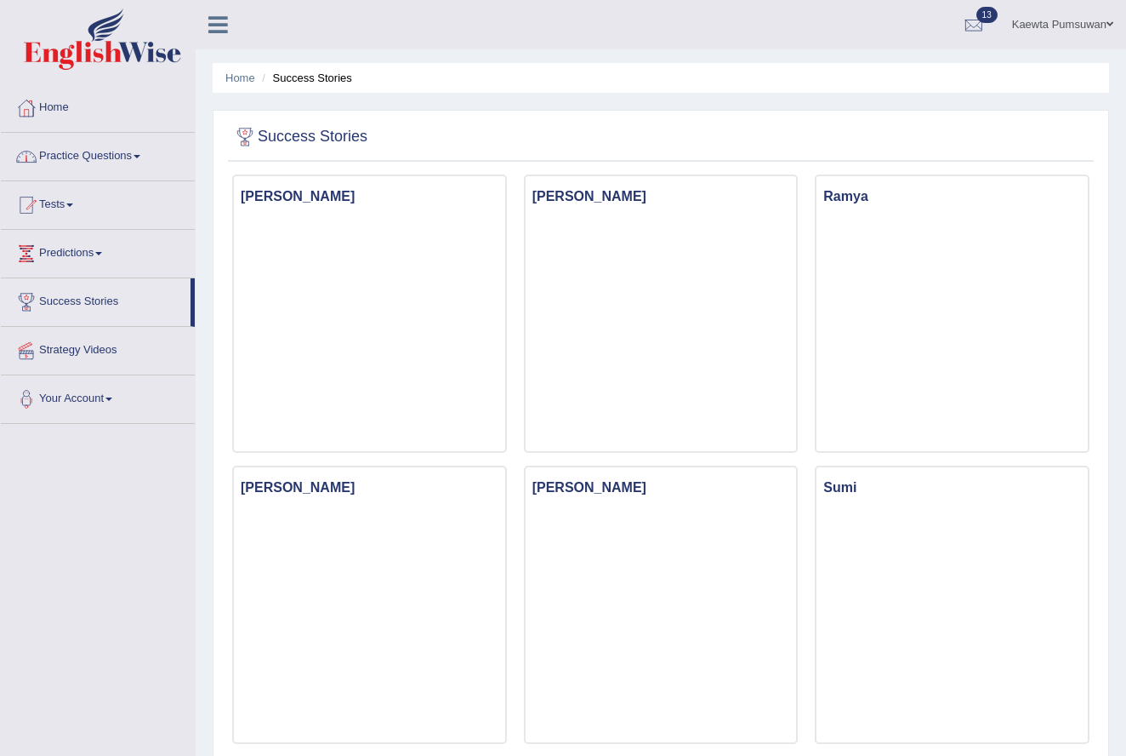
click at [94, 152] on link "Practice Questions" at bounding box center [98, 154] width 194 height 43
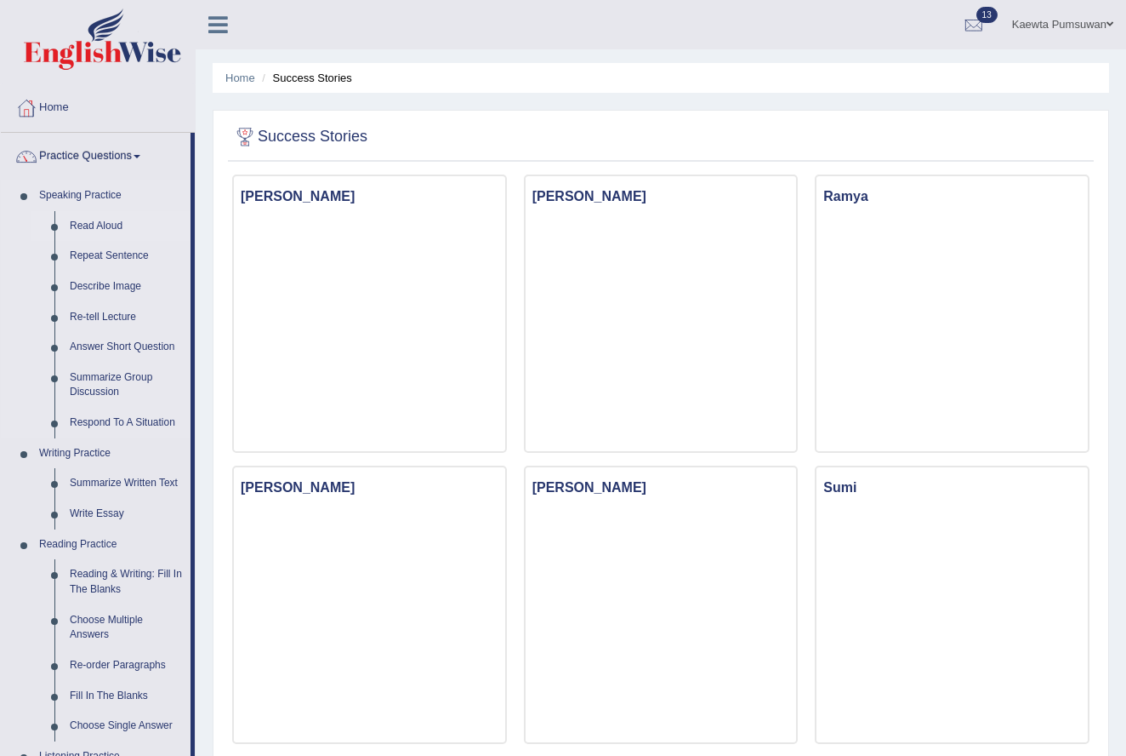
click at [93, 227] on link "Read Aloud" at bounding box center [126, 226] width 128 height 31
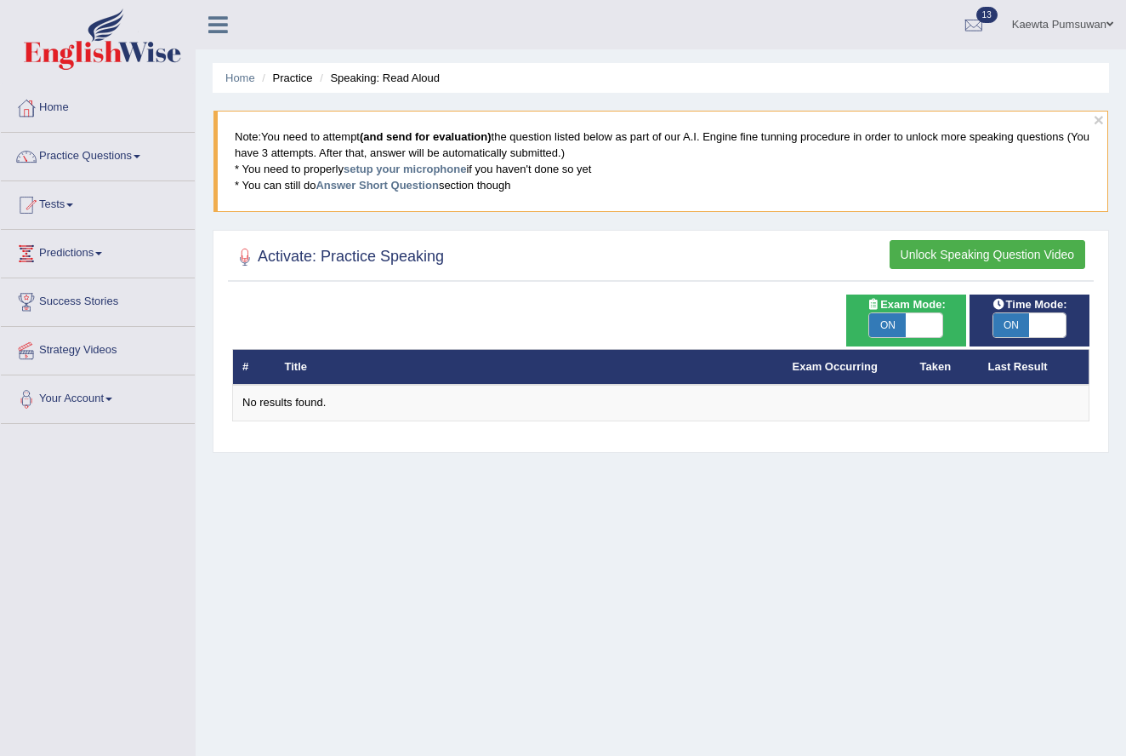
click at [889, 323] on span "ON" at bounding box center [888, 325] width 37 height 24
checkbox input "false"
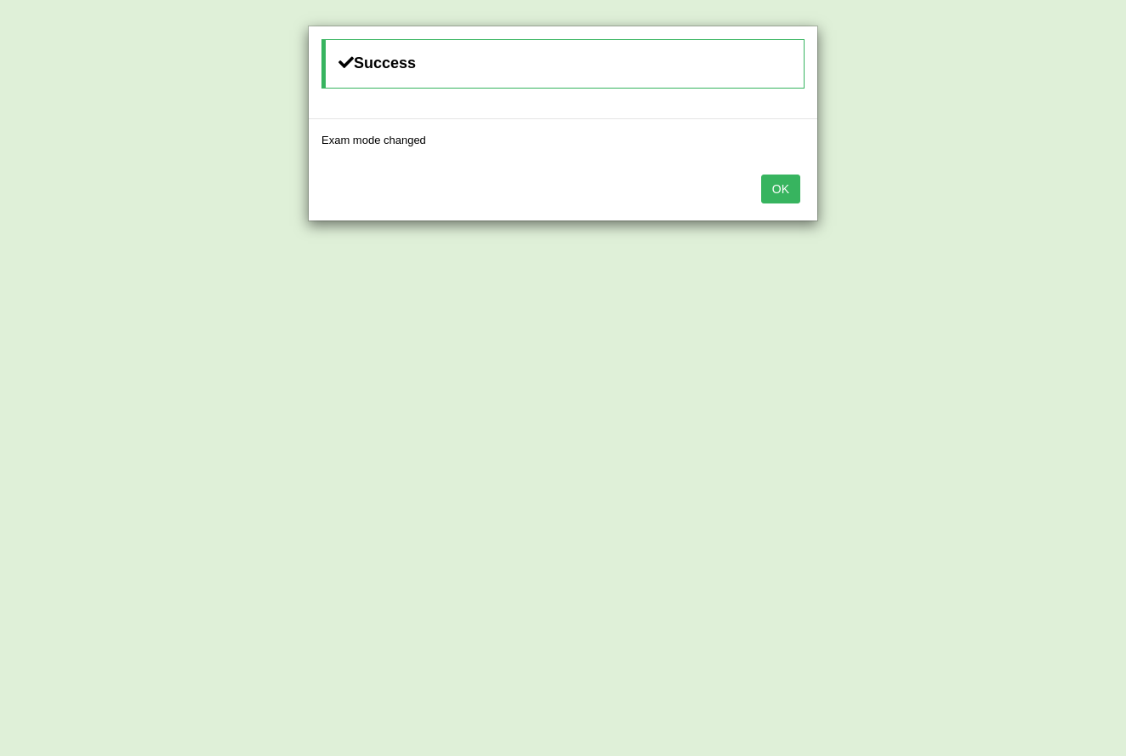
click at [786, 185] on button "OK" at bounding box center [780, 188] width 39 height 29
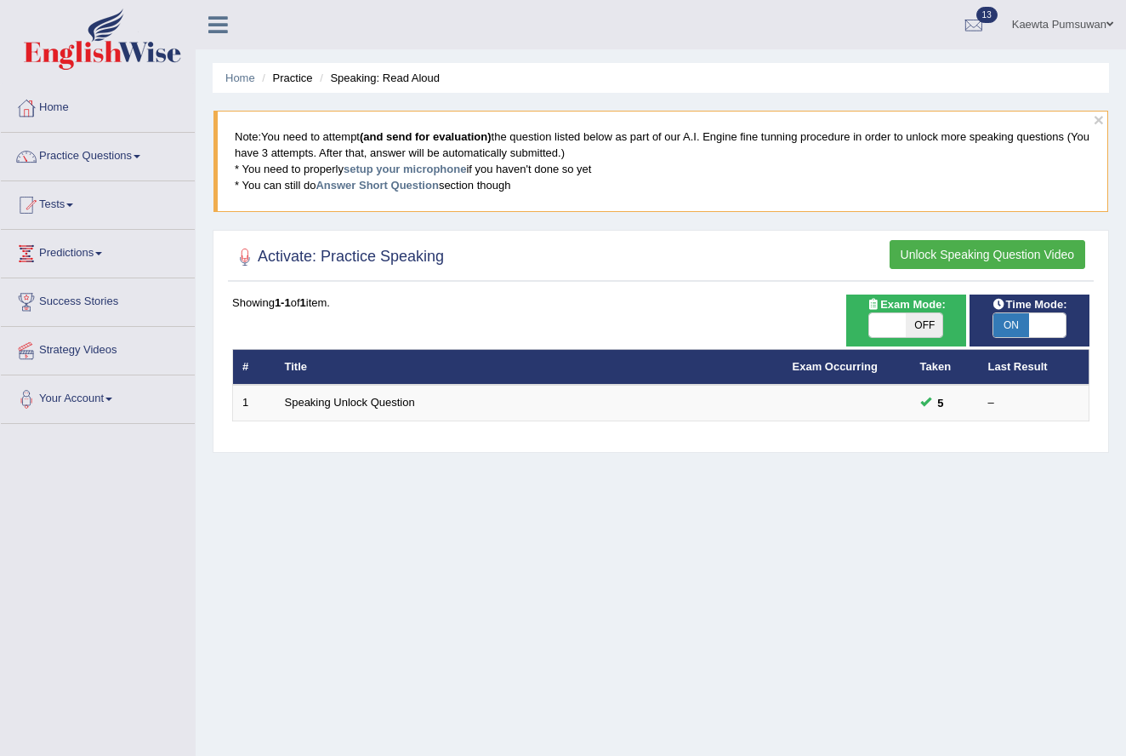
click at [1013, 323] on span "ON" at bounding box center [1012, 325] width 37 height 24
checkbox input "false"
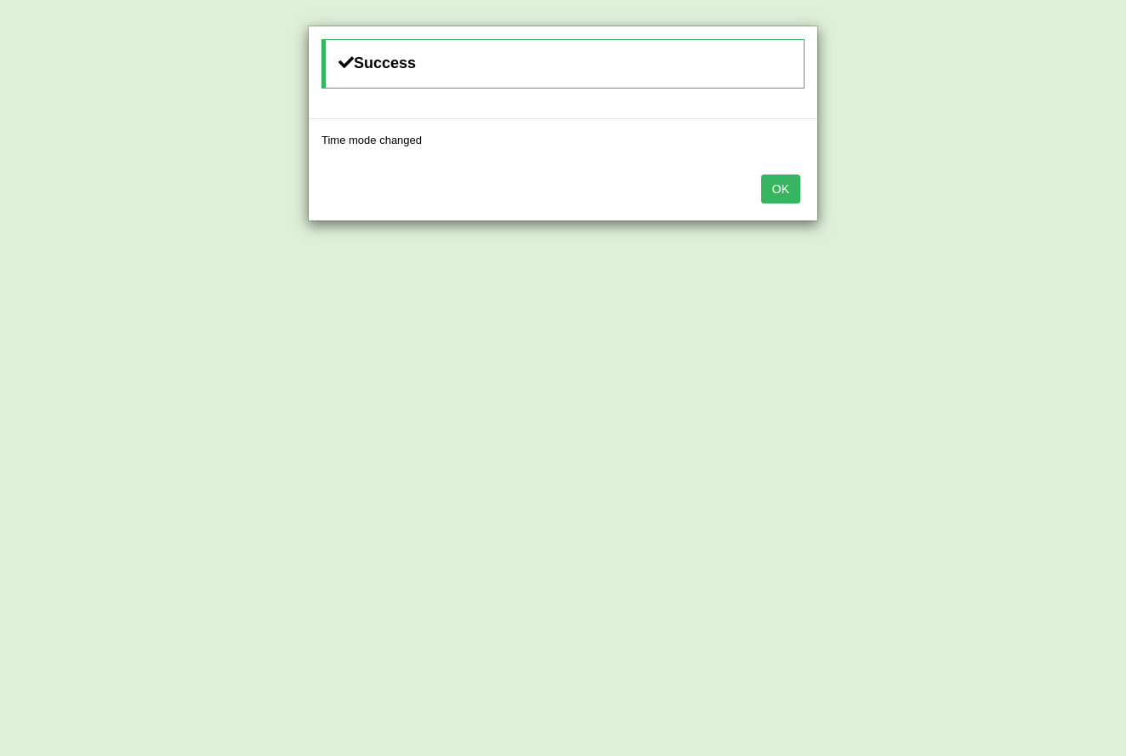
click at [776, 188] on button "OK" at bounding box center [780, 188] width 39 height 29
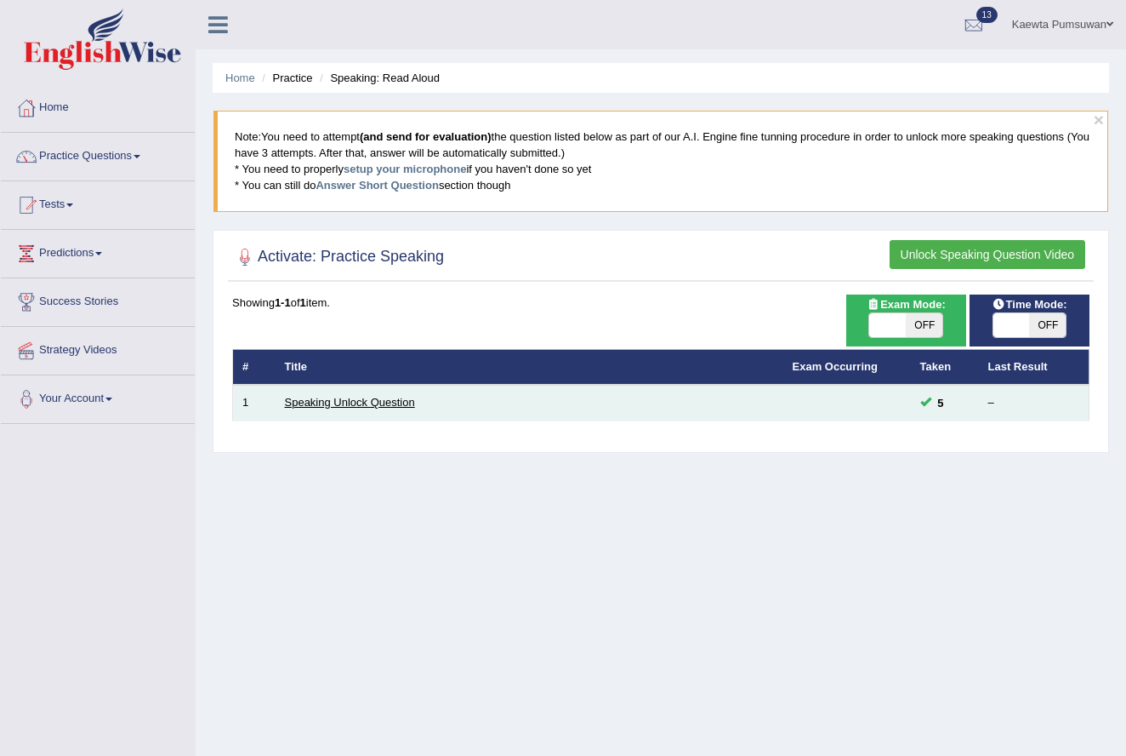
click at [351, 402] on link "Speaking Unlock Question" at bounding box center [350, 402] width 130 height 13
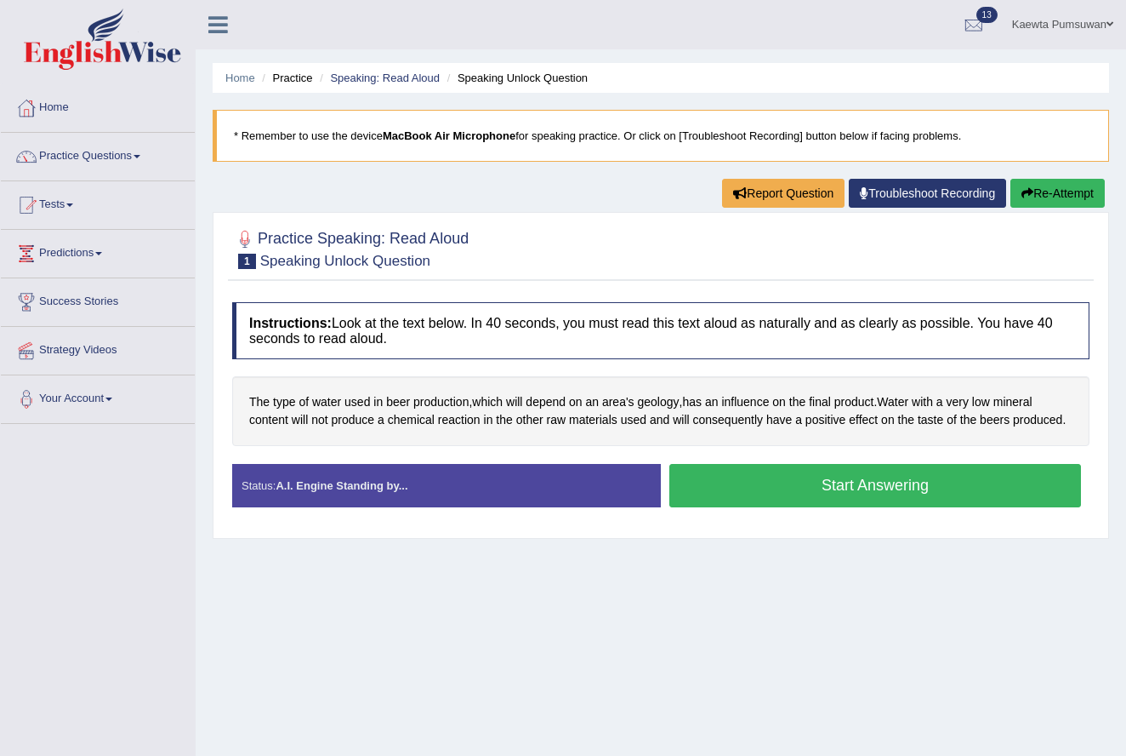
click at [839, 498] on button "Start Answering" at bounding box center [876, 485] width 412 height 43
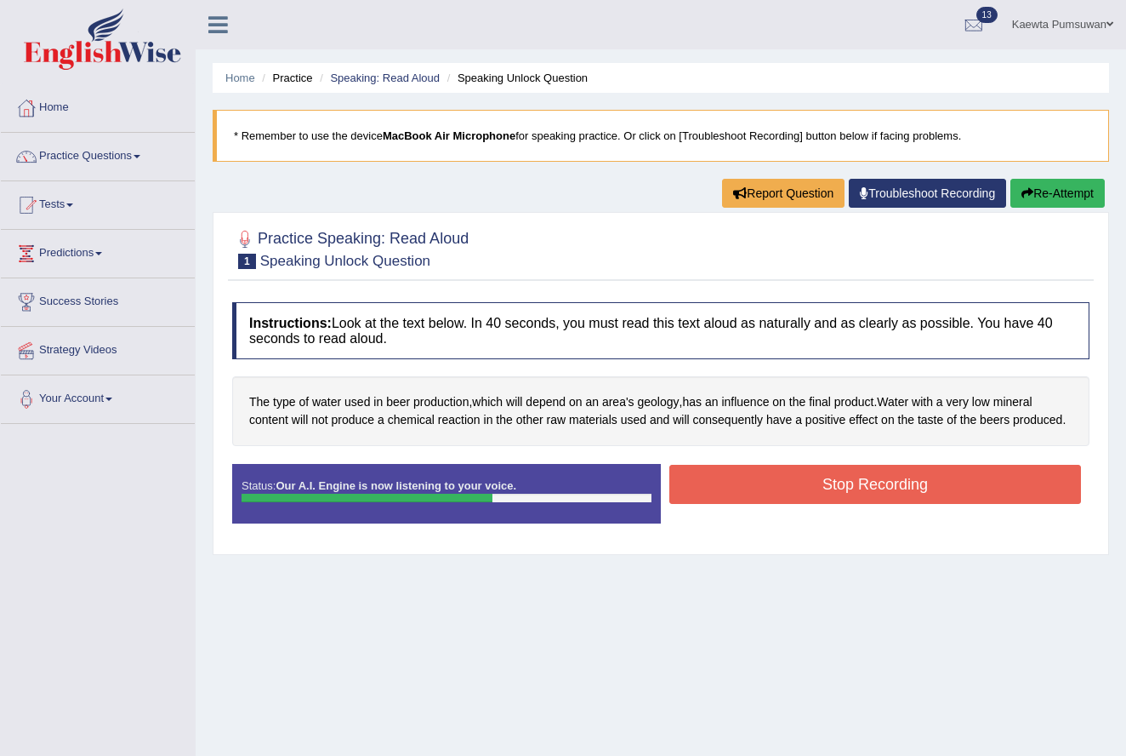
click at [870, 504] on button "Stop Recording" at bounding box center [876, 484] width 412 height 39
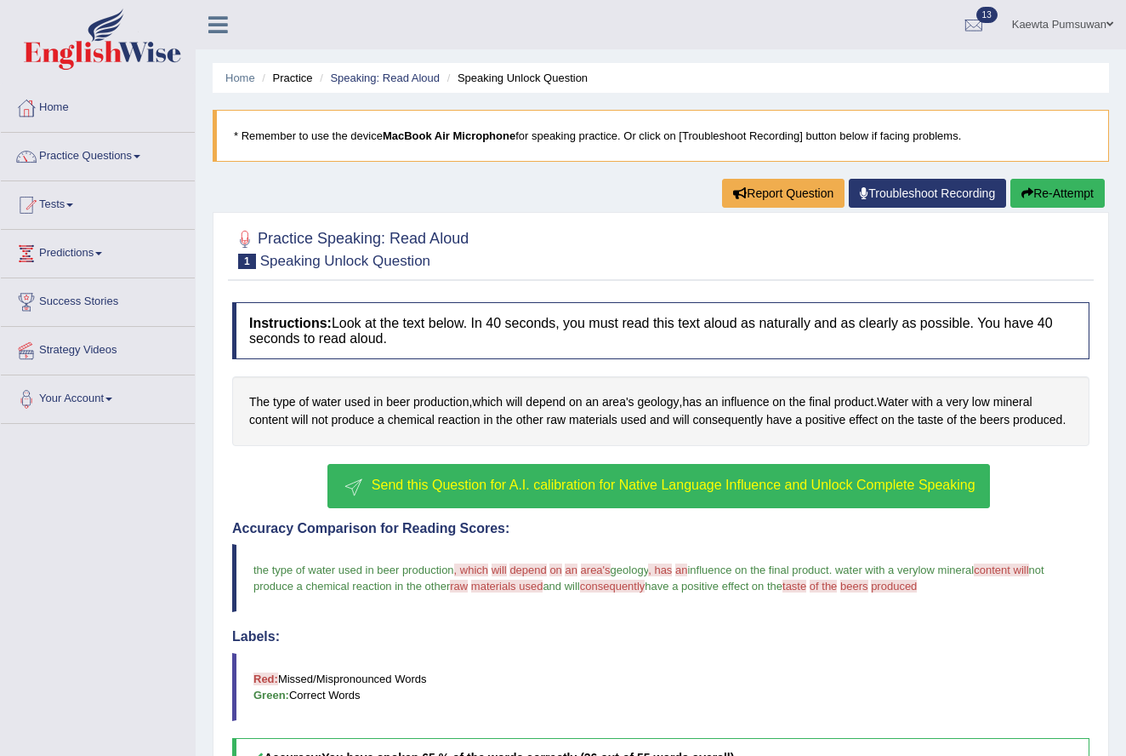
click at [870, 492] on span "Send this Question for A.I. calibration for Native Language Influence and Unloc…" at bounding box center [674, 484] width 604 height 14
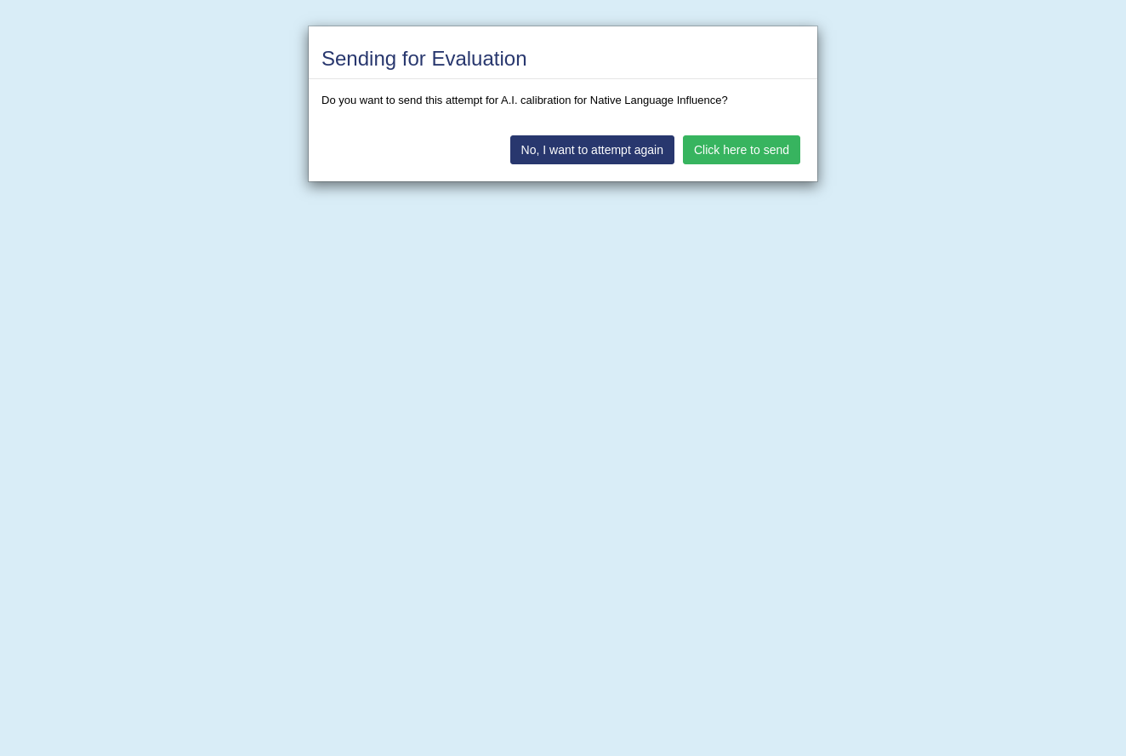
click at [754, 146] on button "Click here to send" at bounding box center [741, 149] width 117 height 29
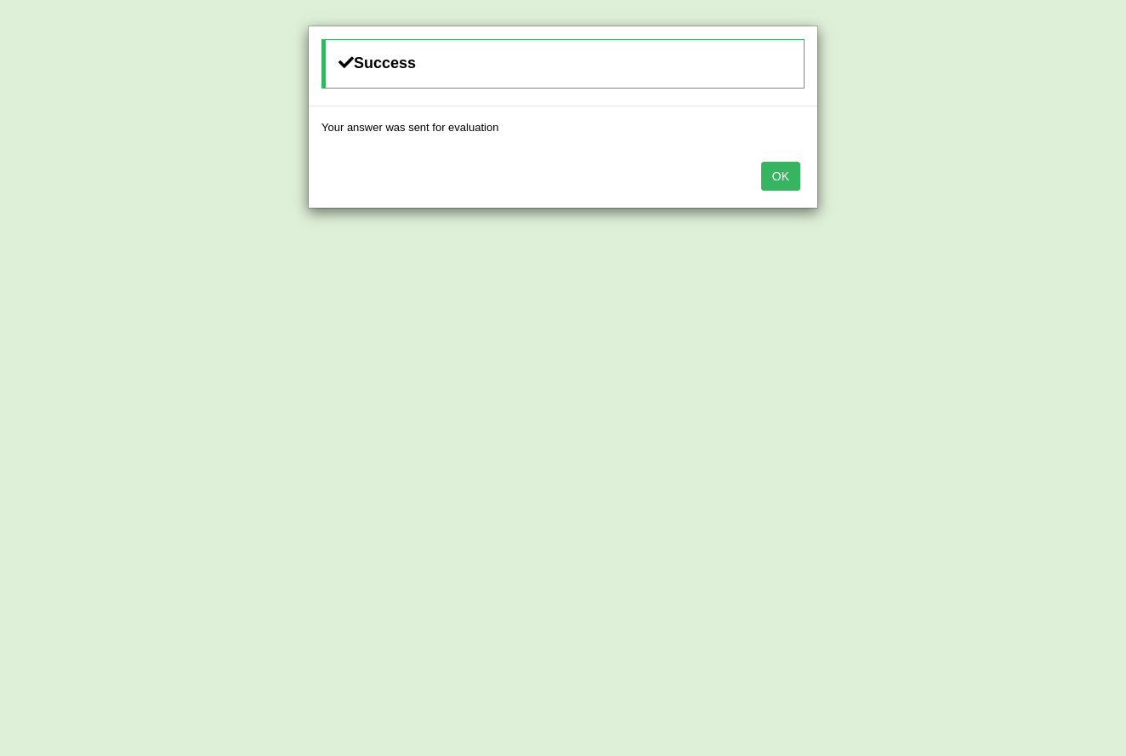
click at [781, 170] on button "OK" at bounding box center [780, 176] width 39 height 29
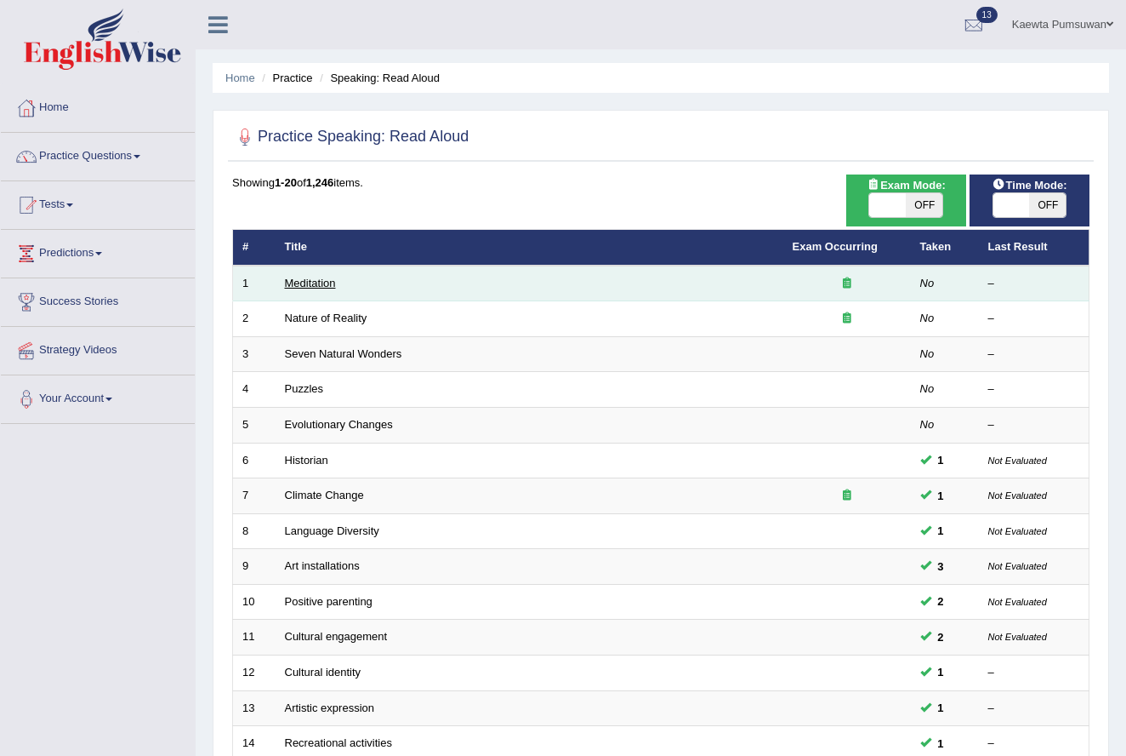
click at [313, 280] on link "Meditation" at bounding box center [310, 283] width 51 height 13
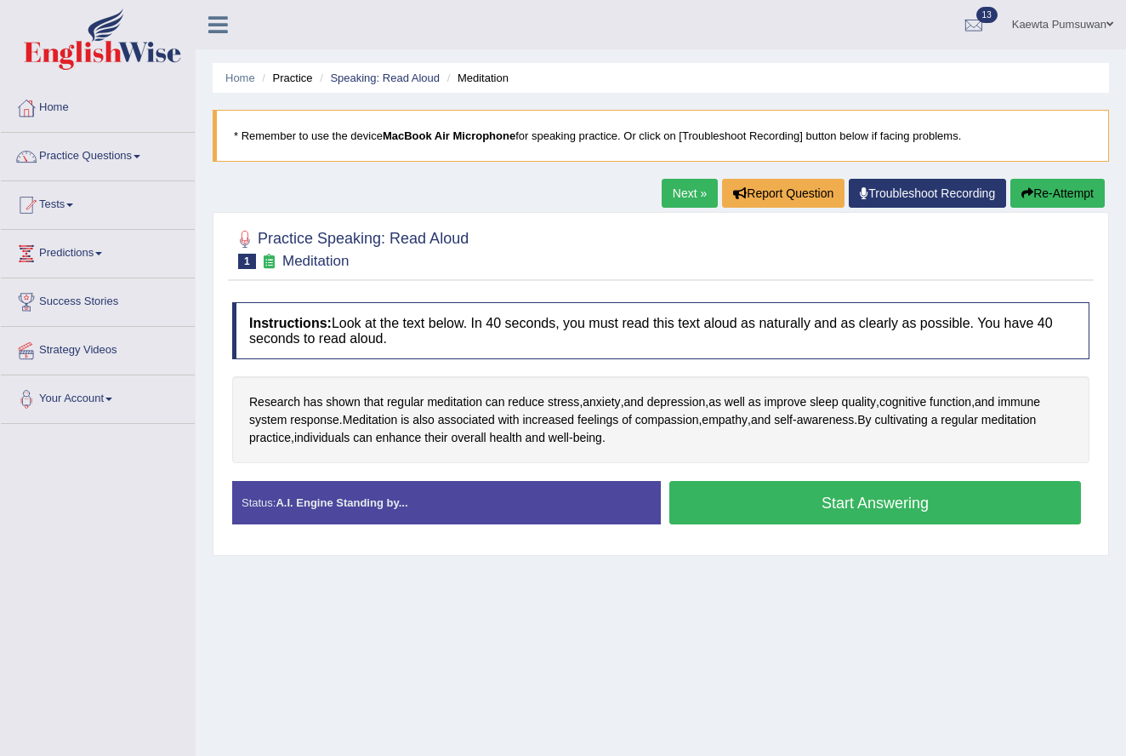
click at [736, 499] on button "Start Answering" at bounding box center [876, 502] width 412 height 43
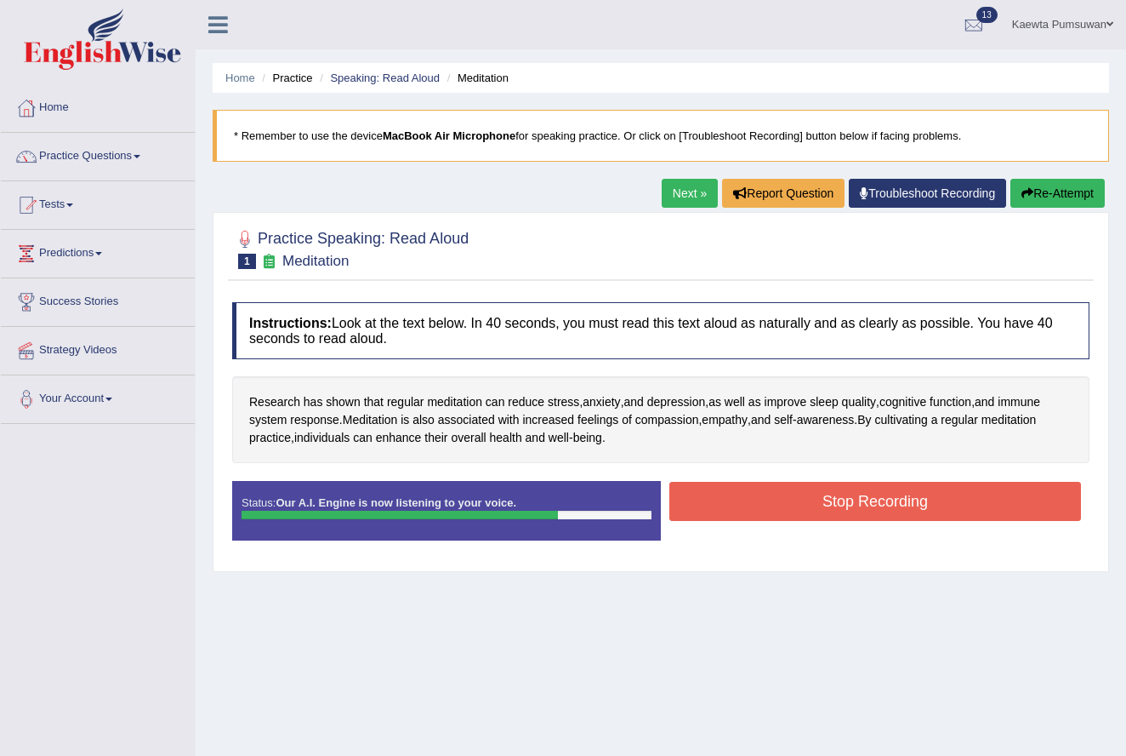
click at [872, 491] on button "Stop Recording" at bounding box center [876, 501] width 412 height 39
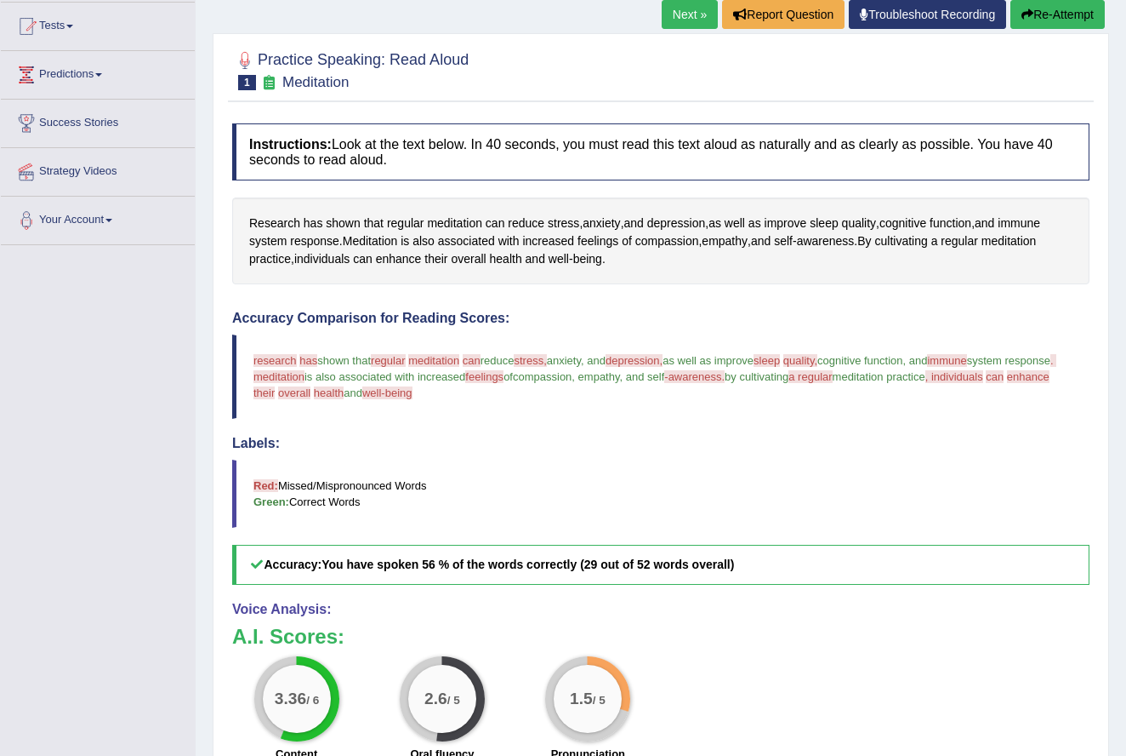
scroll to position [171, 0]
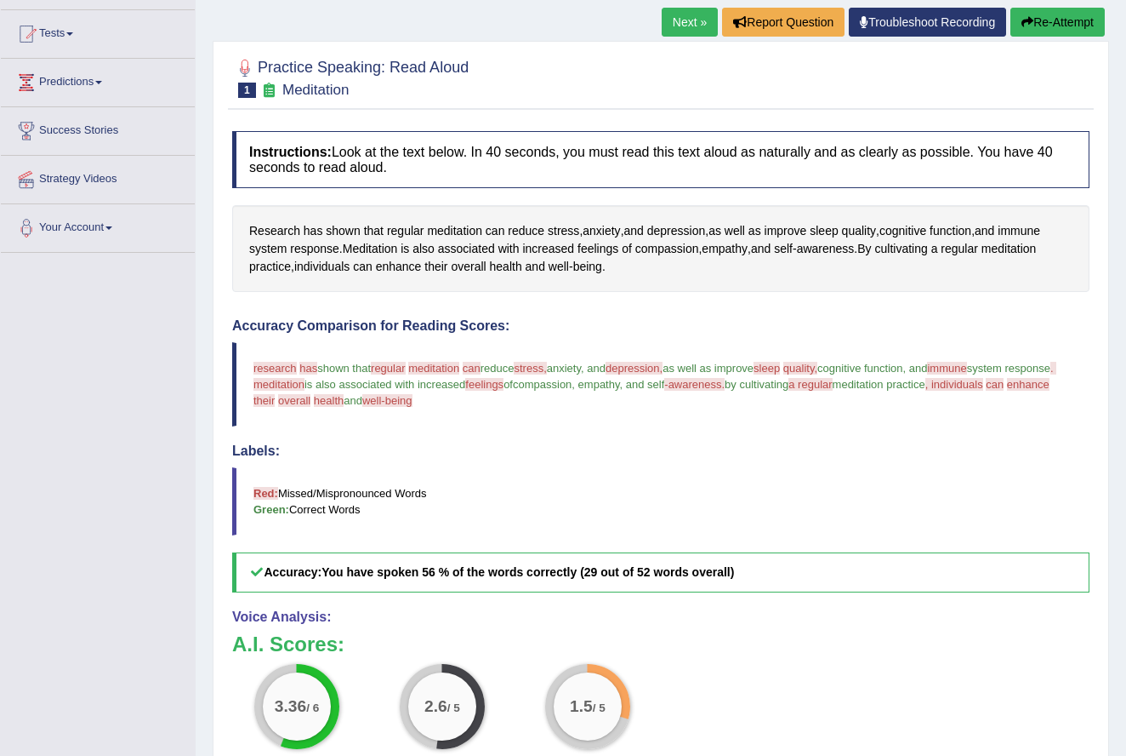
click at [678, 17] on link "Next »" at bounding box center [690, 22] width 56 height 29
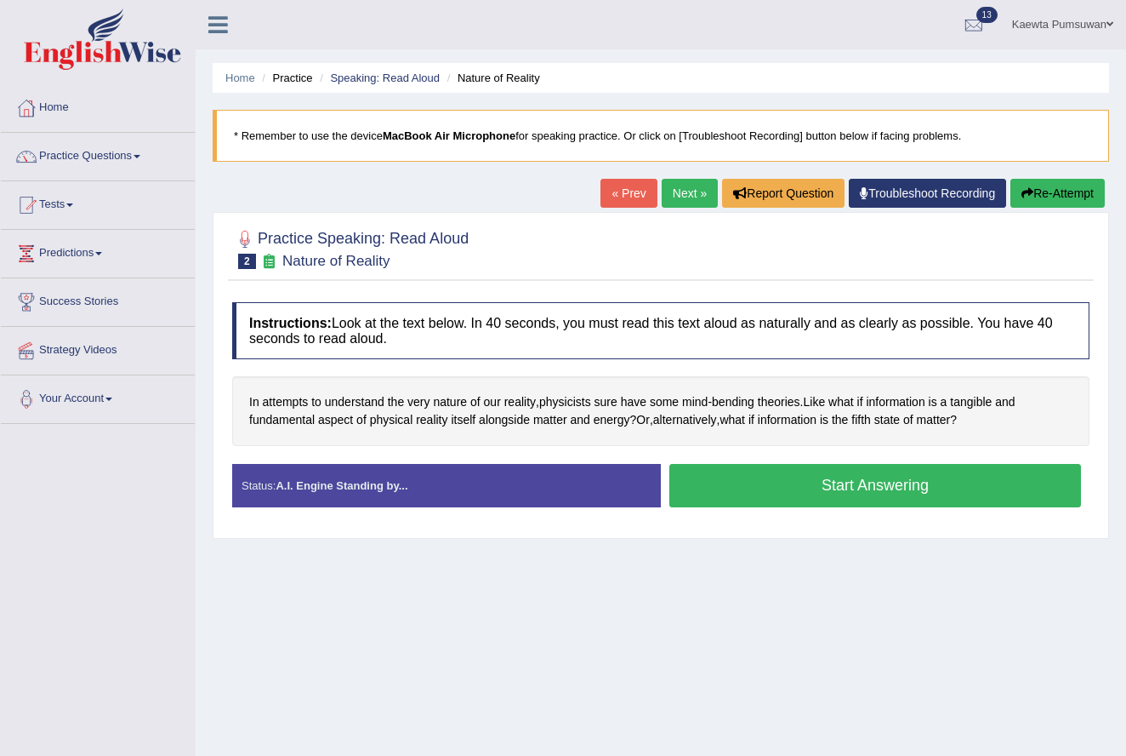
click at [847, 478] on button "Start Answering" at bounding box center [876, 485] width 412 height 43
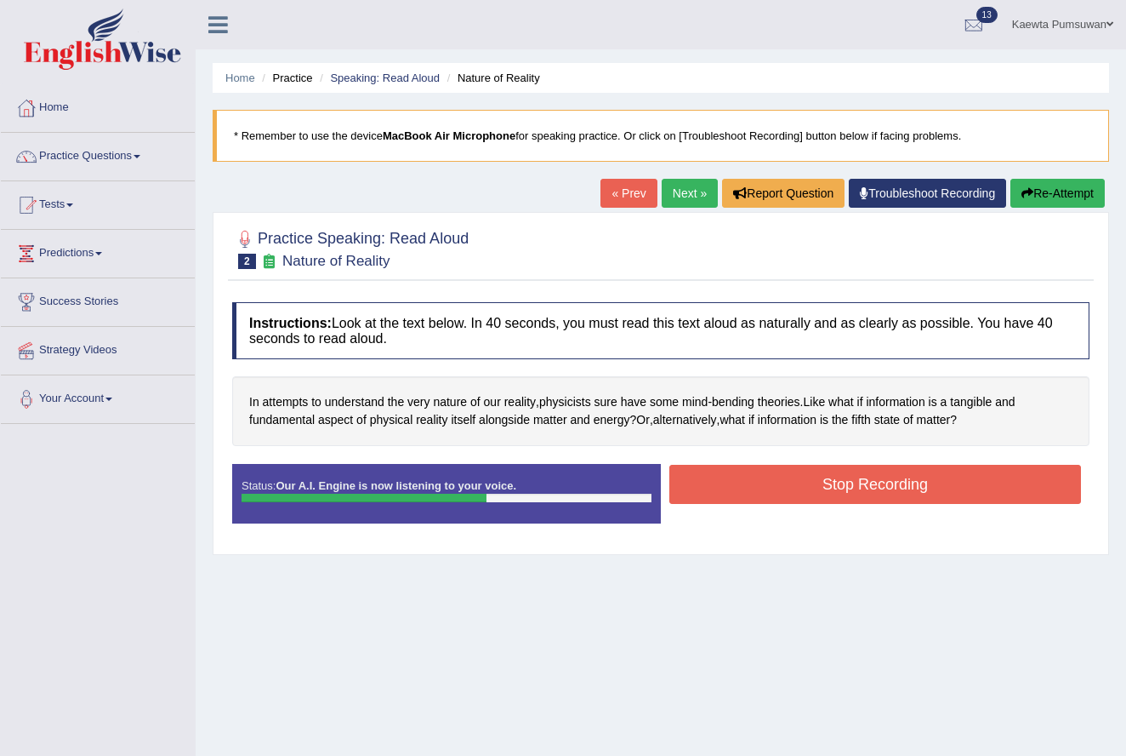
click at [847, 478] on button "Stop Recording" at bounding box center [876, 484] width 412 height 39
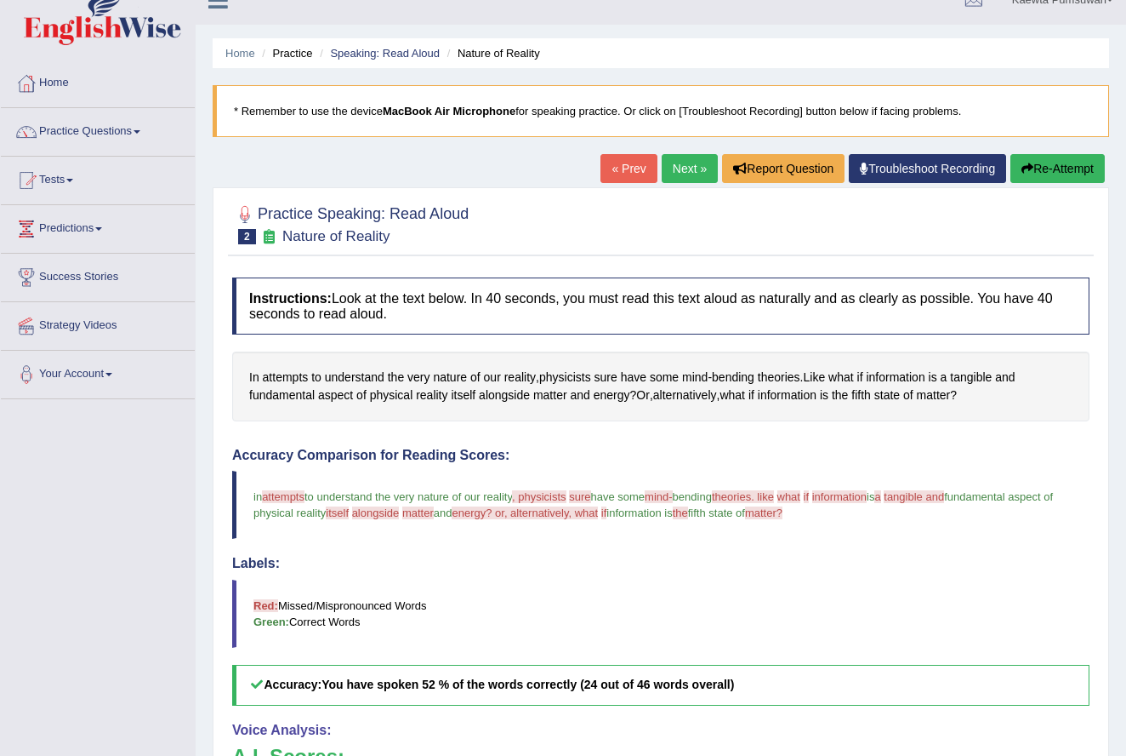
scroll to position [-2, 0]
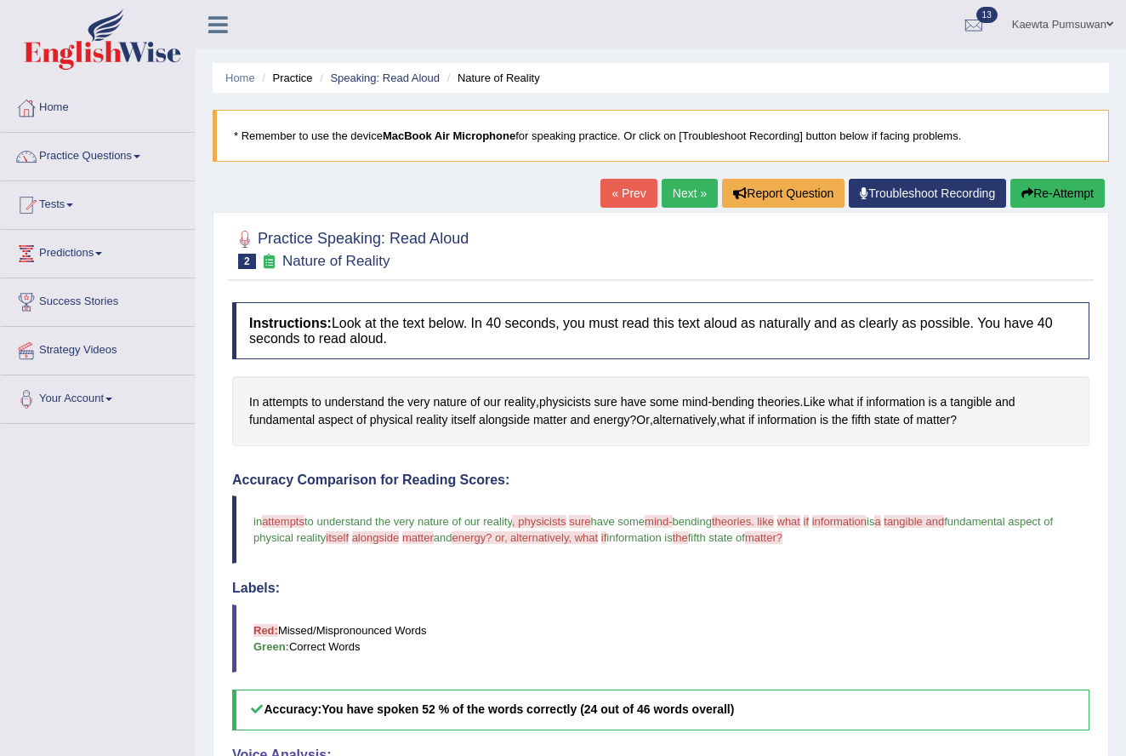
click at [679, 197] on link "Next »" at bounding box center [690, 193] width 56 height 29
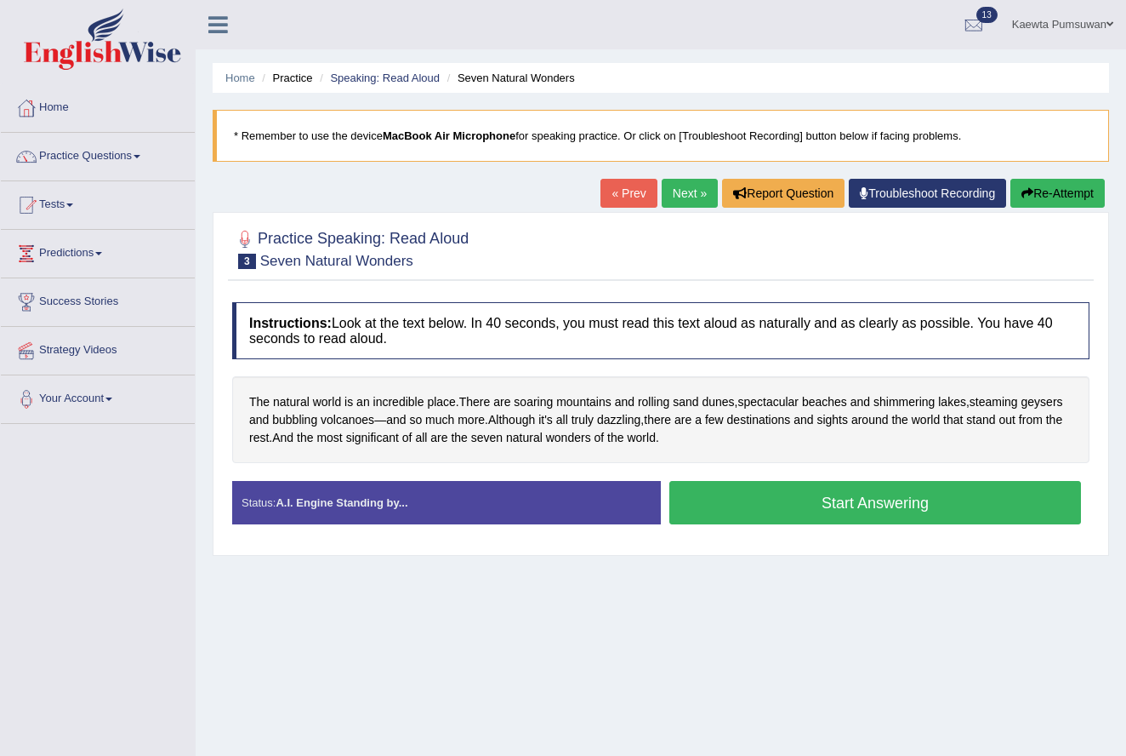
click at [807, 500] on button "Start Answering" at bounding box center [876, 502] width 412 height 43
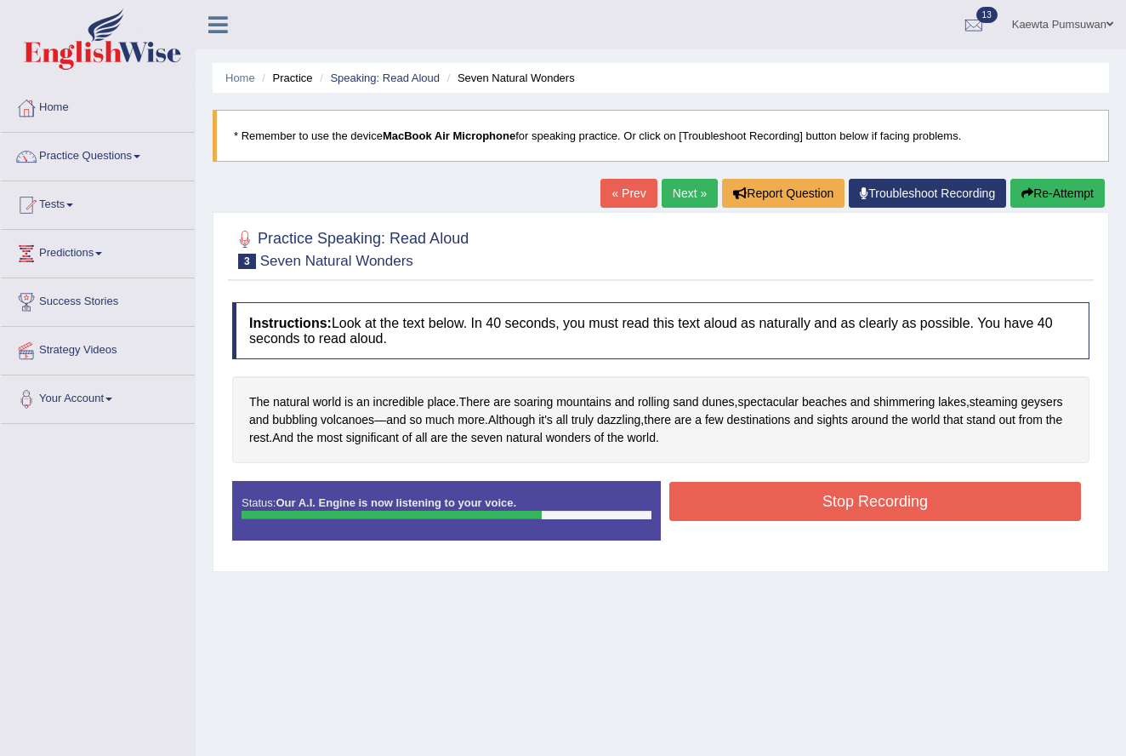
click at [867, 500] on button "Stop Recording" at bounding box center [876, 501] width 412 height 39
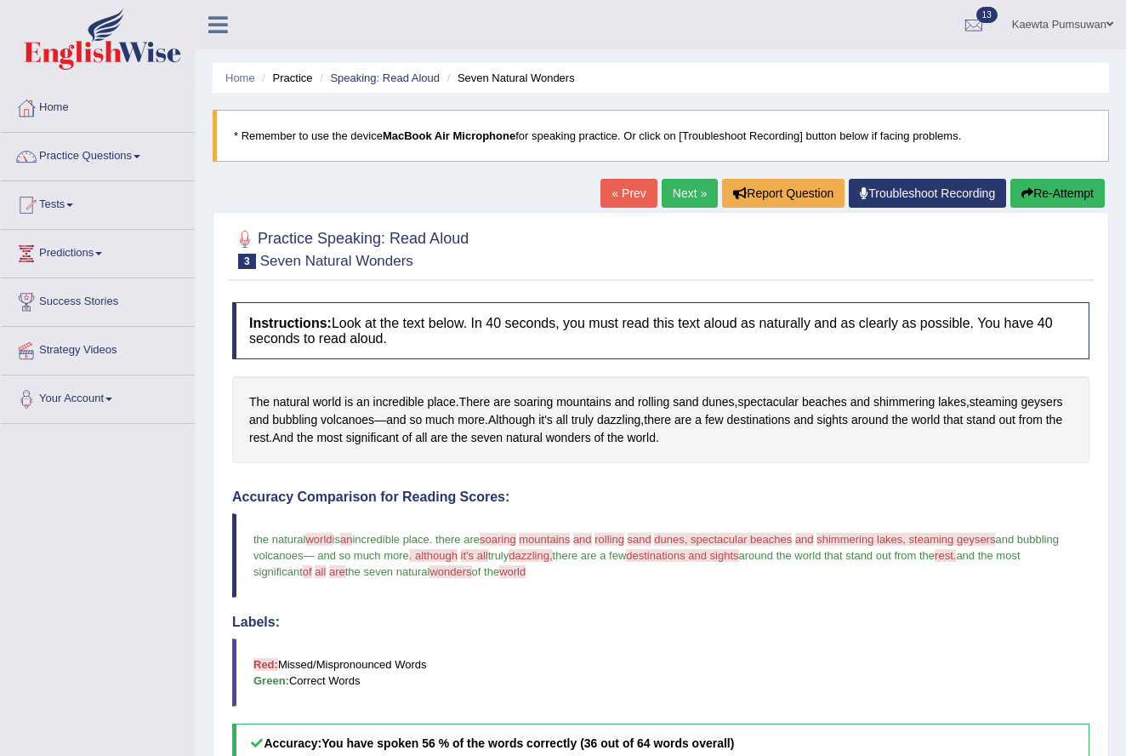
click at [677, 191] on link "Next »" at bounding box center [690, 193] width 56 height 29
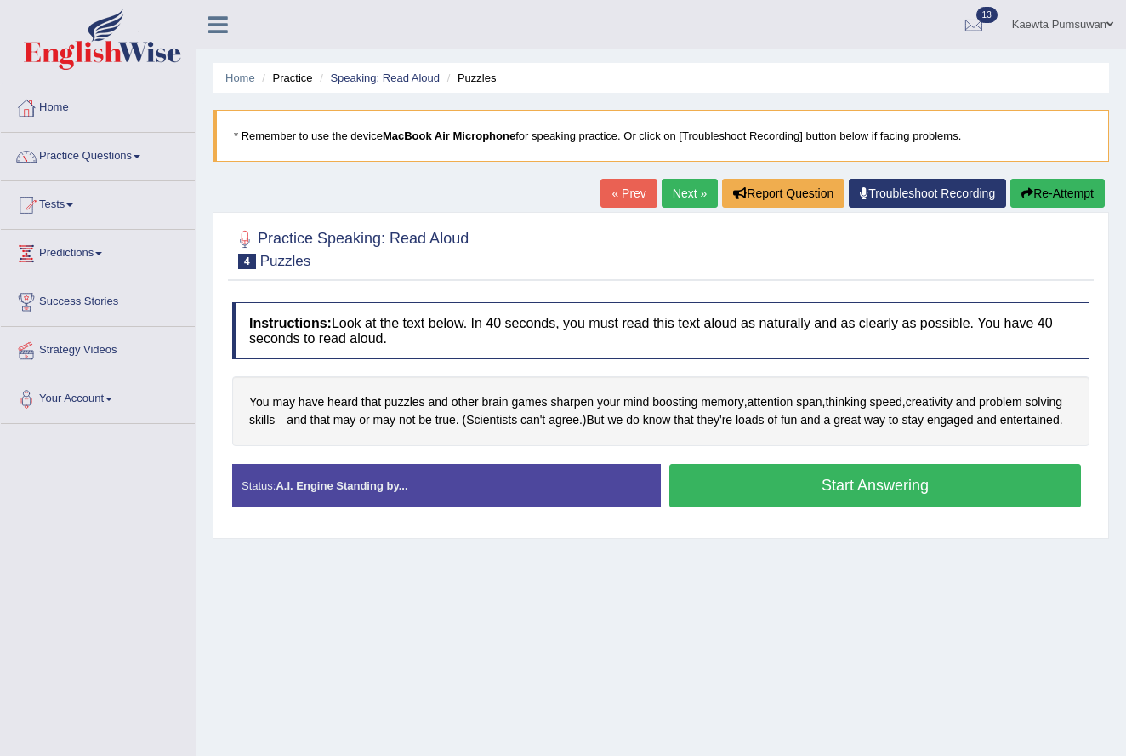
click at [875, 503] on button "Start Answering" at bounding box center [876, 485] width 412 height 43
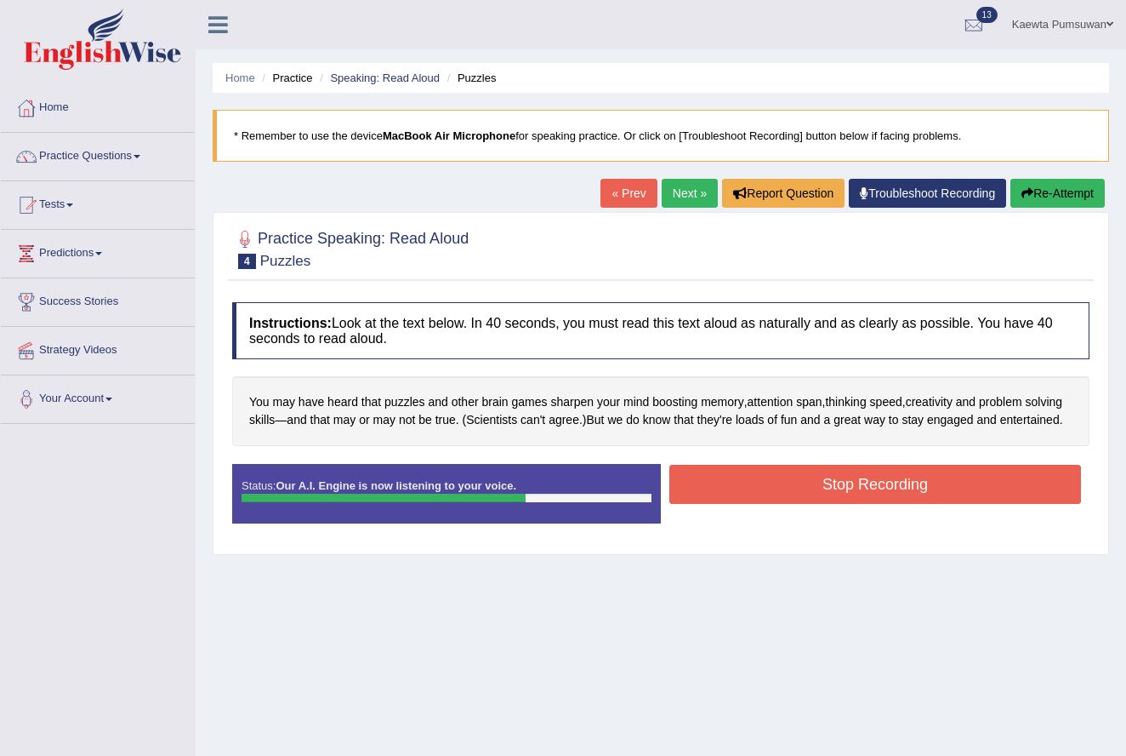
click at [875, 503] on button "Stop Recording" at bounding box center [876, 484] width 412 height 39
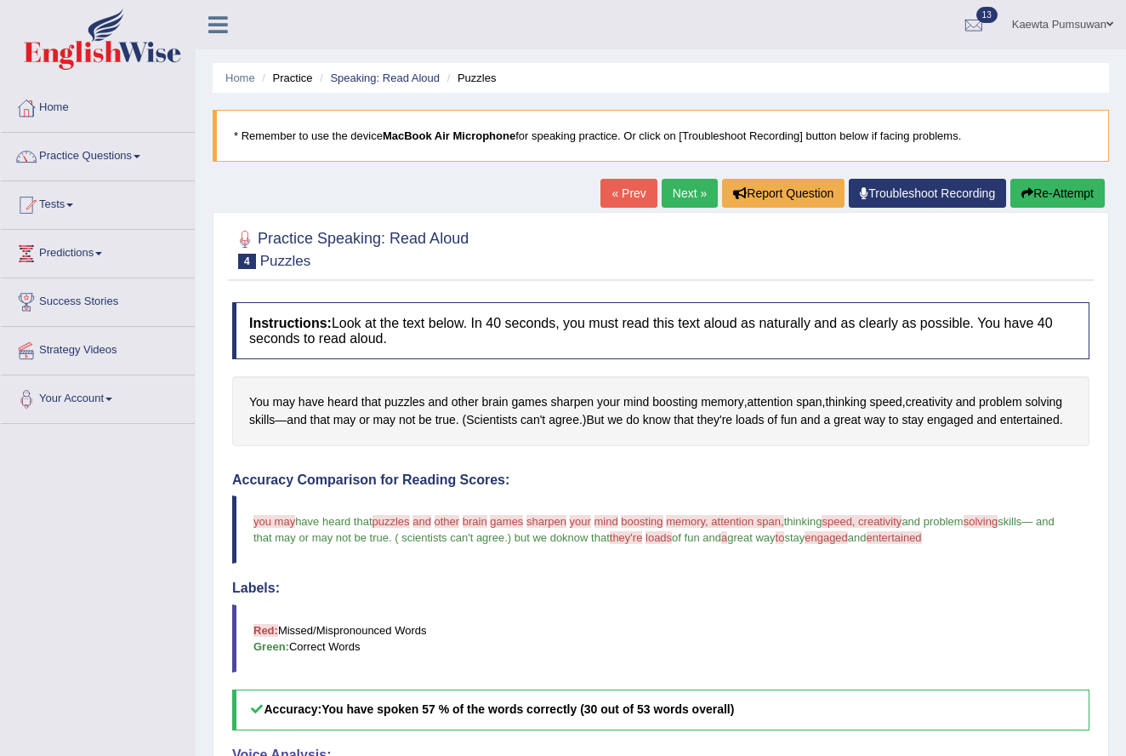
click at [677, 188] on link "Next »" at bounding box center [690, 193] width 56 height 29
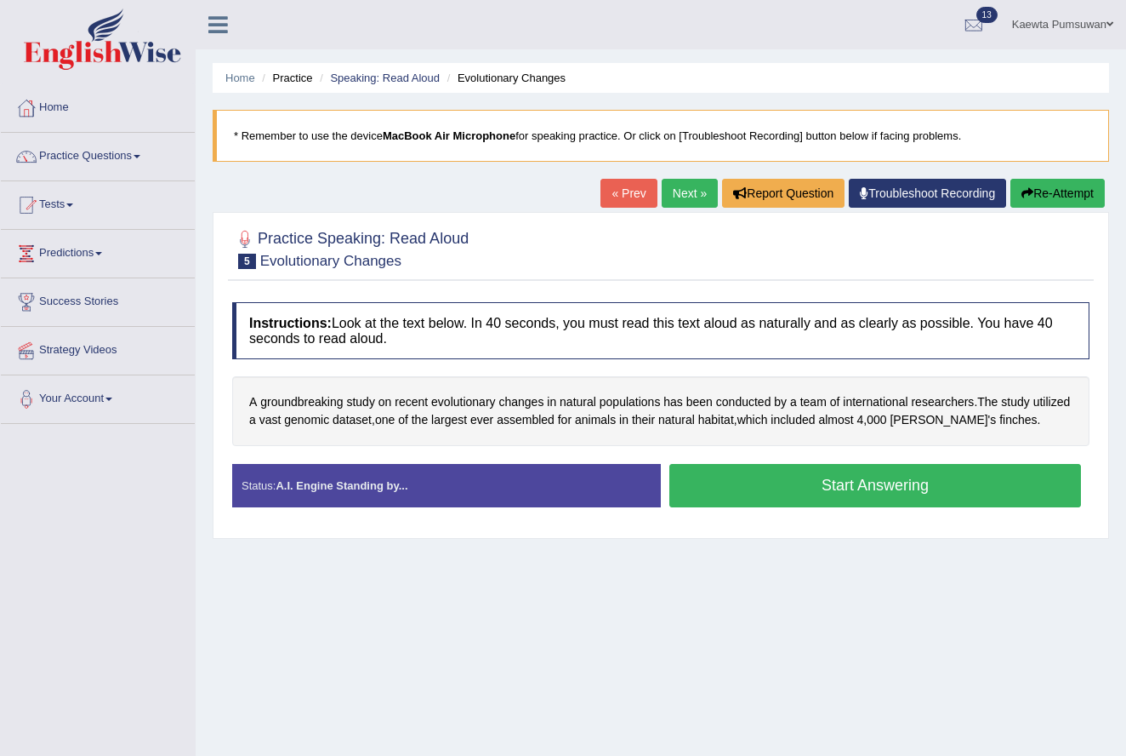
click at [854, 482] on button "Start Answering" at bounding box center [876, 485] width 412 height 43
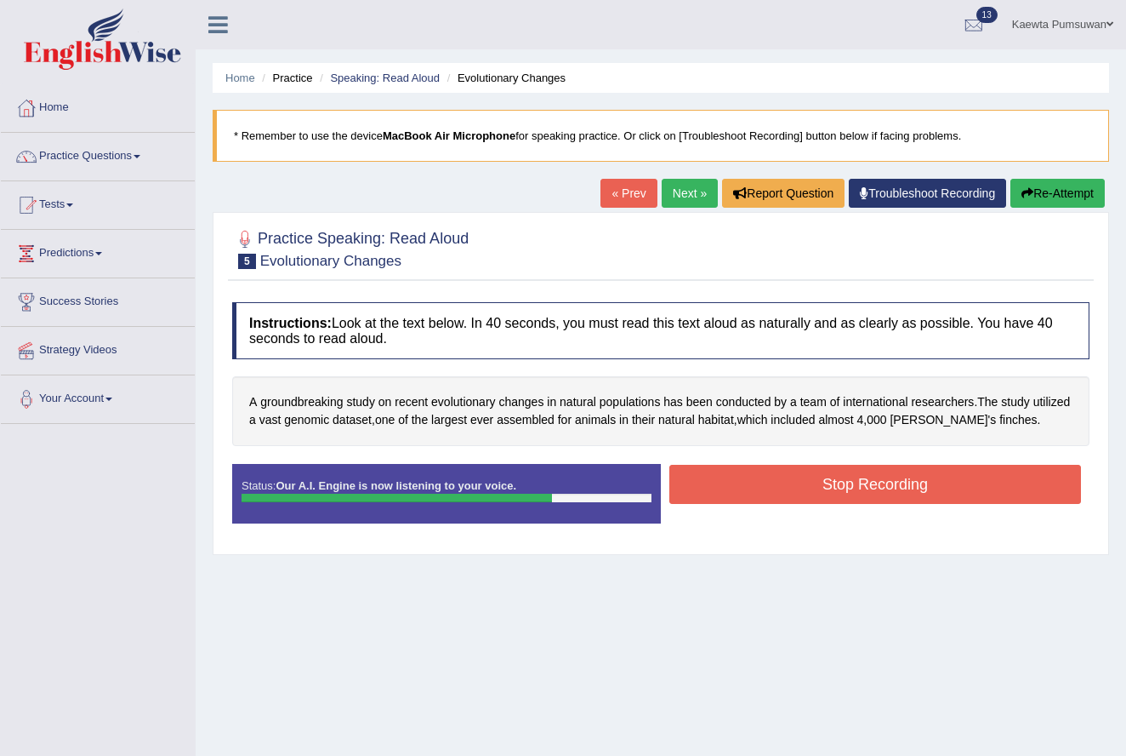
click at [854, 482] on button "Stop Recording" at bounding box center [876, 484] width 412 height 39
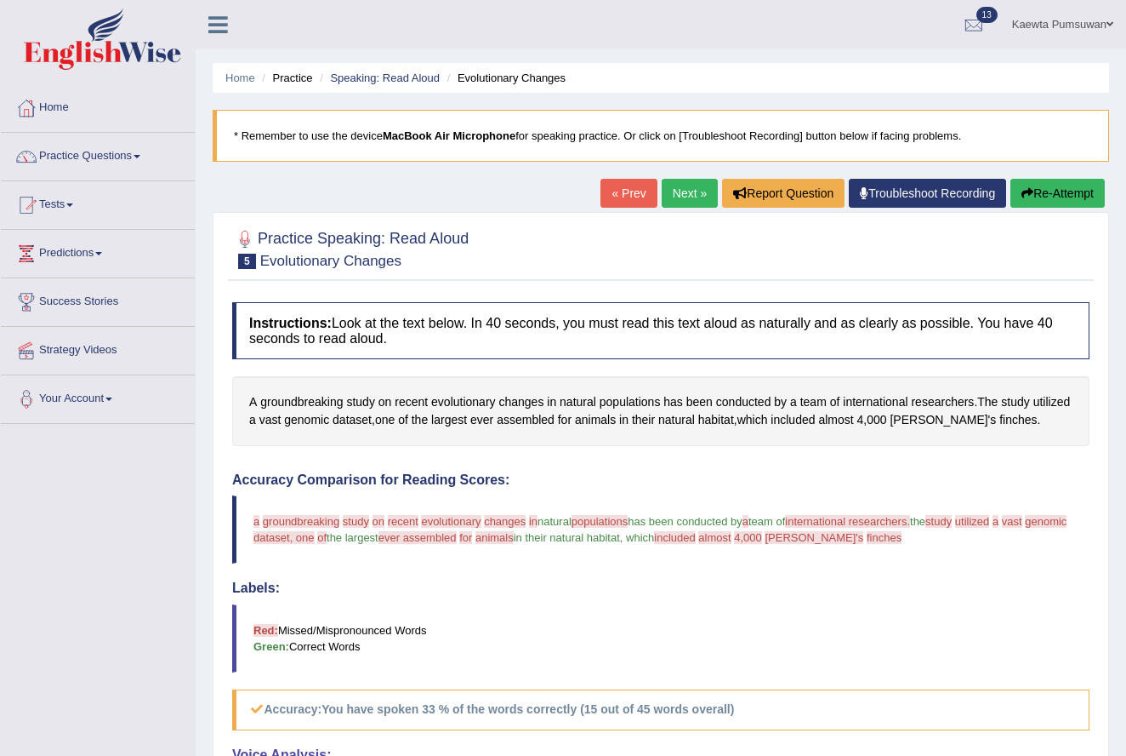
click at [672, 191] on link "Next »" at bounding box center [690, 193] width 56 height 29
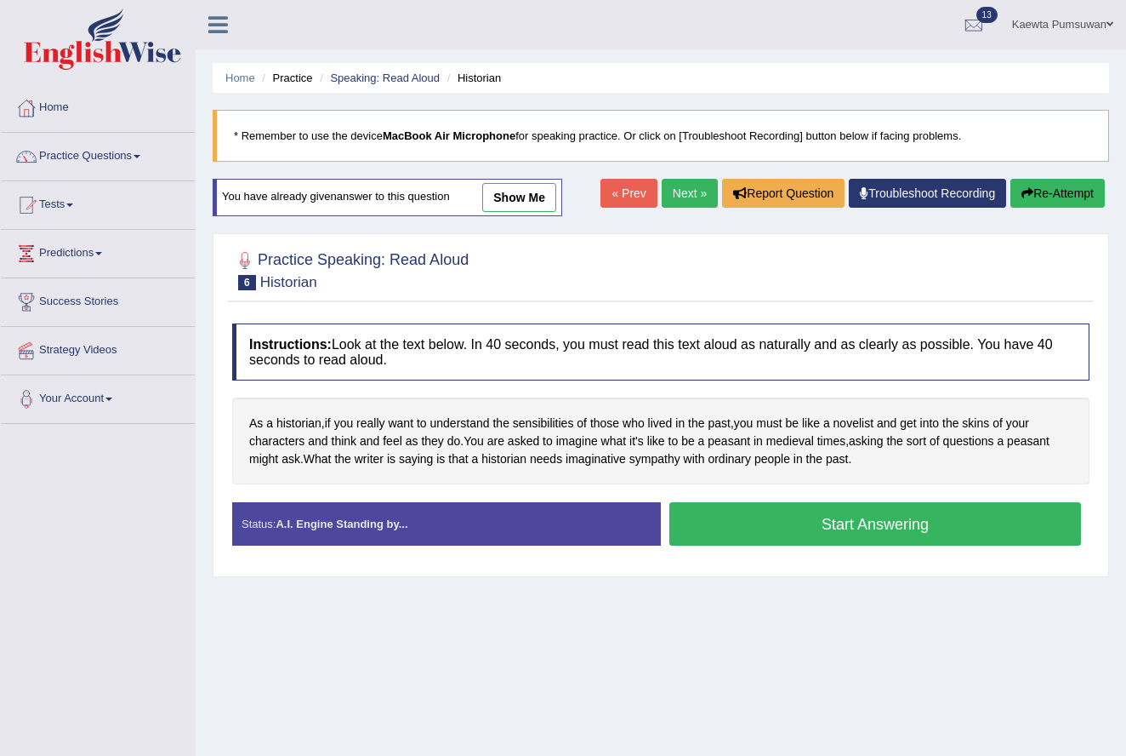
click at [814, 522] on button "Start Answering" at bounding box center [876, 523] width 412 height 43
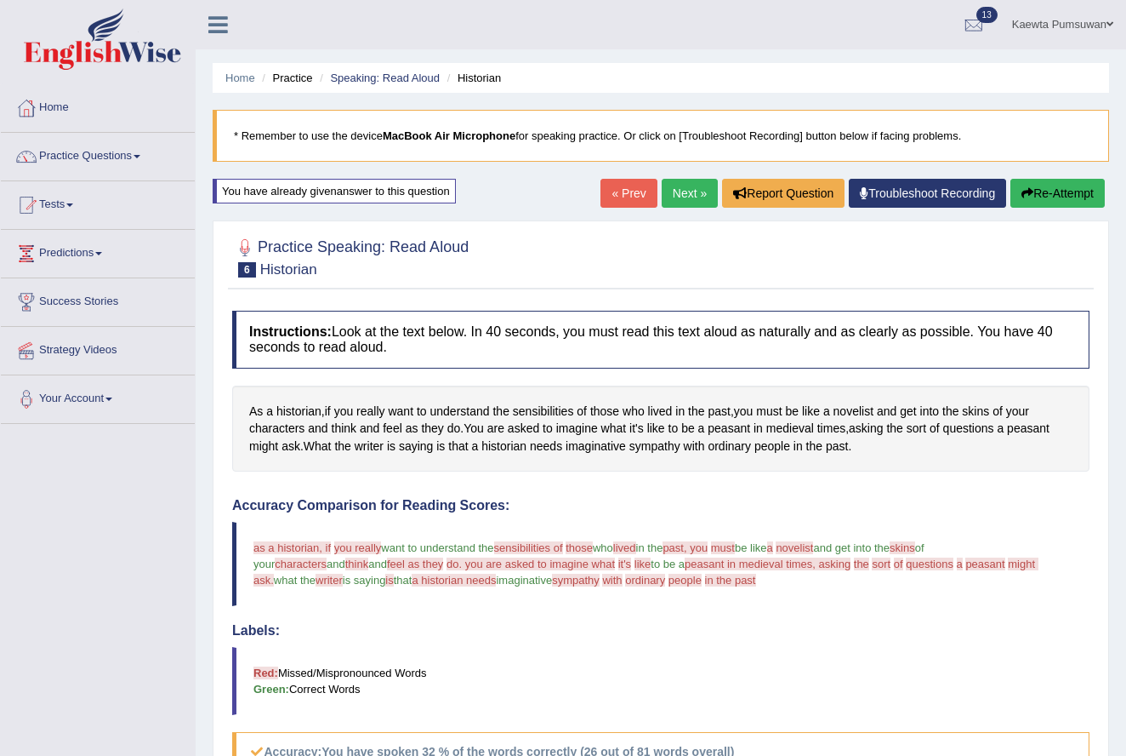
click at [673, 196] on link "Next »" at bounding box center [690, 193] width 56 height 29
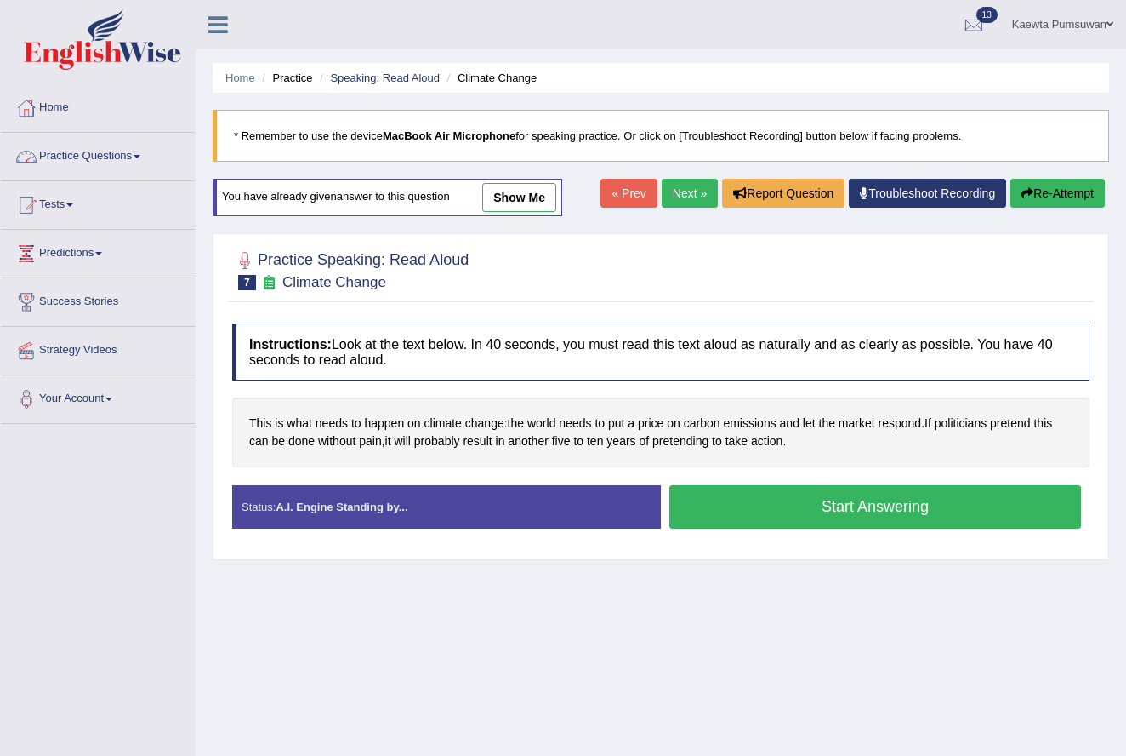
click at [140, 156] on span at bounding box center [137, 156] width 7 height 3
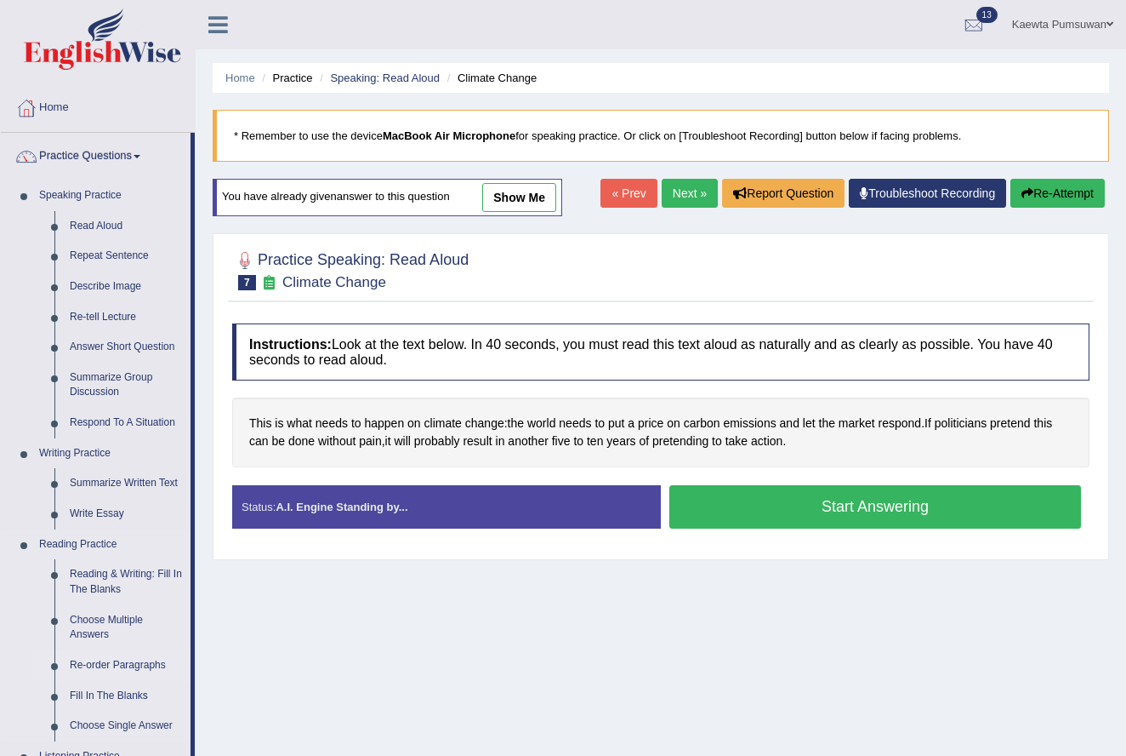
click at [140, 653] on link "Re-order Paragraphs" at bounding box center [126, 665] width 128 height 31
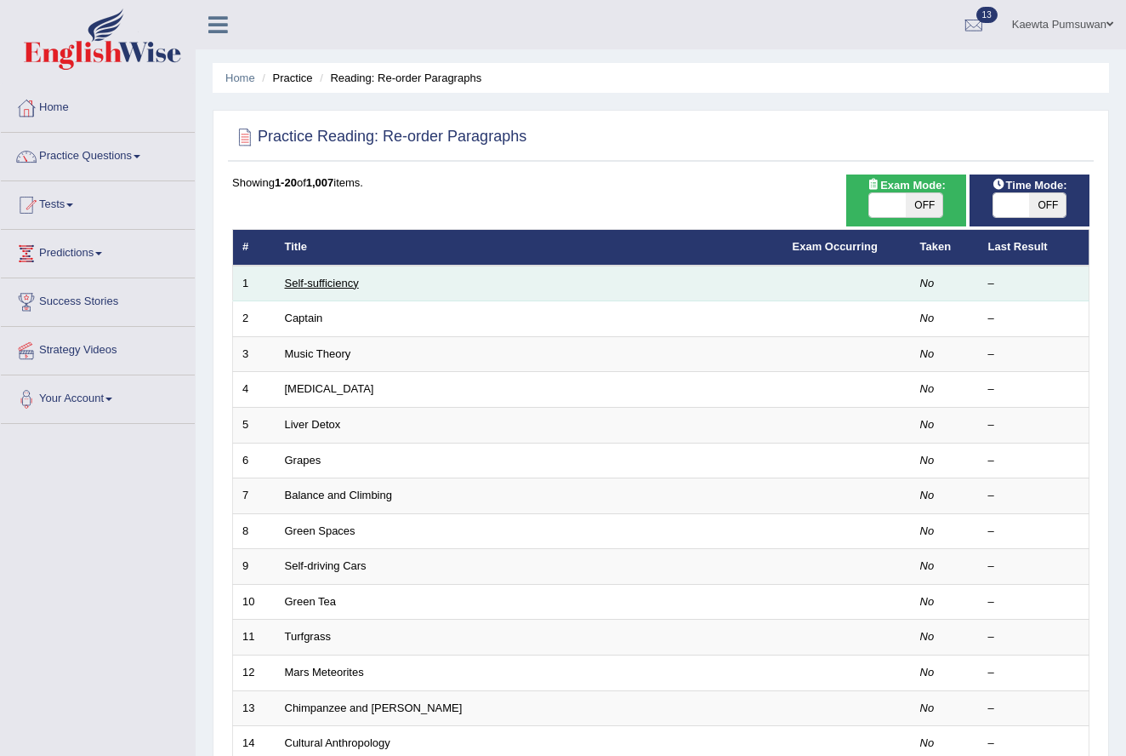
click at [336, 279] on link "Self-sufficiency" at bounding box center [322, 283] width 74 height 13
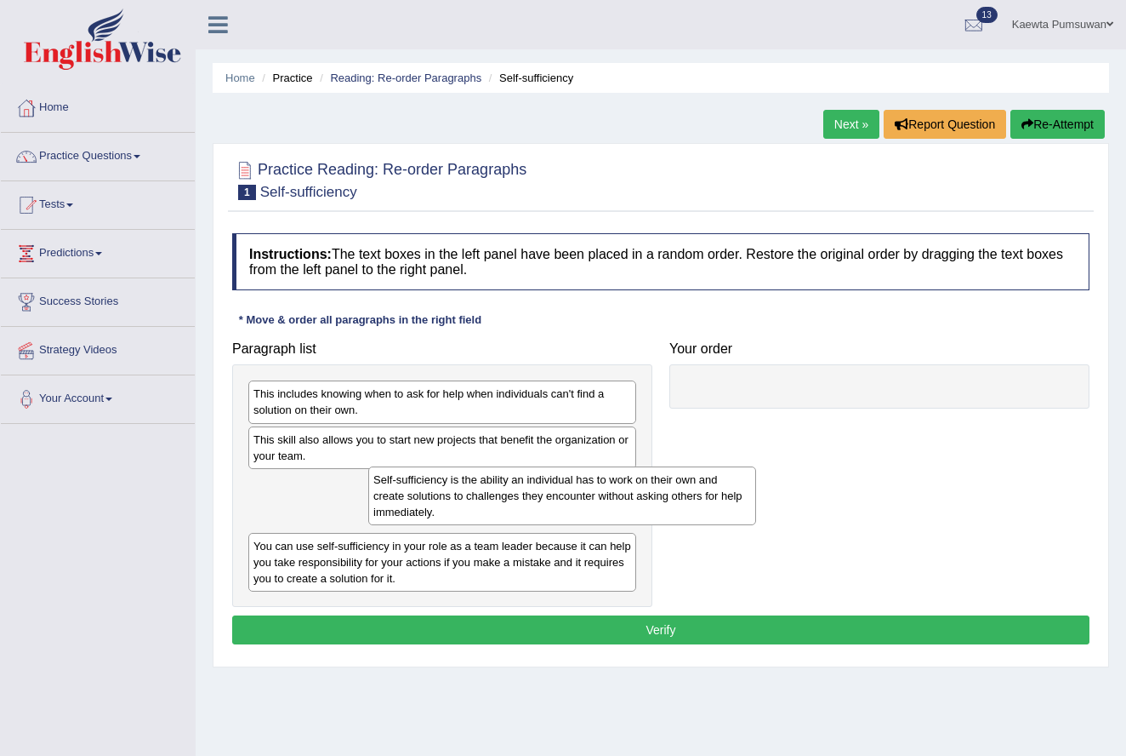
drag, startPoint x: 398, startPoint y: 561, endPoint x: 518, endPoint y: 493, distance: 137.9
click at [518, 493] on div "Self-sufficiency is the ability an individual has to work on their own and crea…" at bounding box center [562, 495] width 388 height 59
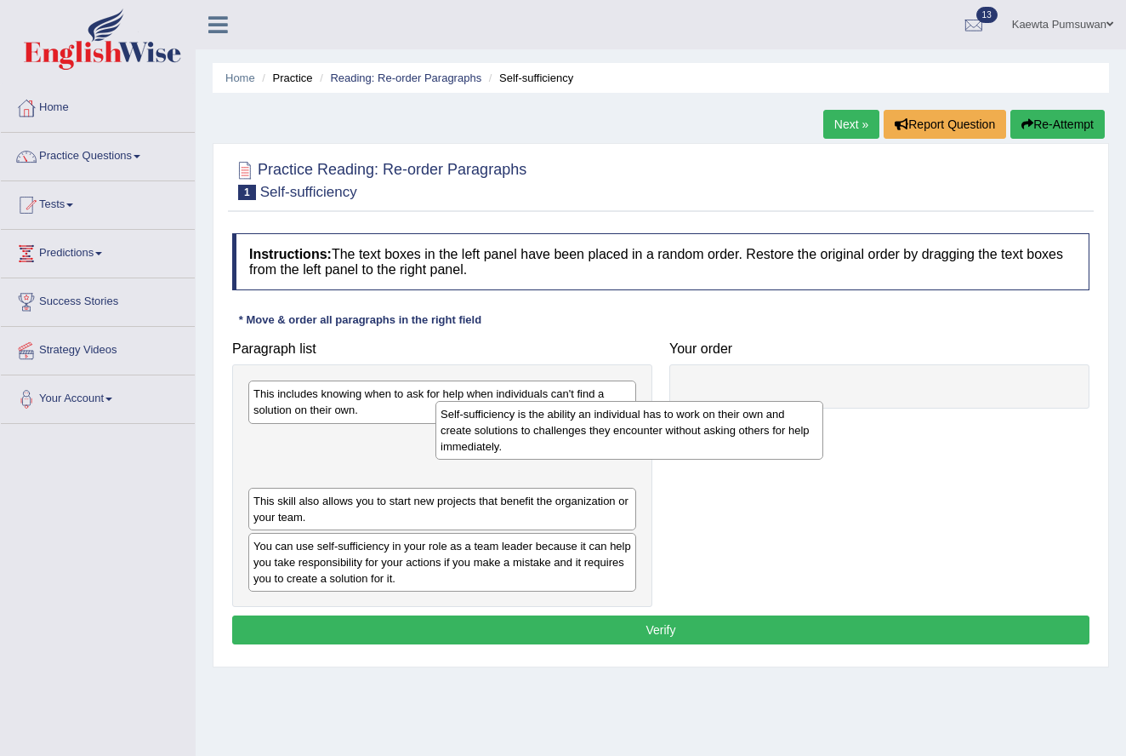
drag, startPoint x: 518, startPoint y: 493, endPoint x: 790, endPoint y: 411, distance: 283.4
click at [790, 411] on div "Self-sufficiency is the ability an individual has to work on their own and crea…" at bounding box center [630, 430] width 388 height 59
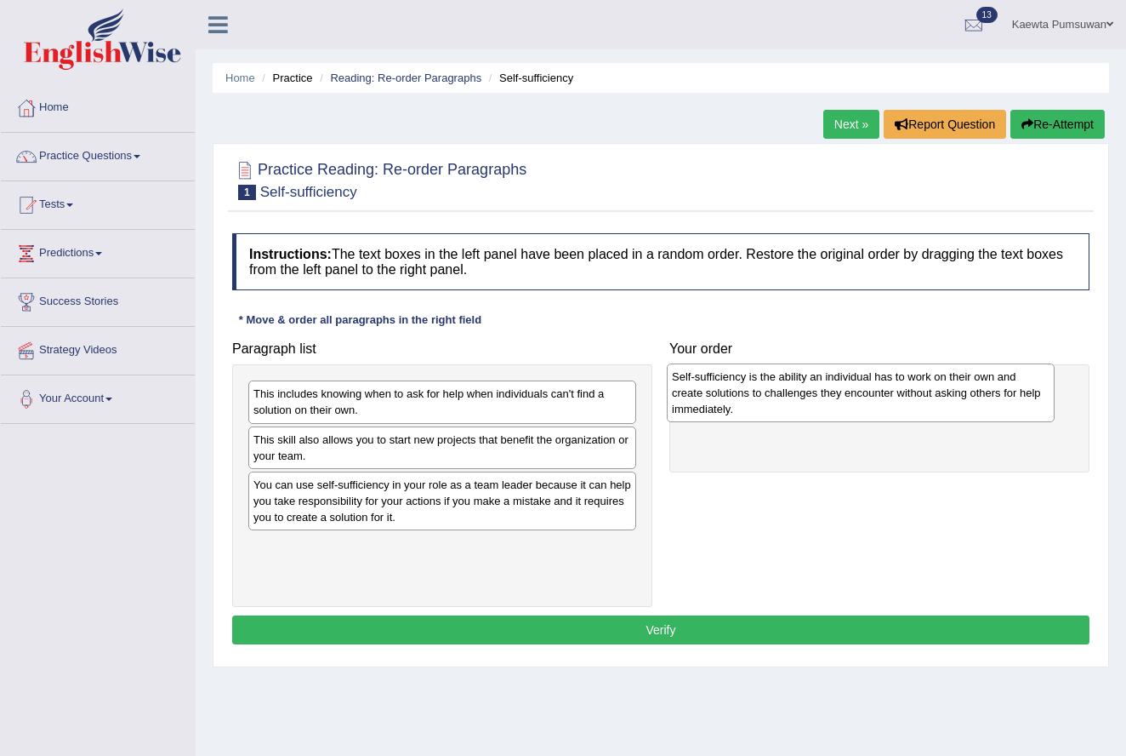
drag, startPoint x: 271, startPoint y: 457, endPoint x: 696, endPoint y: 397, distance: 428.7
click at [696, 397] on div "Self-sufficiency is the ability an individual has to work on their own and crea…" at bounding box center [861, 392] width 388 height 59
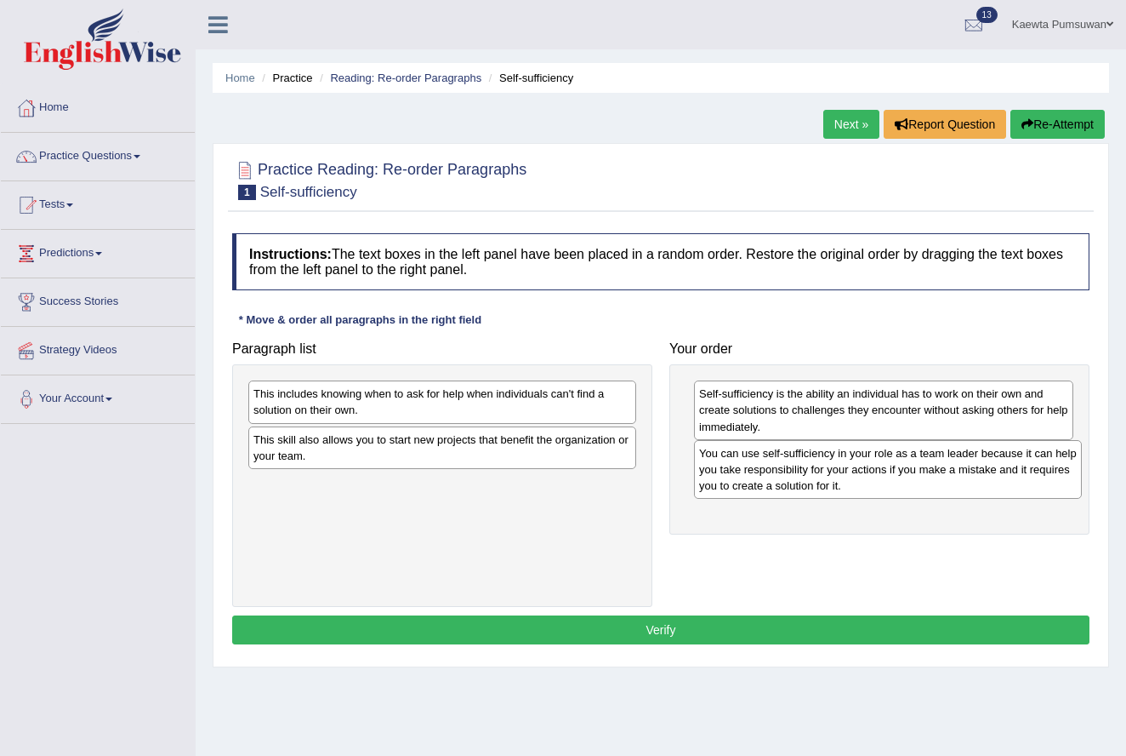
drag, startPoint x: 396, startPoint y: 502, endPoint x: 841, endPoint y: 471, distance: 446.0
click at [841, 471] on div "You can use self-sufficiency in your role as a team leader because it can help …" at bounding box center [888, 469] width 388 height 59
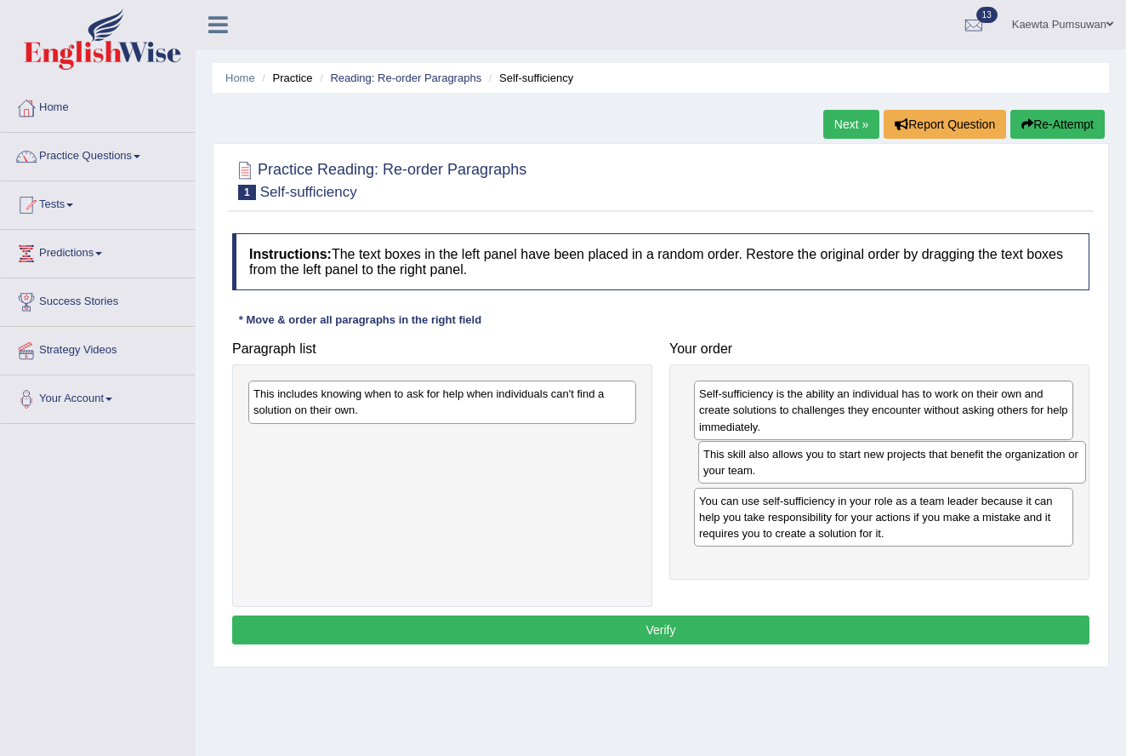
drag, startPoint x: 562, startPoint y: 448, endPoint x: 1012, endPoint y: 462, distance: 449.4
click at [1012, 462] on div "This skill also allows you to start new projects that benefit the organization …" at bounding box center [893, 462] width 388 height 43
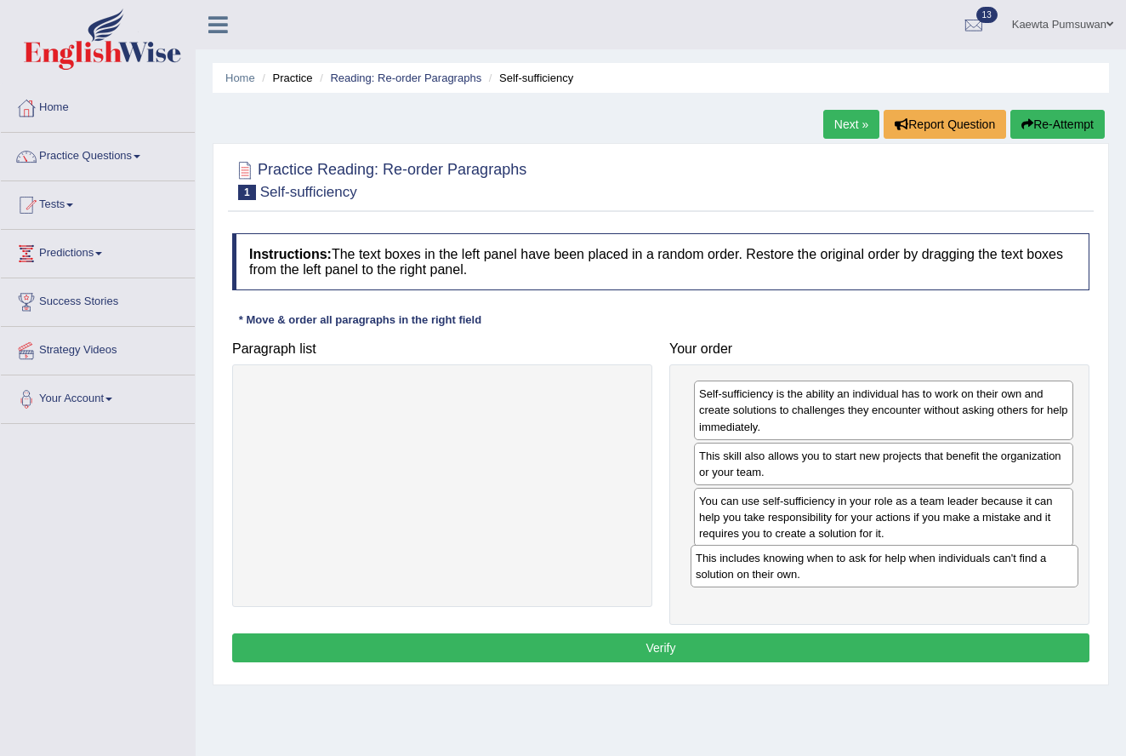
drag, startPoint x: 574, startPoint y: 409, endPoint x: 1024, endPoint y: 572, distance: 477.7
click at [1023, 572] on div "This includes knowing when to ask for help when individuals can't find a soluti…" at bounding box center [885, 566] width 388 height 43
click at [790, 643] on button "Verify" at bounding box center [661, 647] width 858 height 29
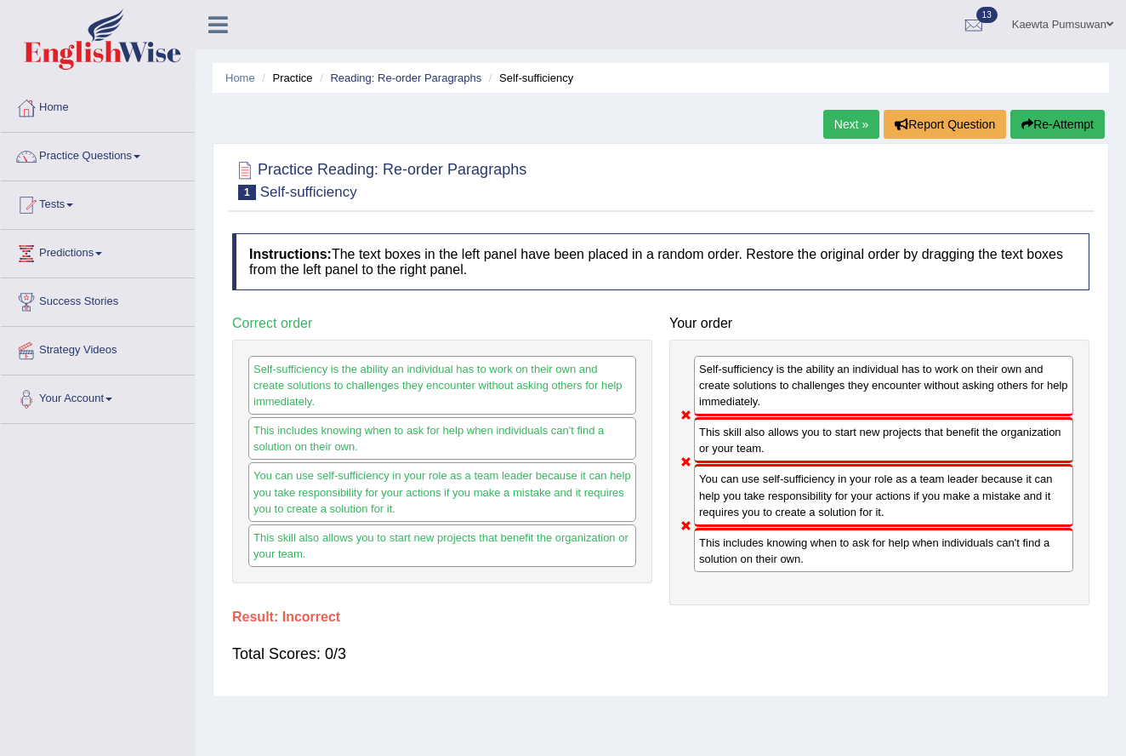
click at [844, 126] on link "Next »" at bounding box center [852, 124] width 56 height 29
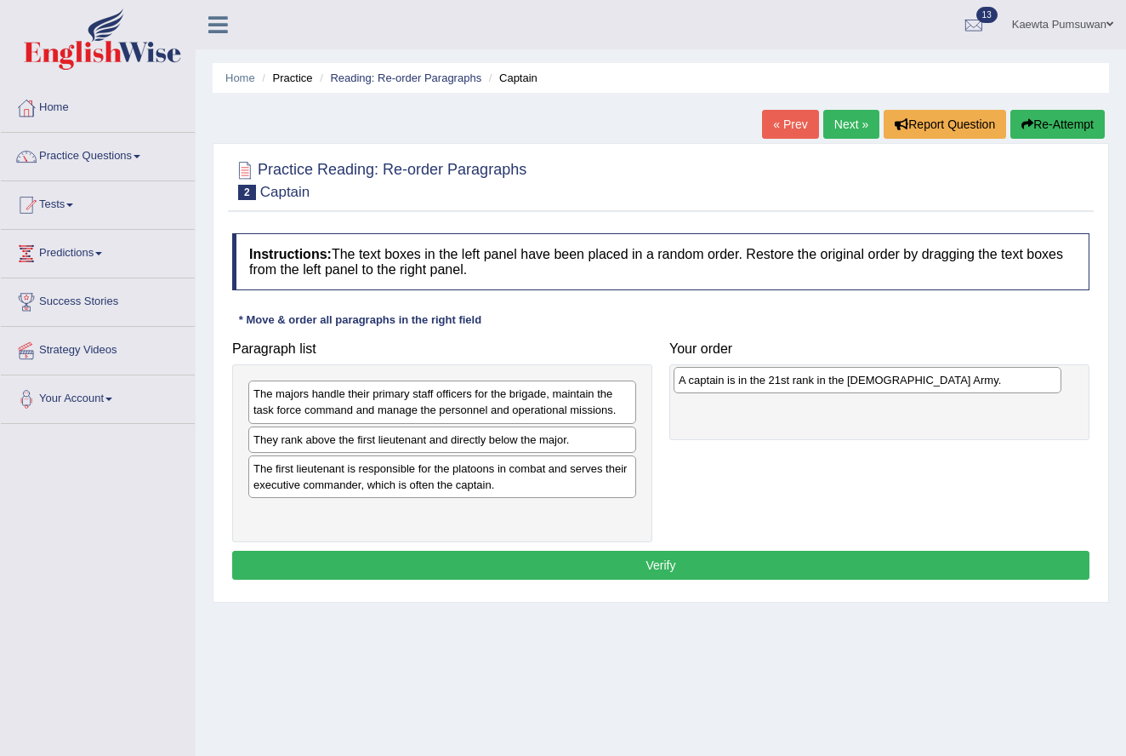
drag, startPoint x: 413, startPoint y: 437, endPoint x: 837, endPoint y: 379, distance: 428.6
click at [837, 379] on div "A captain is in the 21st rank in the [DEMOGRAPHIC_DATA] Army." at bounding box center [868, 380] width 388 height 26
drag, startPoint x: 772, startPoint y: 396, endPoint x: 751, endPoint y: 378, distance: 27.1
click at [751, 378] on div "A captain is in the 21st rank in the US Army." at bounding box center [864, 375] width 379 height 26
drag, startPoint x: 440, startPoint y: 437, endPoint x: 451, endPoint y: 440, distance: 11.4
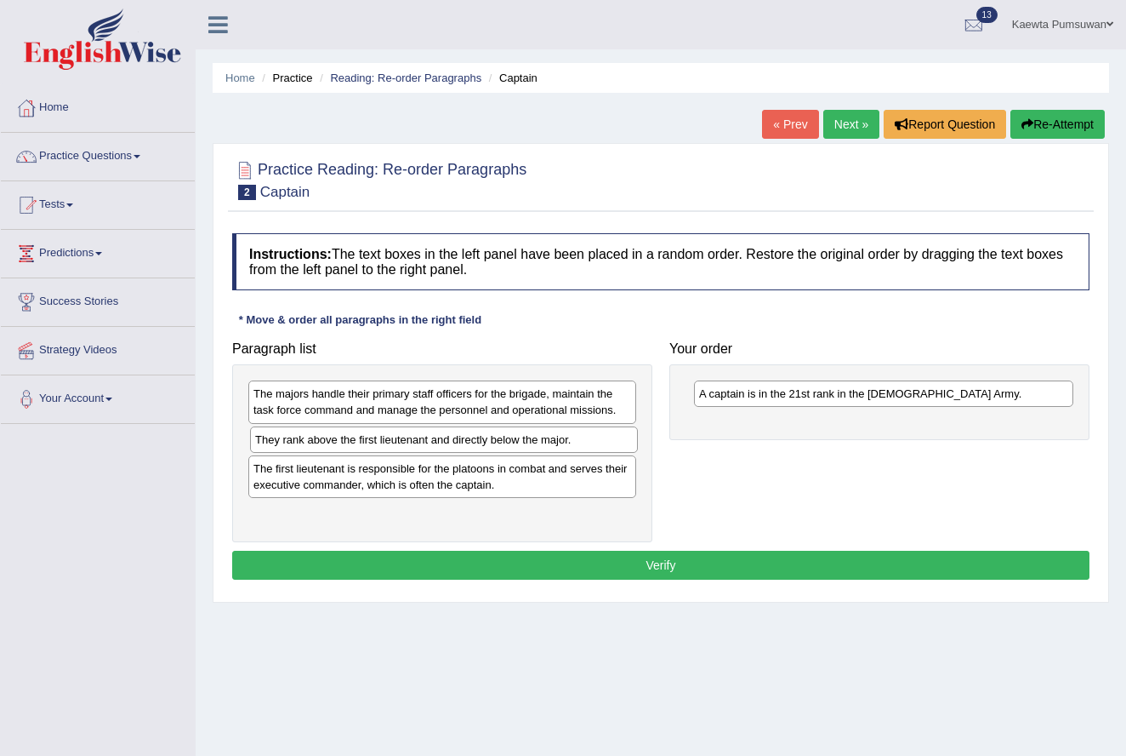
click at [451, 440] on div "They rank above the first lieutenant and directly below the major." at bounding box center [444, 439] width 388 height 26
drag, startPoint x: 322, startPoint y: 477, endPoint x: 322, endPoint y: 489, distance: 11.9
click at [323, 489] on div "The first lieutenant is responsible for the platoons in combat and serves their…" at bounding box center [445, 488] width 388 height 43
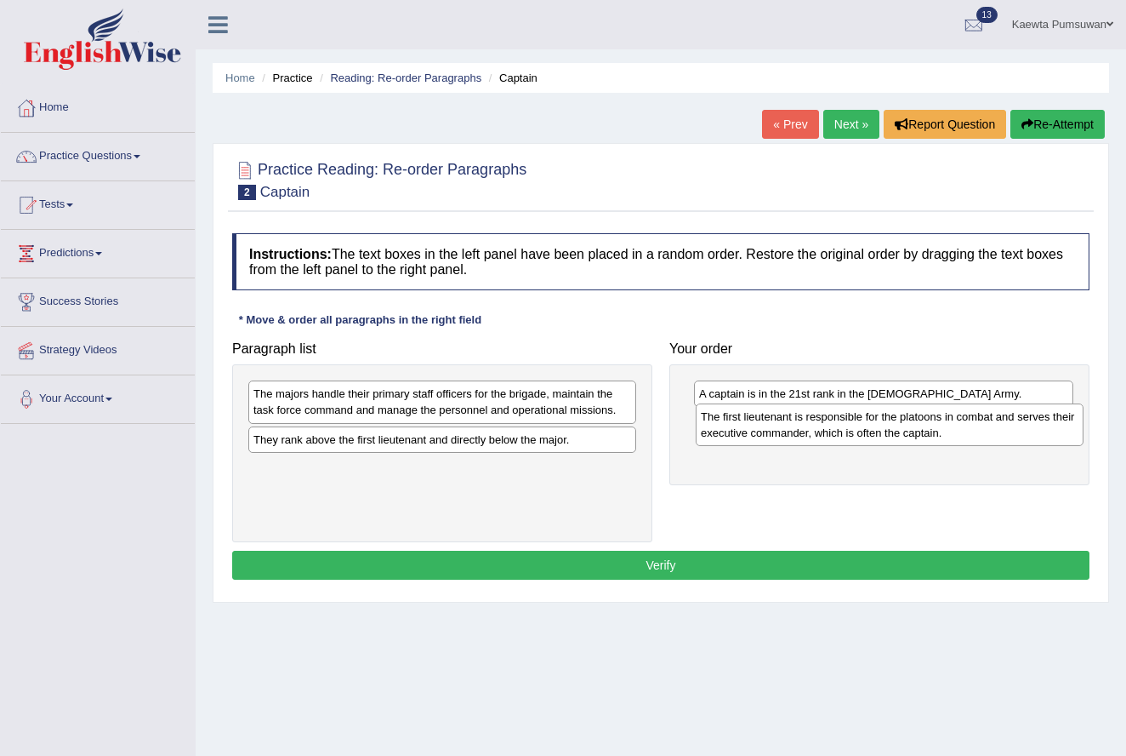
drag, startPoint x: 340, startPoint y: 478, endPoint x: 788, endPoint y: 427, distance: 450.4
click at [788, 427] on div "The first lieutenant is responsible for the platoons in combat and serves their…" at bounding box center [890, 424] width 388 height 43
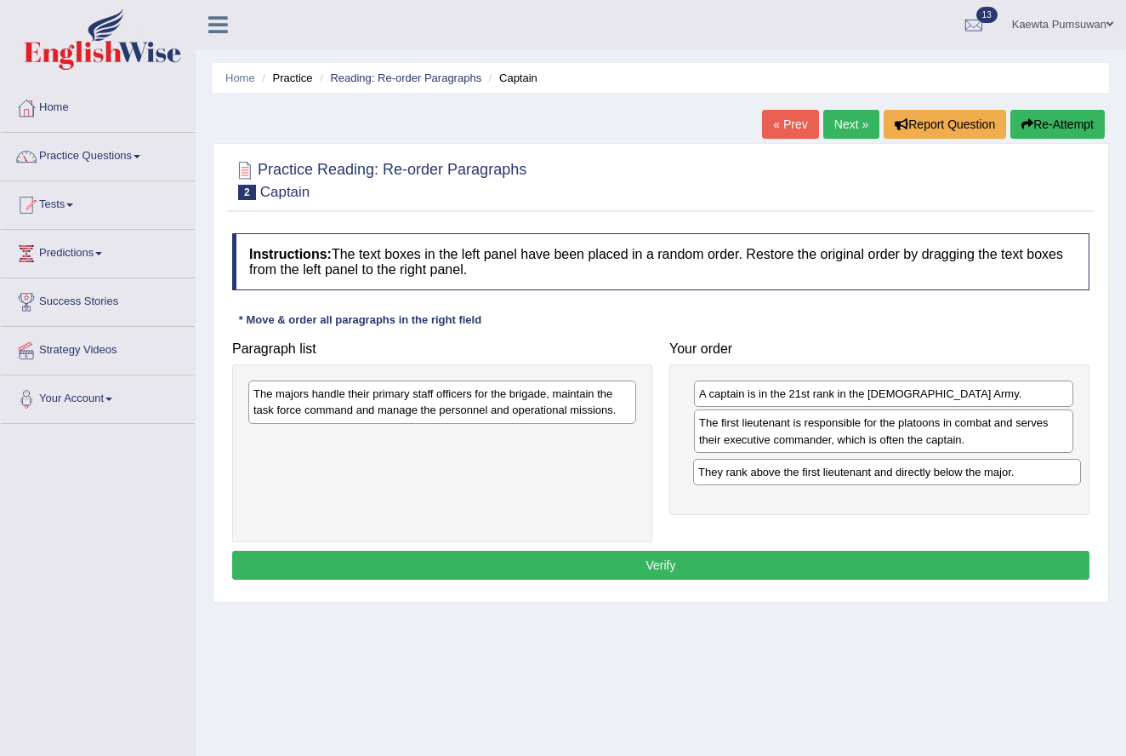
drag, startPoint x: 439, startPoint y: 439, endPoint x: 881, endPoint y: 470, distance: 442.6
click at [881, 470] on div "They rank above the first lieutenant and directly below the major." at bounding box center [887, 472] width 388 height 26
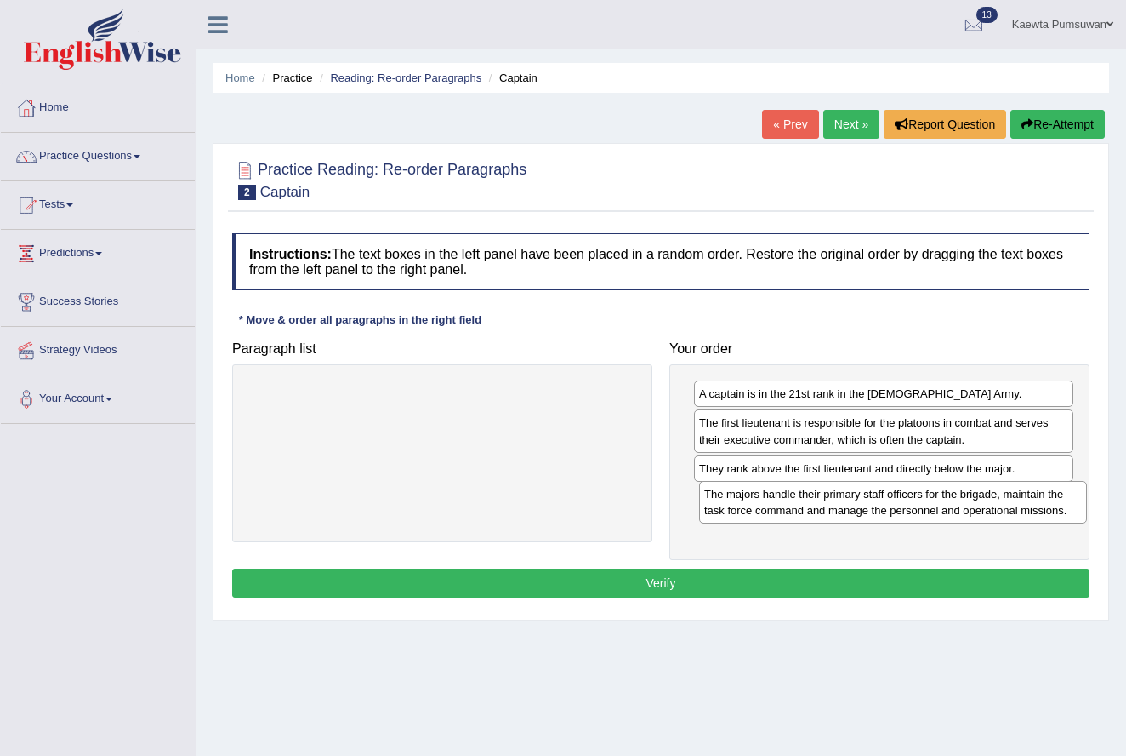
drag, startPoint x: 550, startPoint y: 407, endPoint x: 1001, endPoint y: 507, distance: 462.0
click at [1001, 507] on div "The majors handle their primary staff officers for the brigade, maintain the ta…" at bounding box center [893, 502] width 388 height 43
click at [824, 579] on button "Verify" at bounding box center [661, 582] width 858 height 29
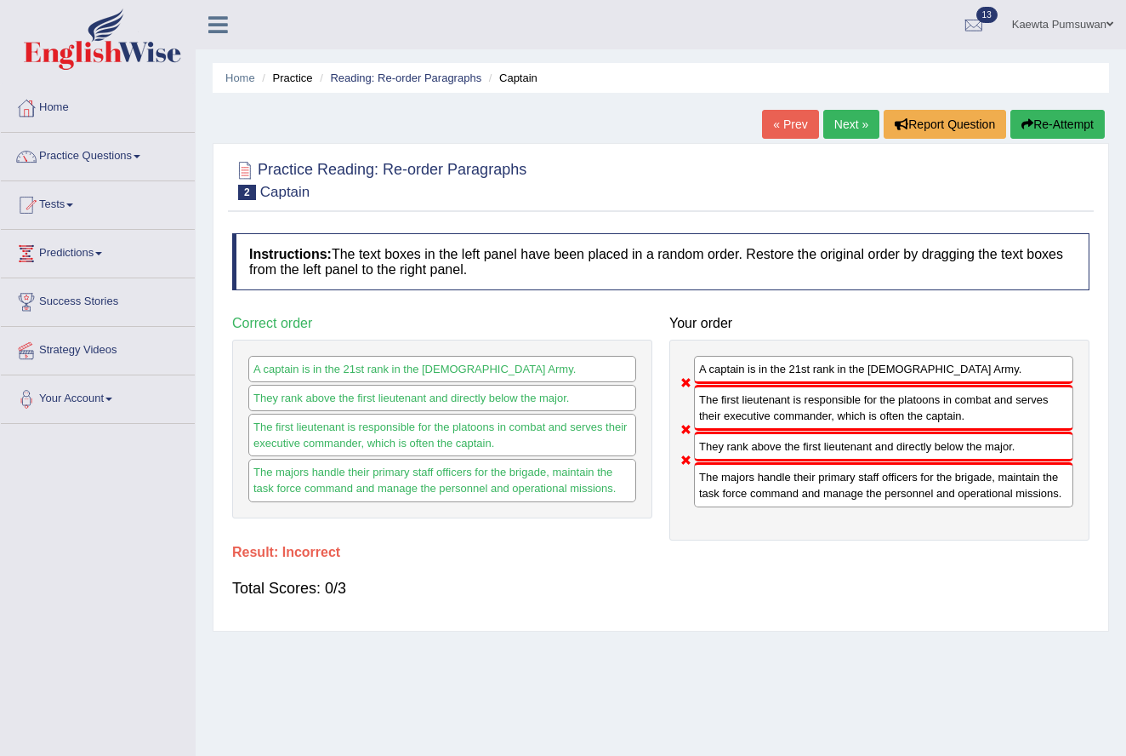
click at [839, 129] on link "Next »" at bounding box center [852, 124] width 56 height 29
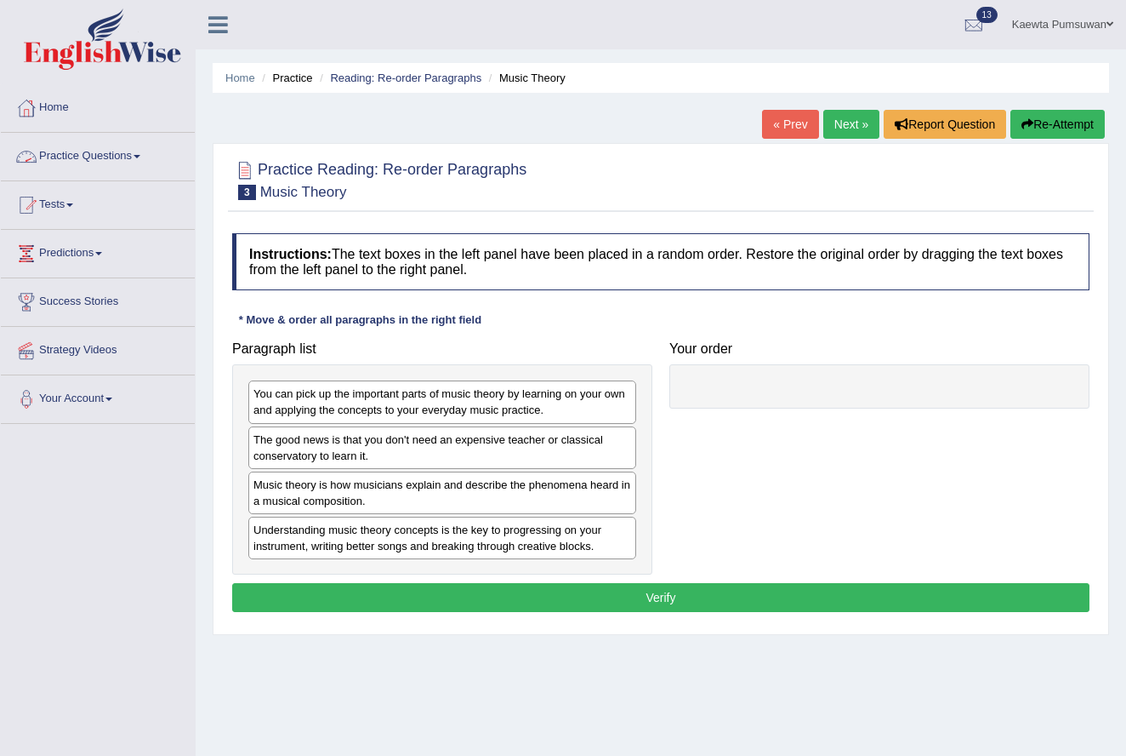
click at [146, 153] on link "Practice Questions" at bounding box center [98, 154] width 194 height 43
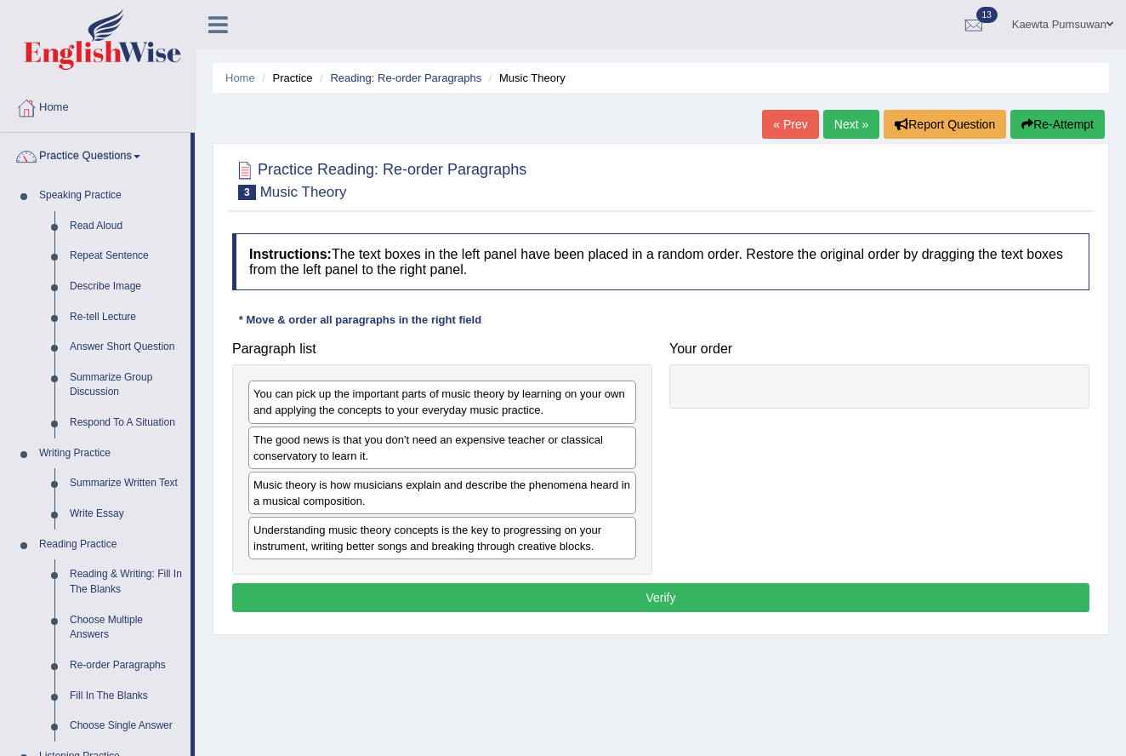
click at [101, 219] on link "Read Aloud" at bounding box center [126, 226] width 128 height 31
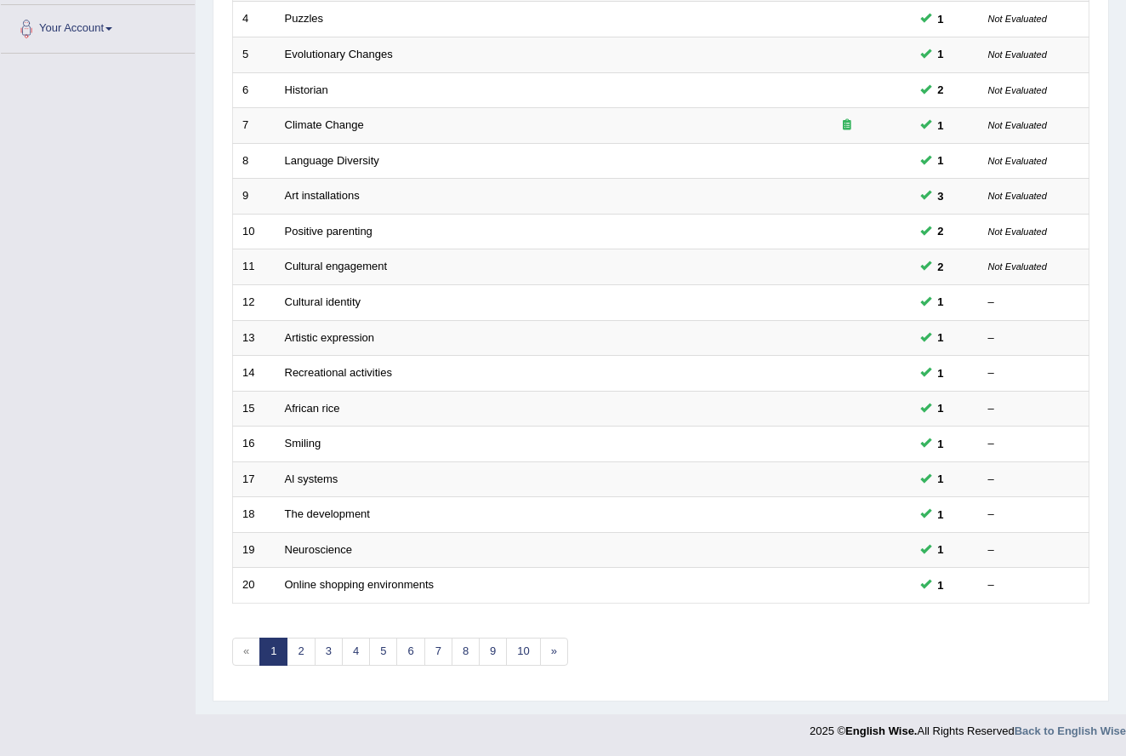
scroll to position [360, 0]
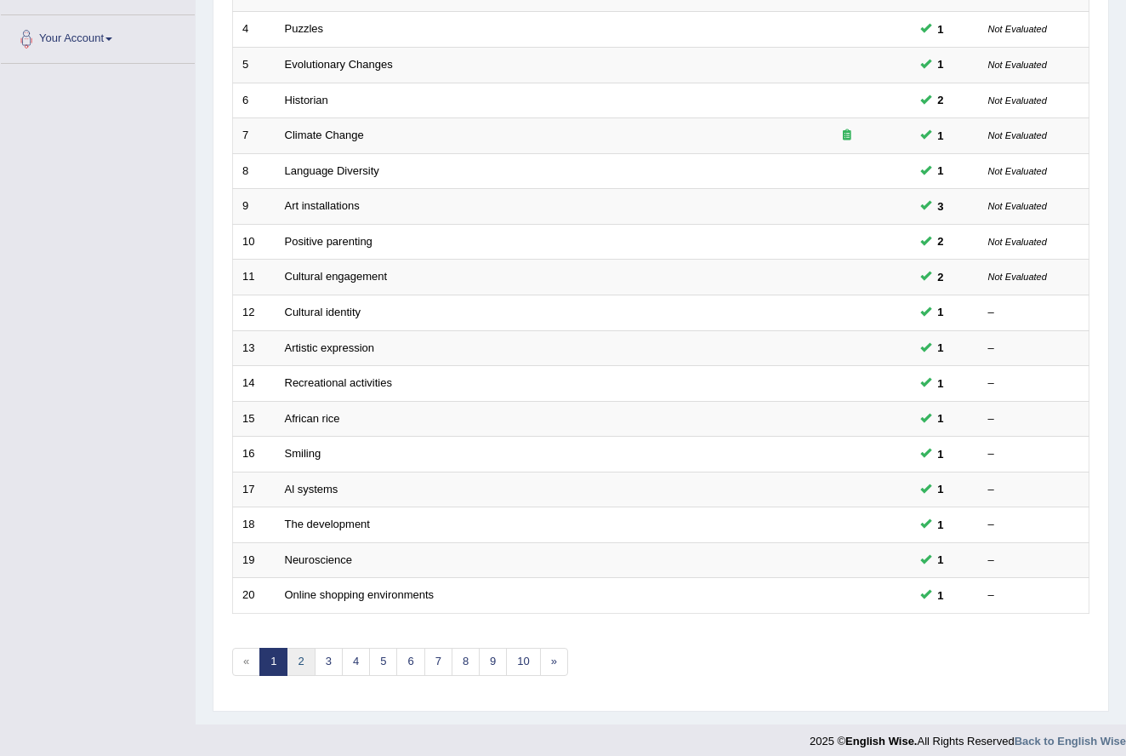
click at [299, 652] on link "2" at bounding box center [301, 661] width 28 height 28
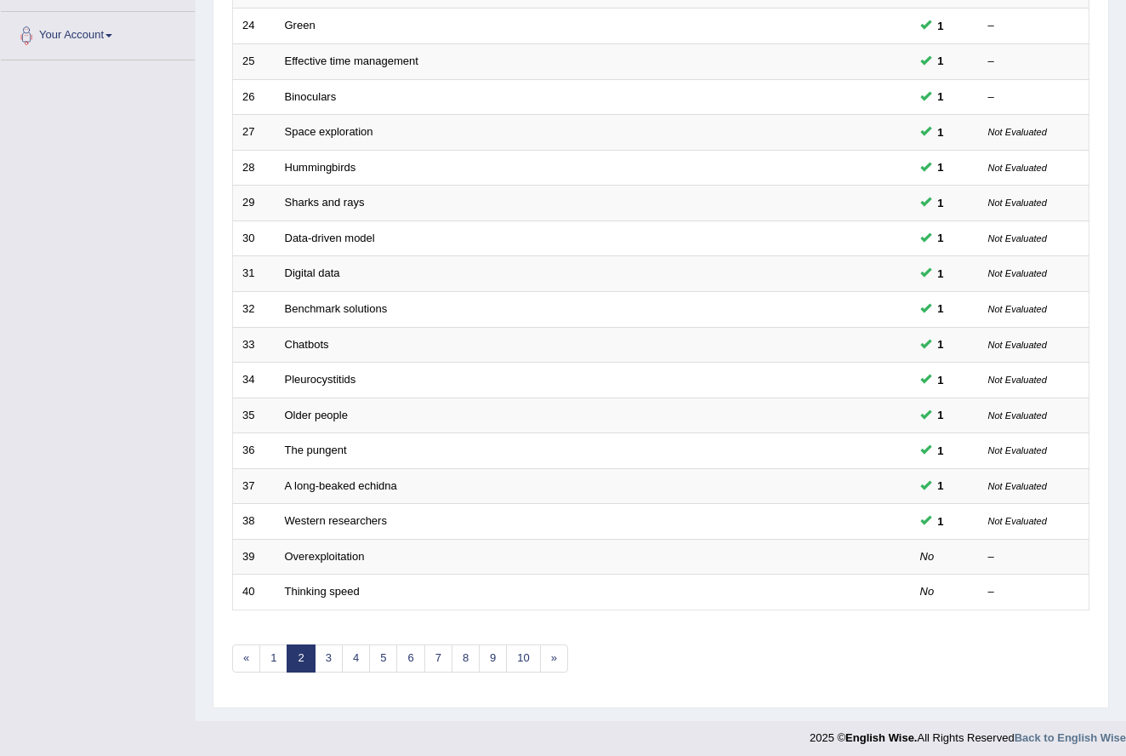
scroll to position [360, 0]
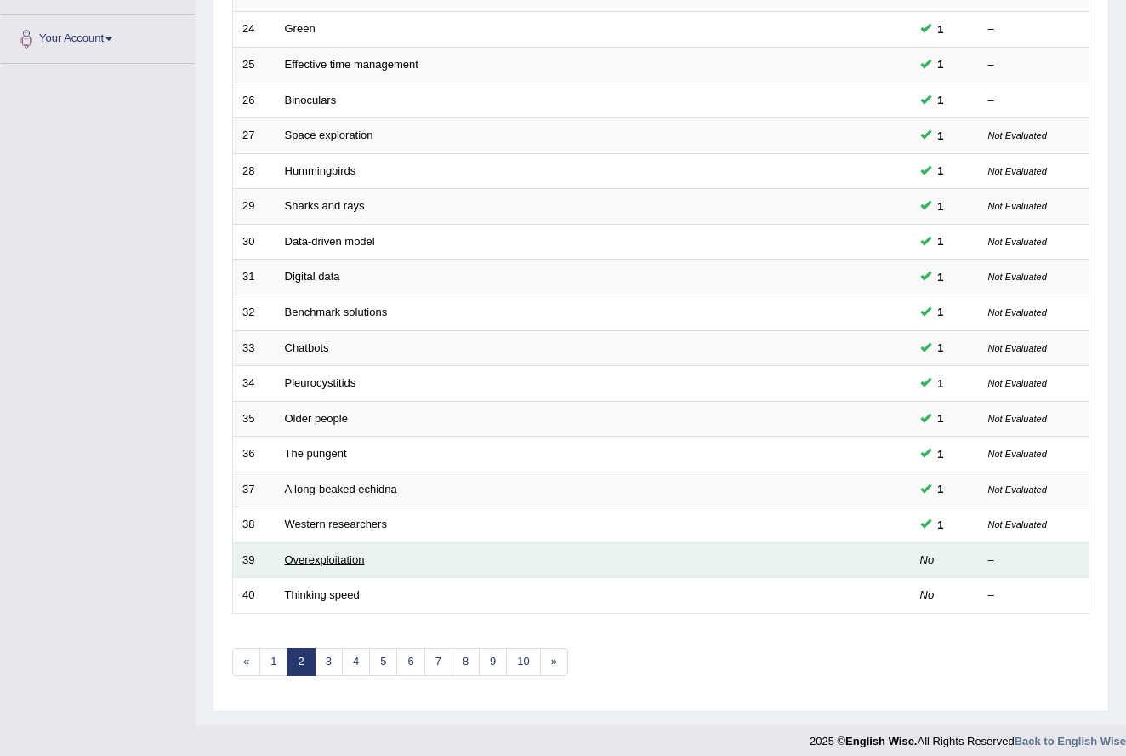
click at [320, 553] on link "Overexploitation" at bounding box center [325, 559] width 80 height 13
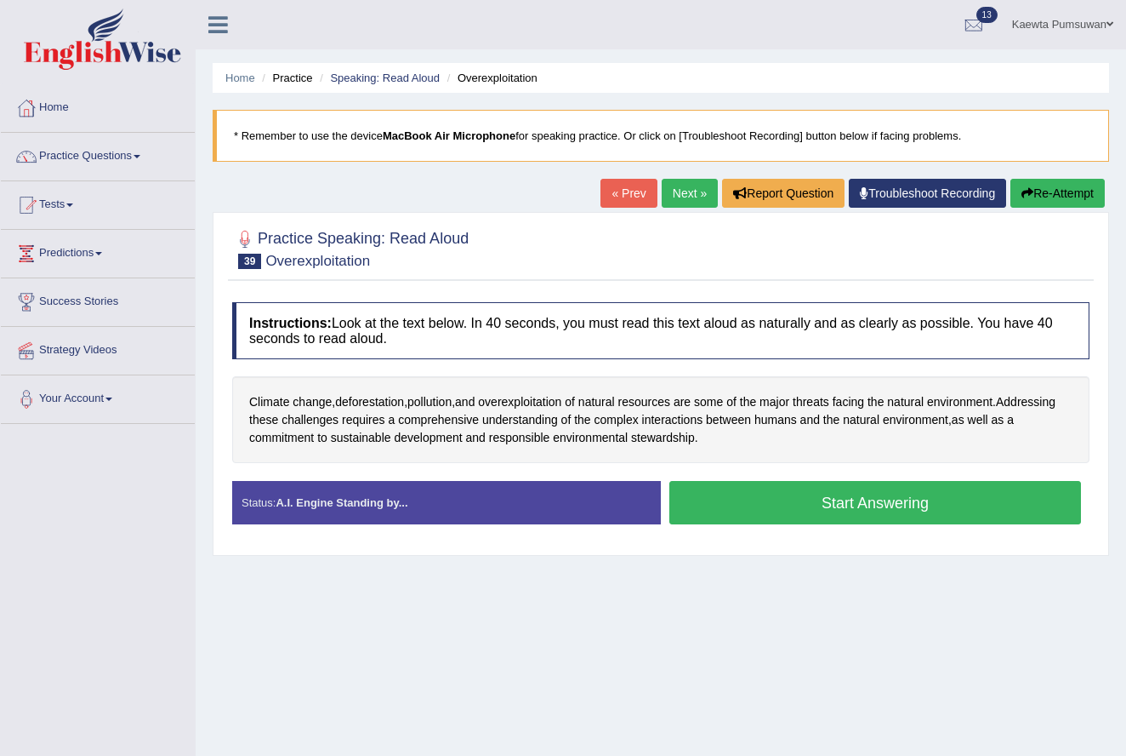
click at [803, 504] on button "Start Answering" at bounding box center [876, 502] width 412 height 43
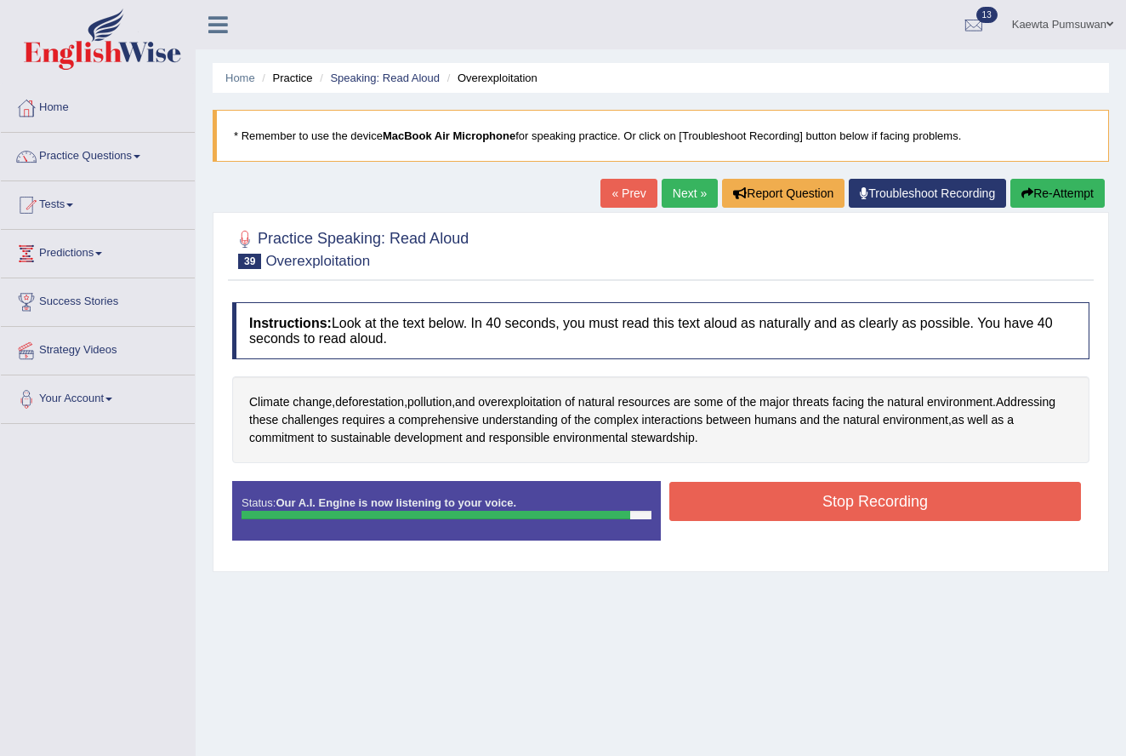
click at [803, 504] on button "Stop Recording" at bounding box center [876, 501] width 412 height 39
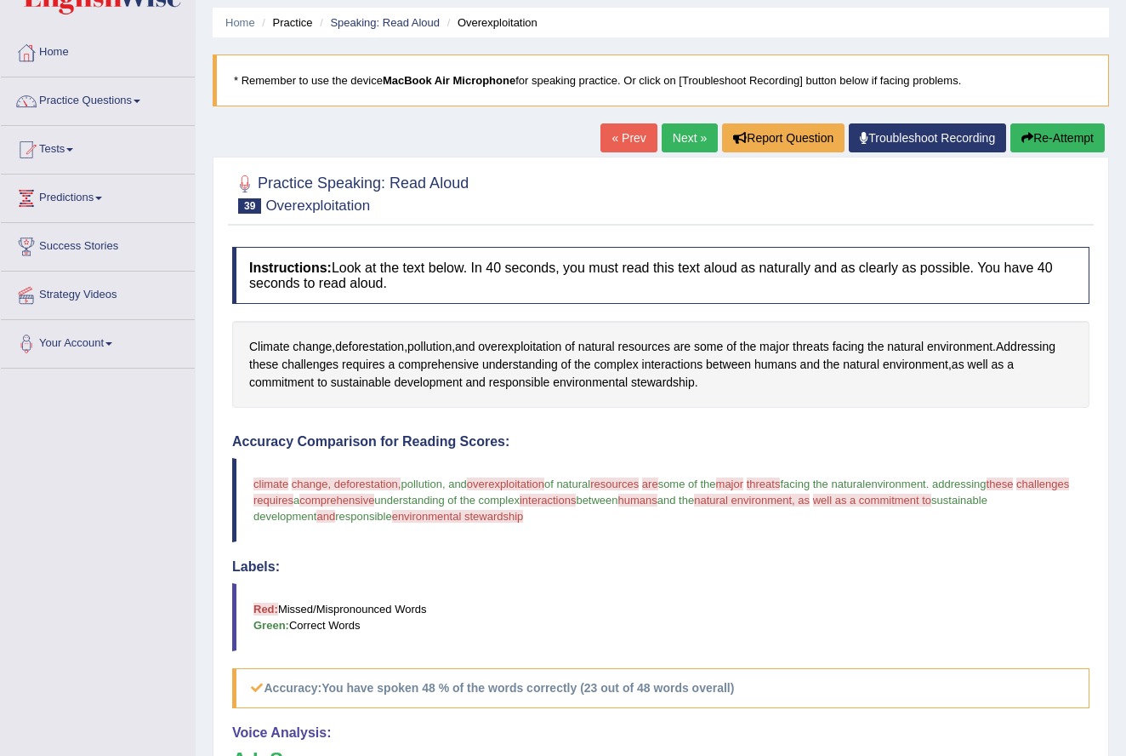
scroll to position [13, 0]
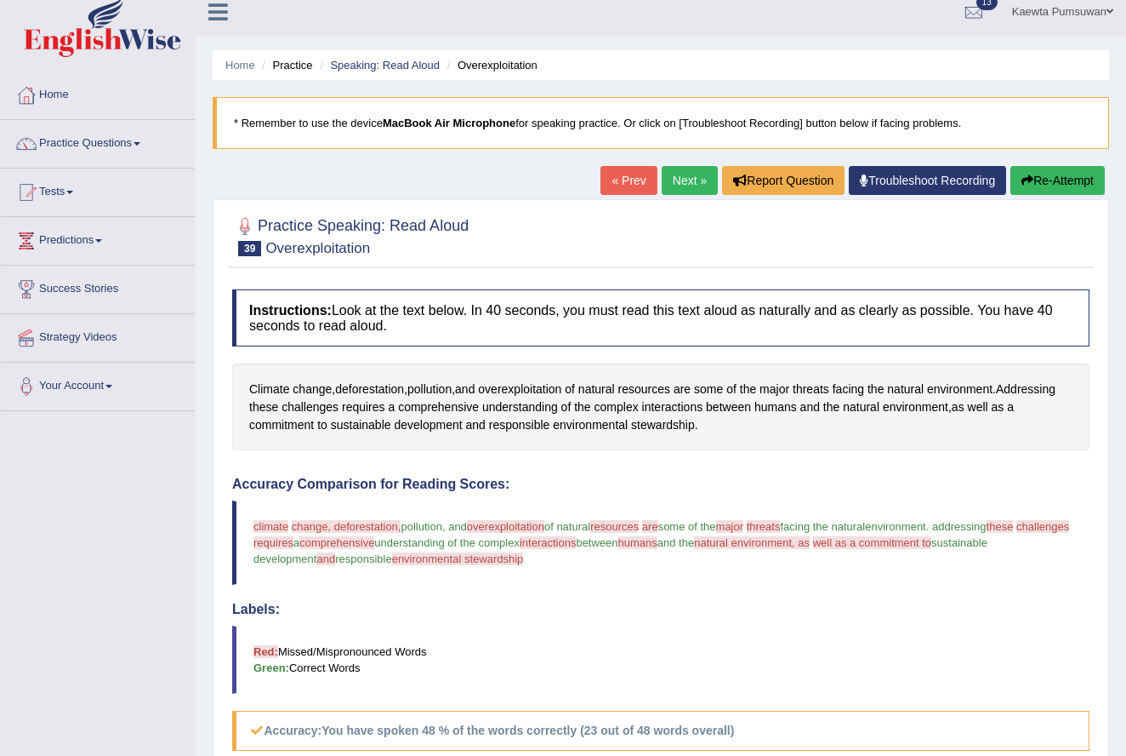
click at [671, 173] on link "Next »" at bounding box center [690, 180] width 56 height 29
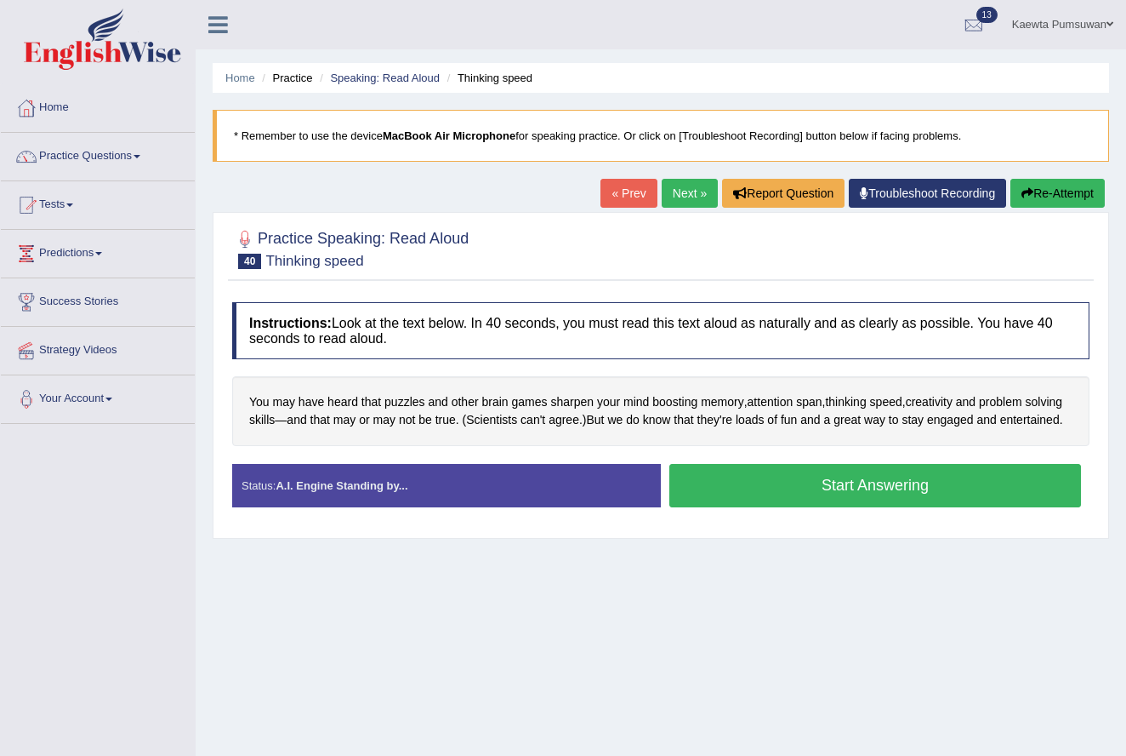
click at [807, 492] on button "Start Answering" at bounding box center [876, 485] width 412 height 43
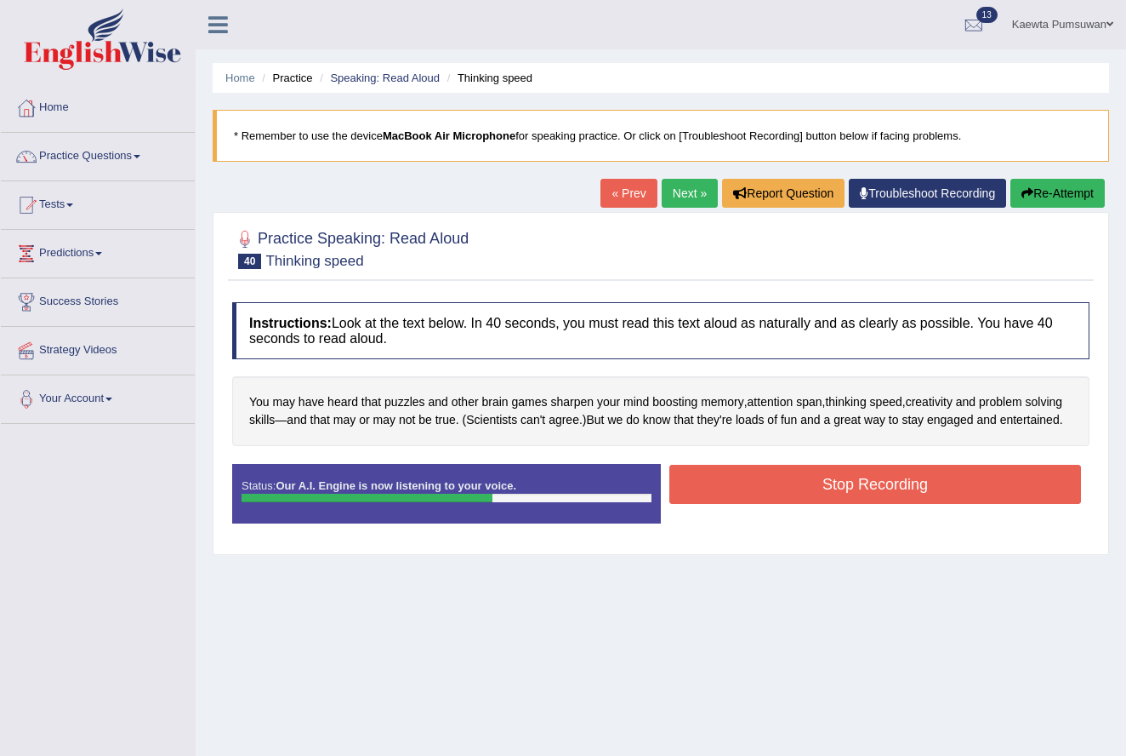
click at [872, 490] on button "Stop Recording" at bounding box center [876, 484] width 412 height 39
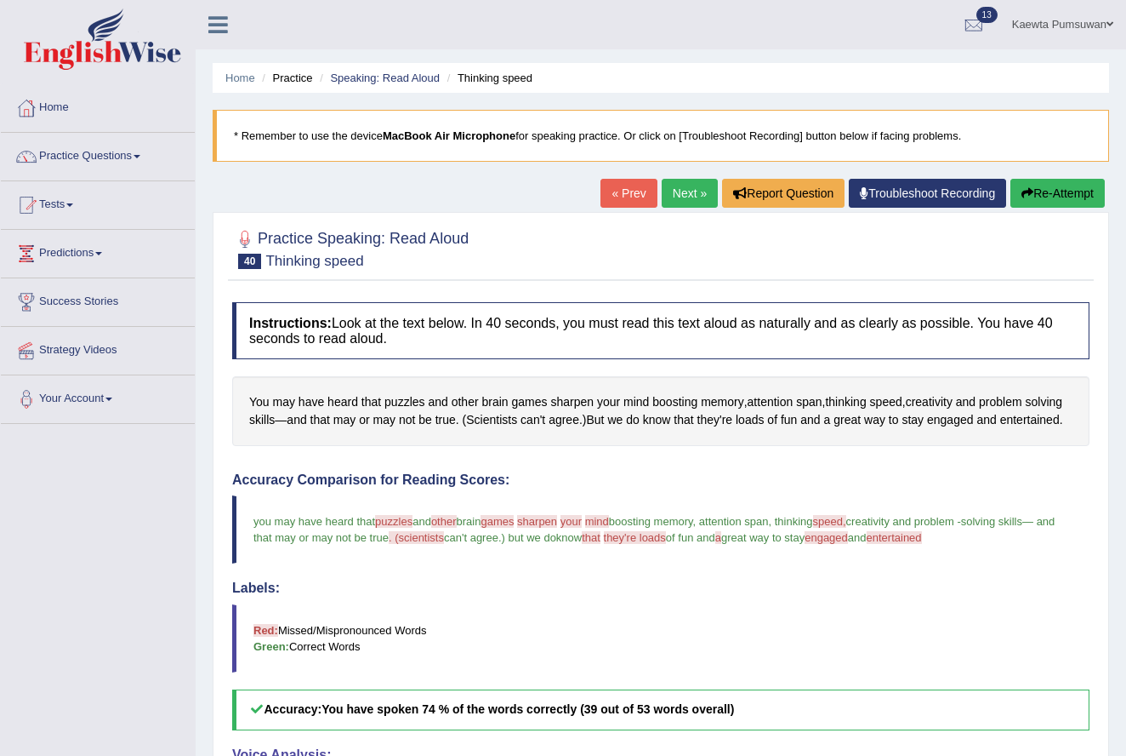
click at [669, 190] on link "Next »" at bounding box center [690, 193] width 56 height 29
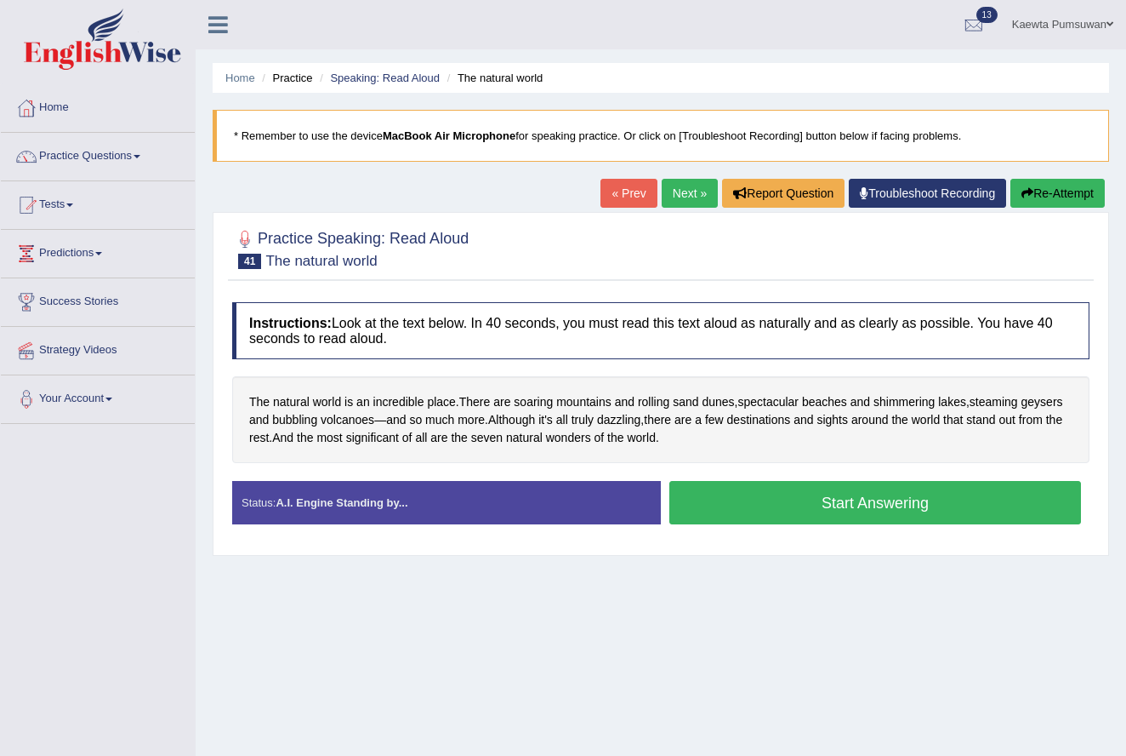
click at [826, 499] on button "Start Answering" at bounding box center [876, 502] width 412 height 43
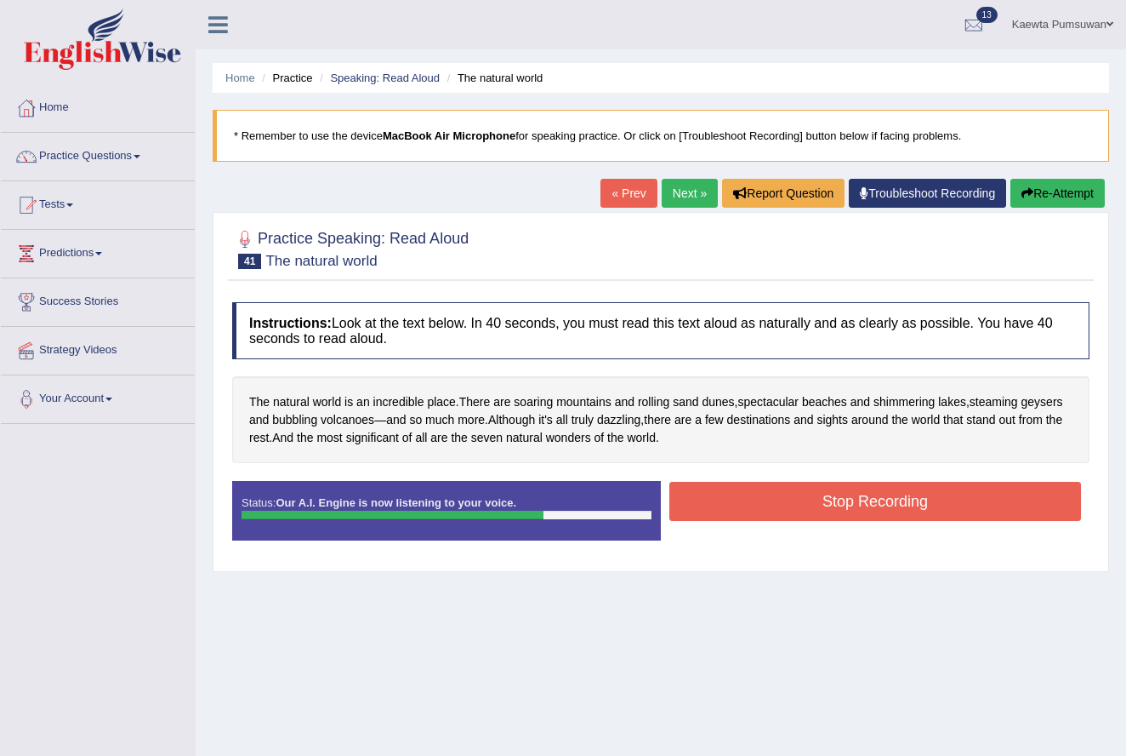
click at [828, 499] on button "Stop Recording" at bounding box center [876, 501] width 412 height 39
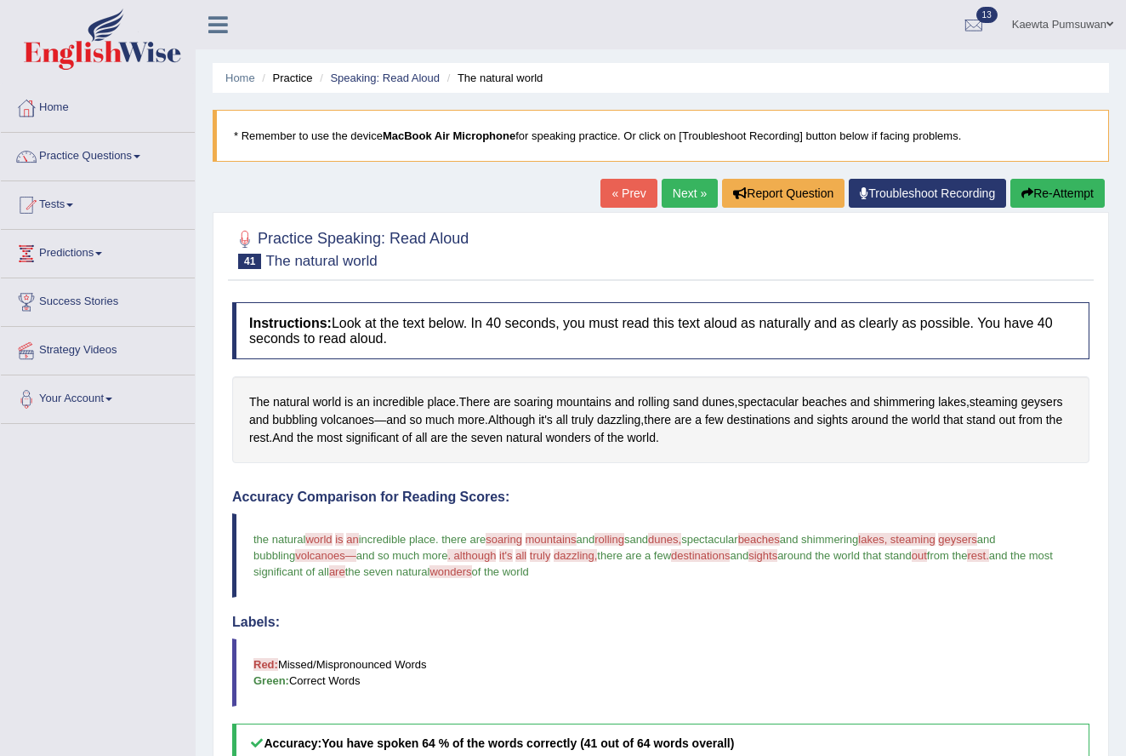
click at [676, 191] on link "Next »" at bounding box center [690, 193] width 56 height 29
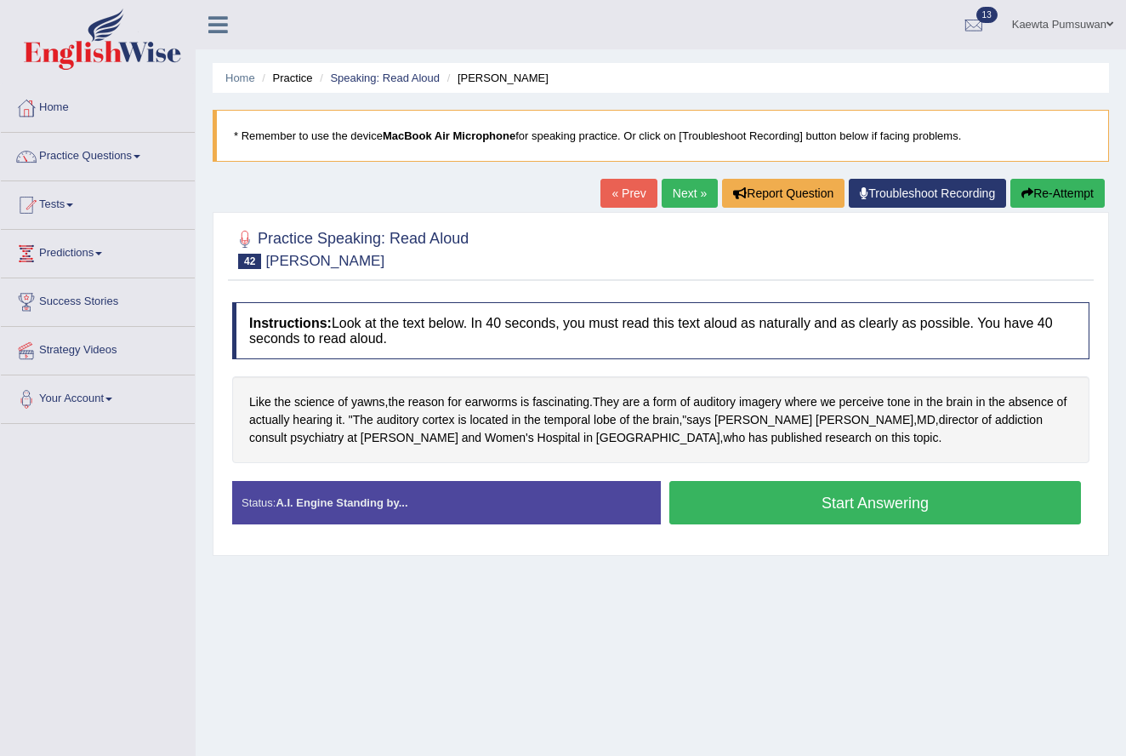
click at [864, 505] on button "Start Answering" at bounding box center [876, 502] width 412 height 43
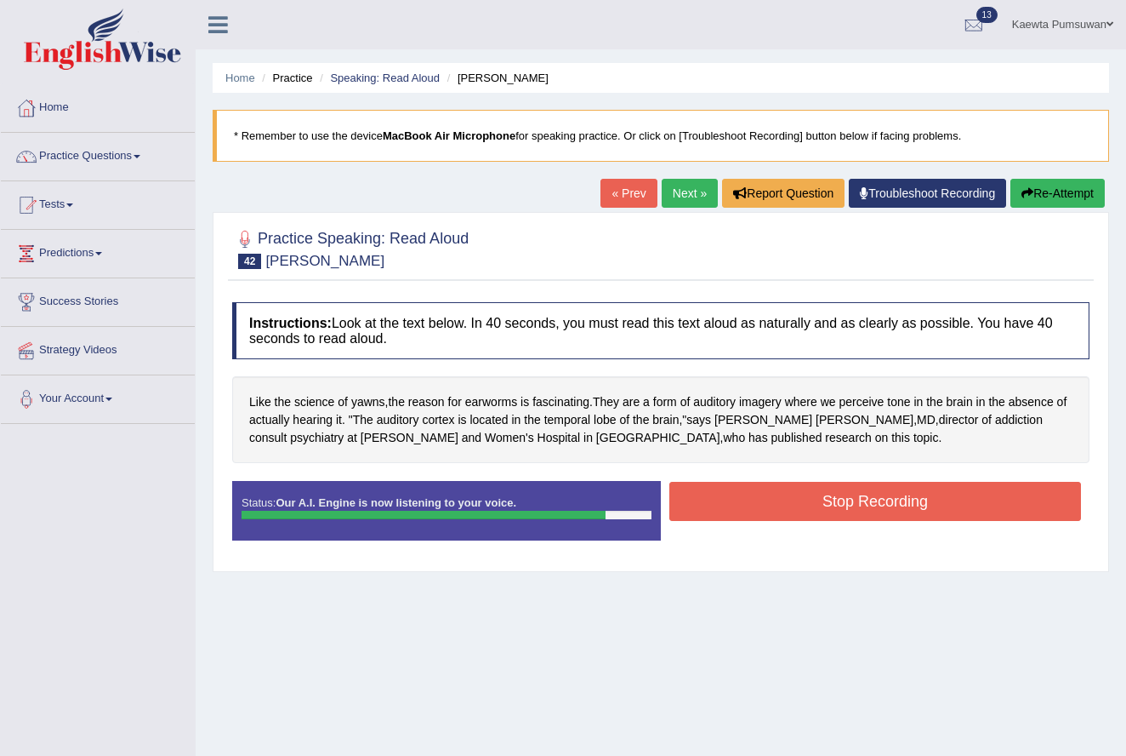
click at [853, 493] on button "Stop Recording" at bounding box center [876, 501] width 412 height 39
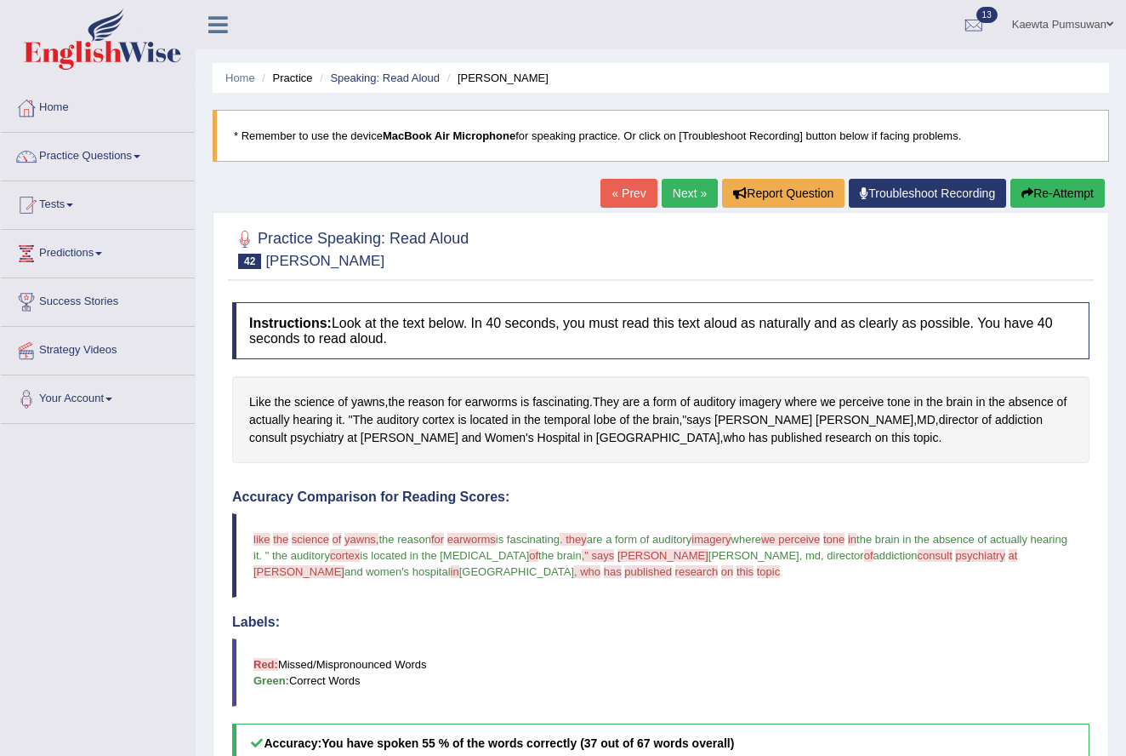
click at [673, 193] on link "Next »" at bounding box center [690, 193] width 56 height 29
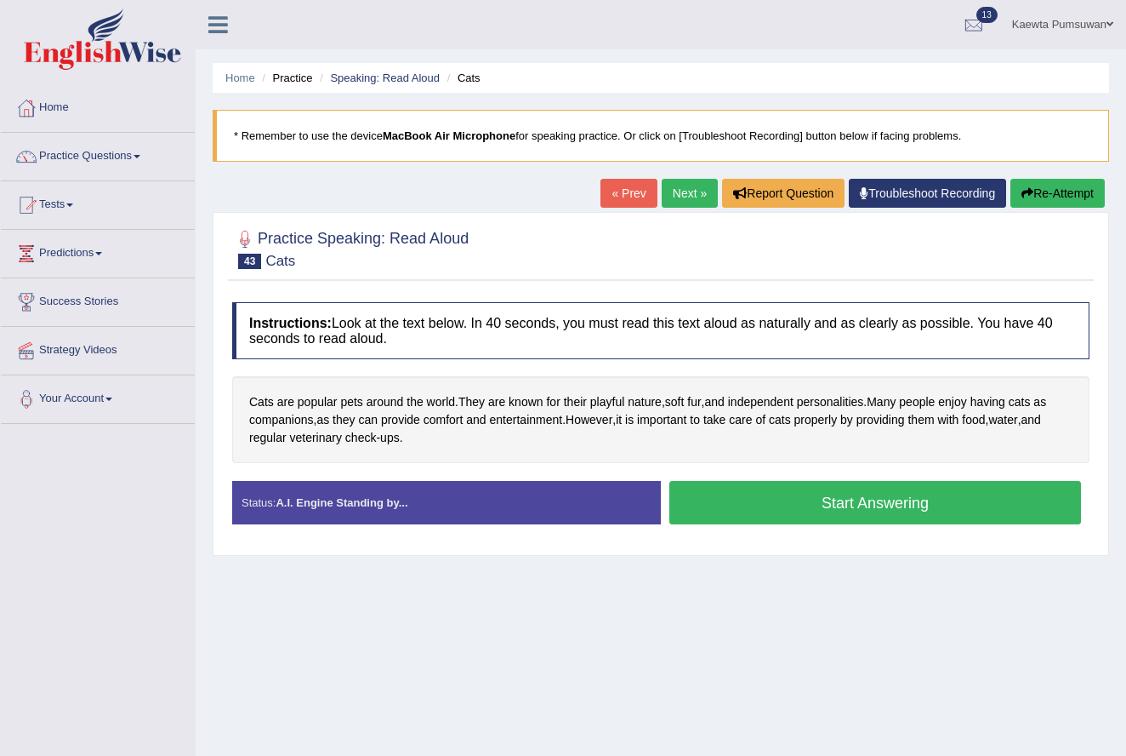
click at [750, 500] on button "Start Answering" at bounding box center [876, 502] width 412 height 43
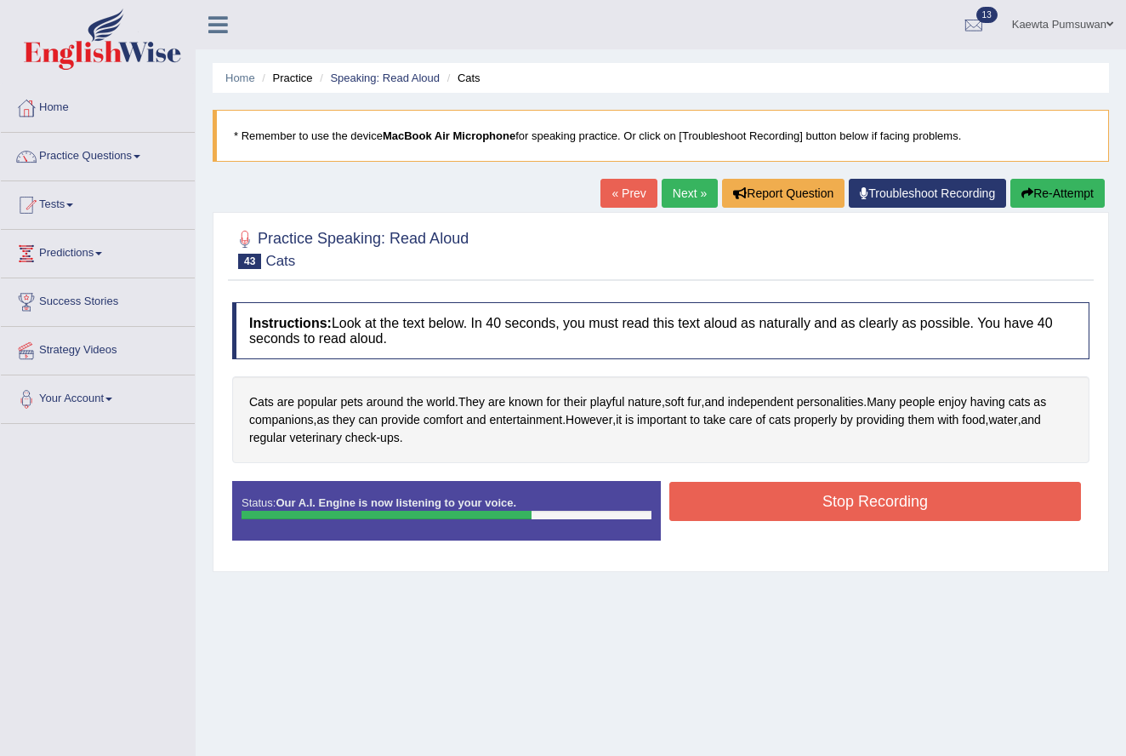
click at [826, 499] on button "Stop Recording" at bounding box center [876, 501] width 412 height 39
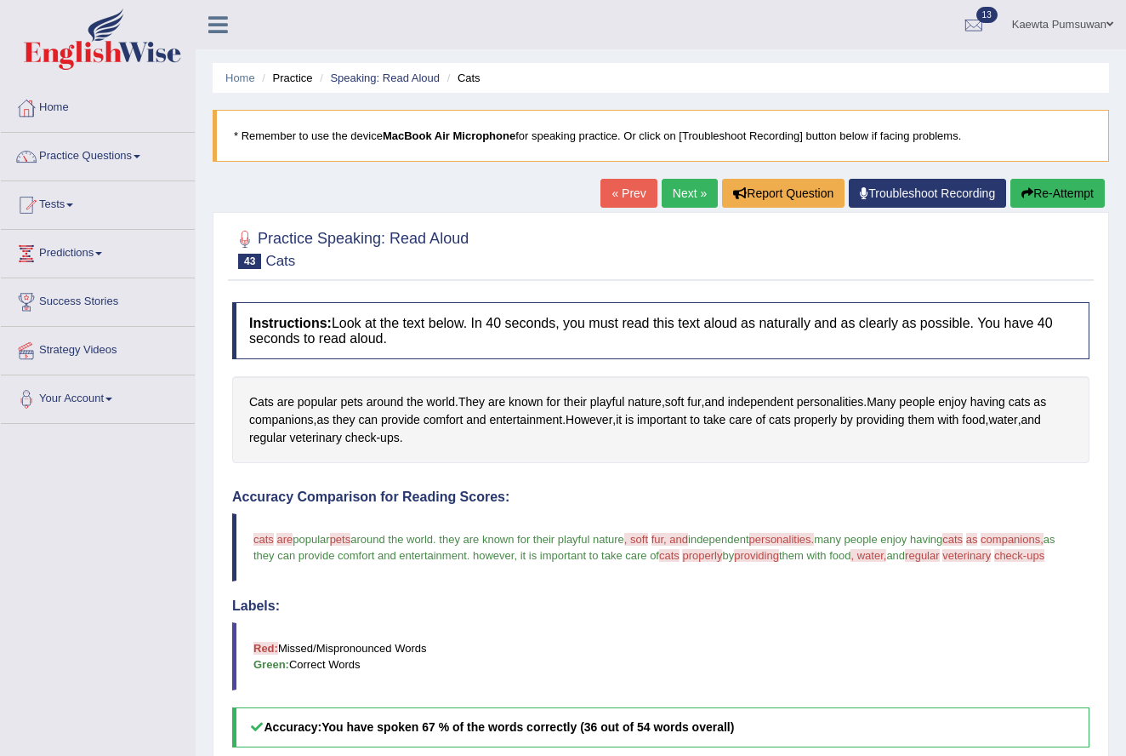
click at [670, 197] on link "Next »" at bounding box center [690, 193] width 56 height 29
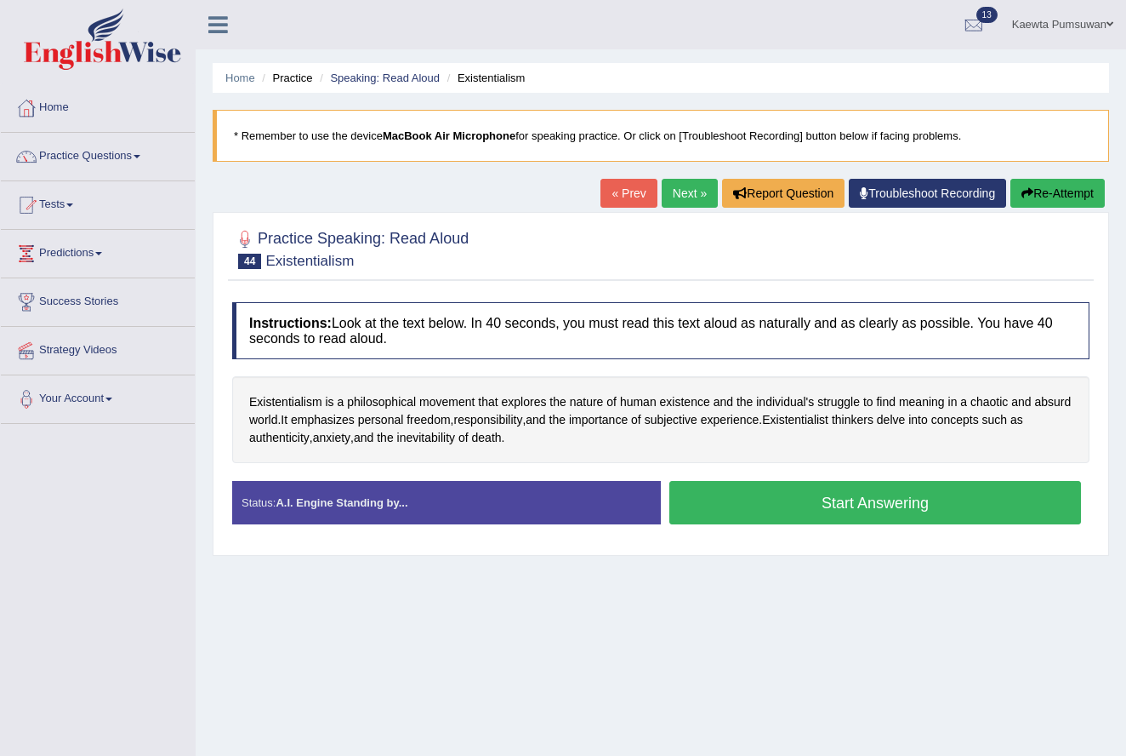
click at [801, 504] on button "Start Answering" at bounding box center [876, 502] width 412 height 43
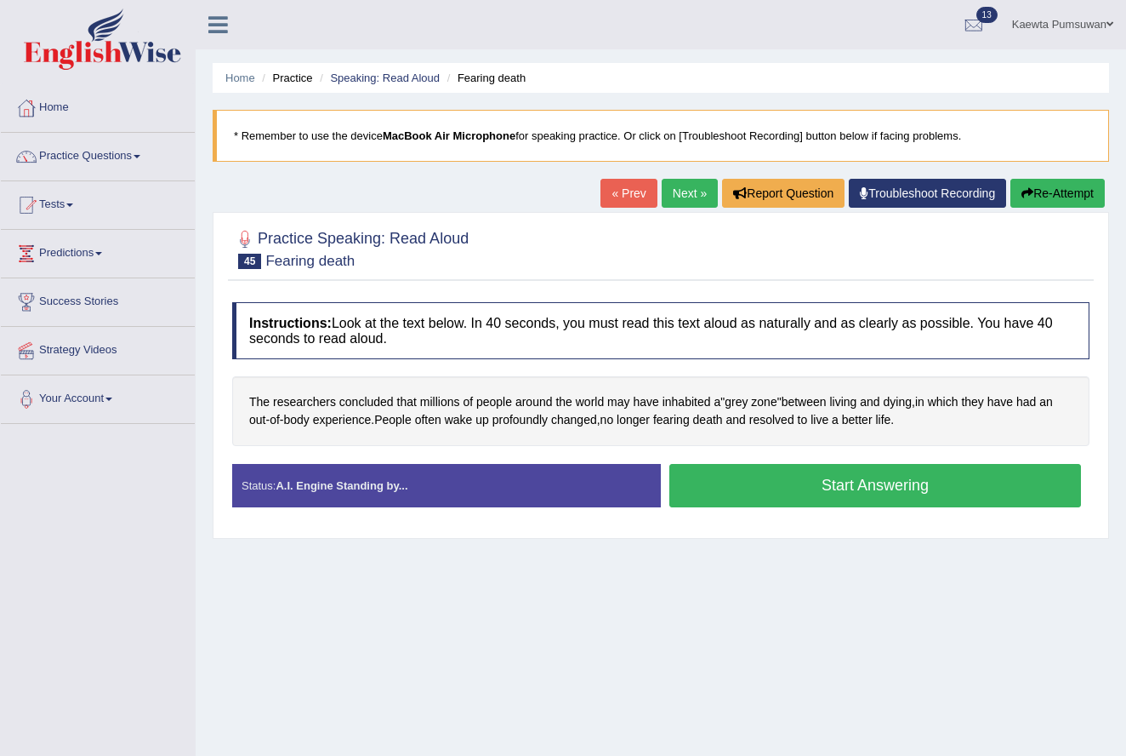
click at [747, 482] on button "Start Answering" at bounding box center [876, 485] width 412 height 43
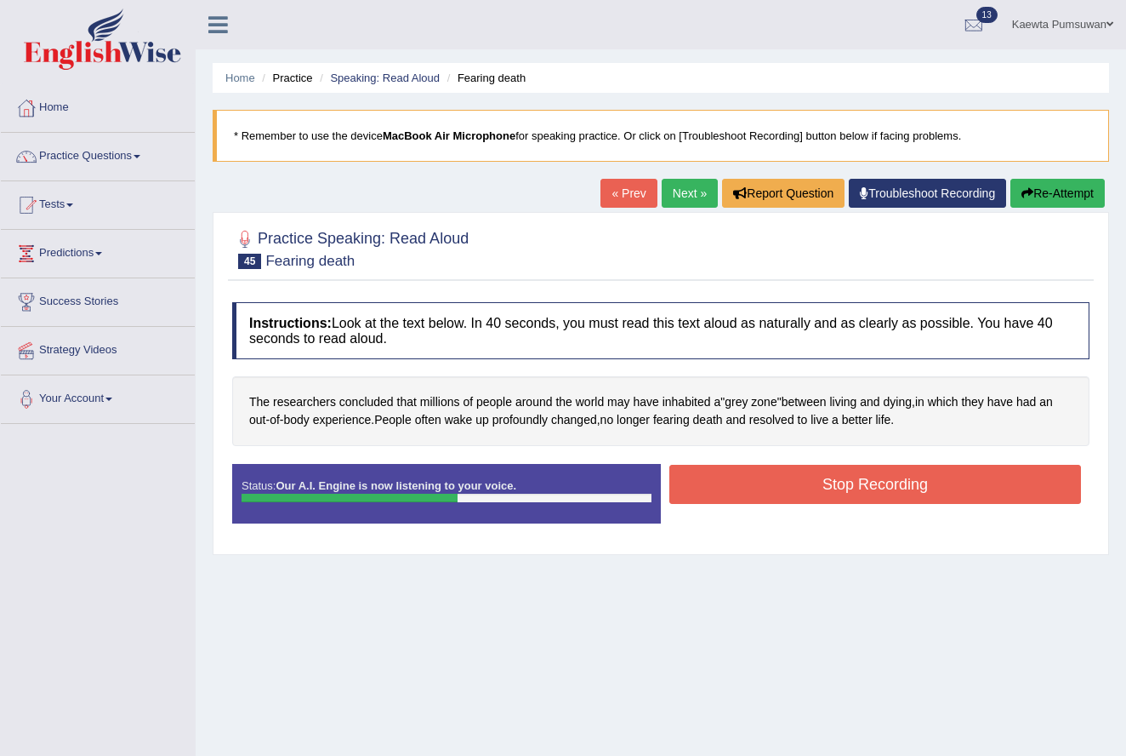
click at [810, 472] on button "Stop Recording" at bounding box center [876, 484] width 412 height 39
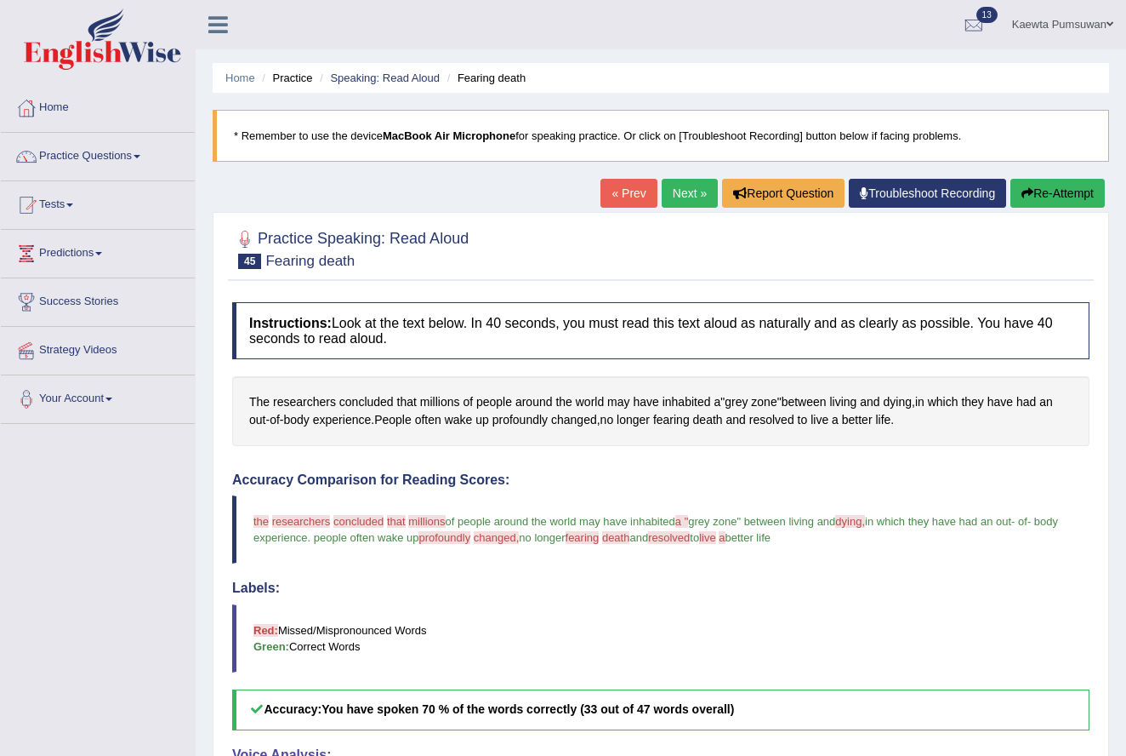
click at [670, 190] on link "Next »" at bounding box center [690, 193] width 56 height 29
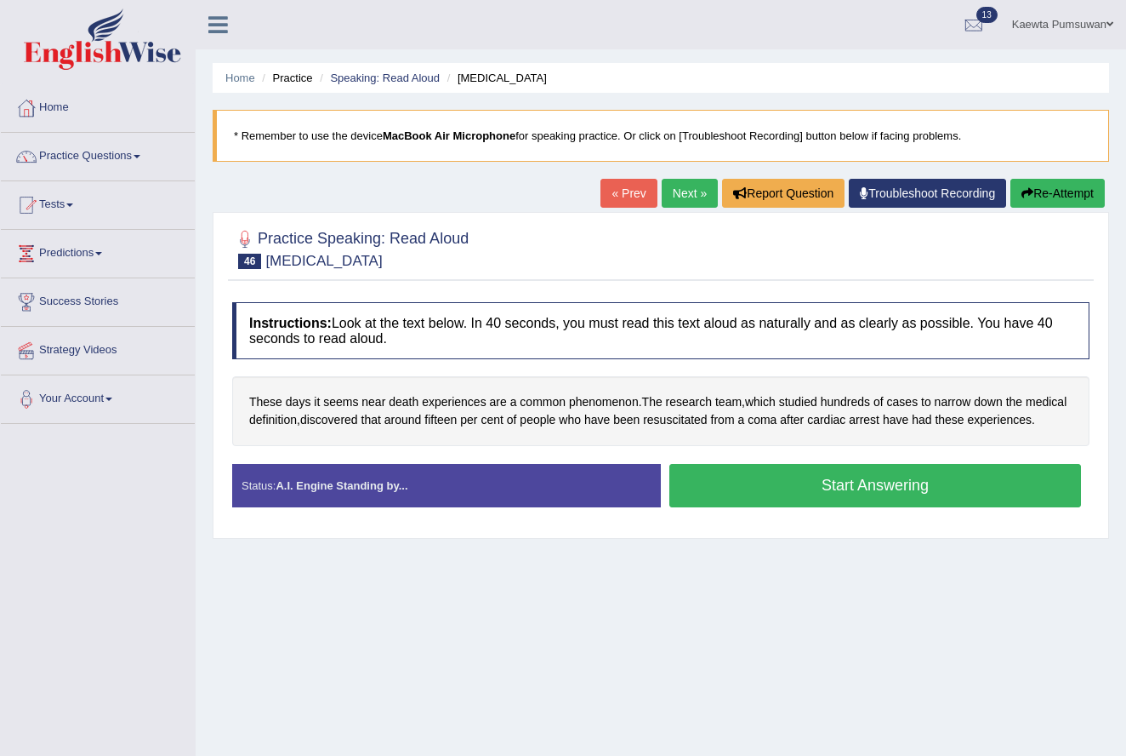
click at [791, 501] on button "Start Answering" at bounding box center [876, 485] width 412 height 43
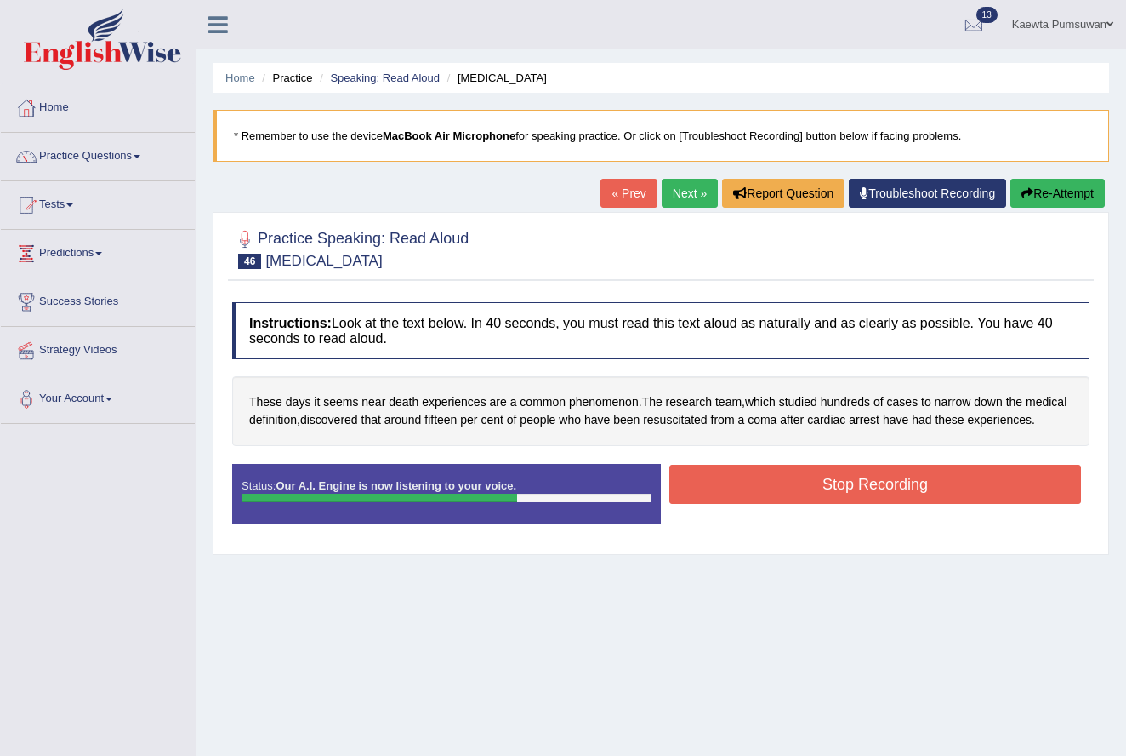
click at [791, 501] on button "Stop Recording" at bounding box center [876, 484] width 412 height 39
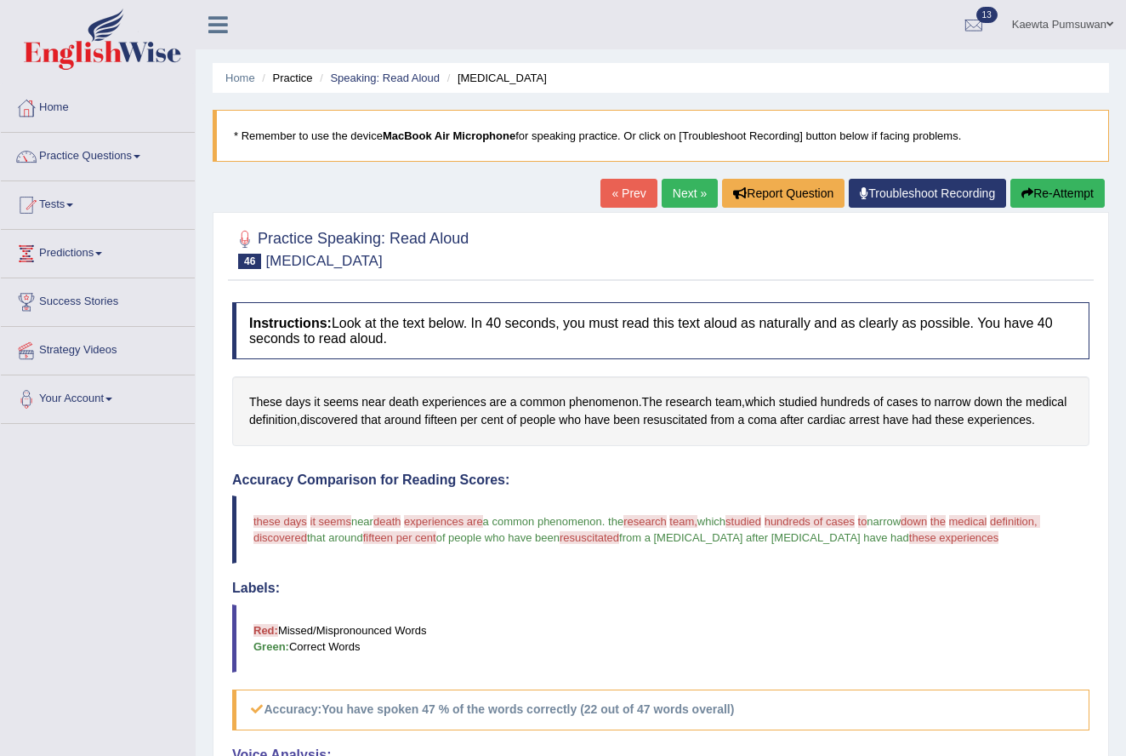
click at [679, 187] on link "Next »" at bounding box center [690, 193] width 56 height 29
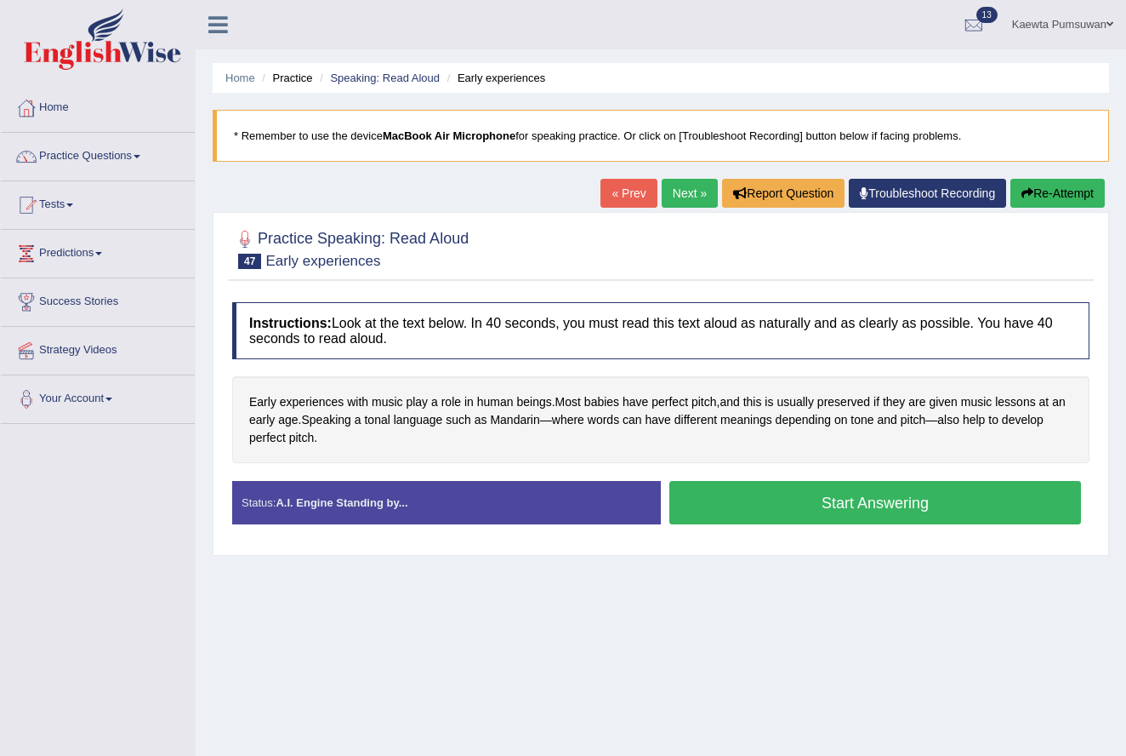
click at [818, 501] on button "Start Answering" at bounding box center [876, 502] width 412 height 43
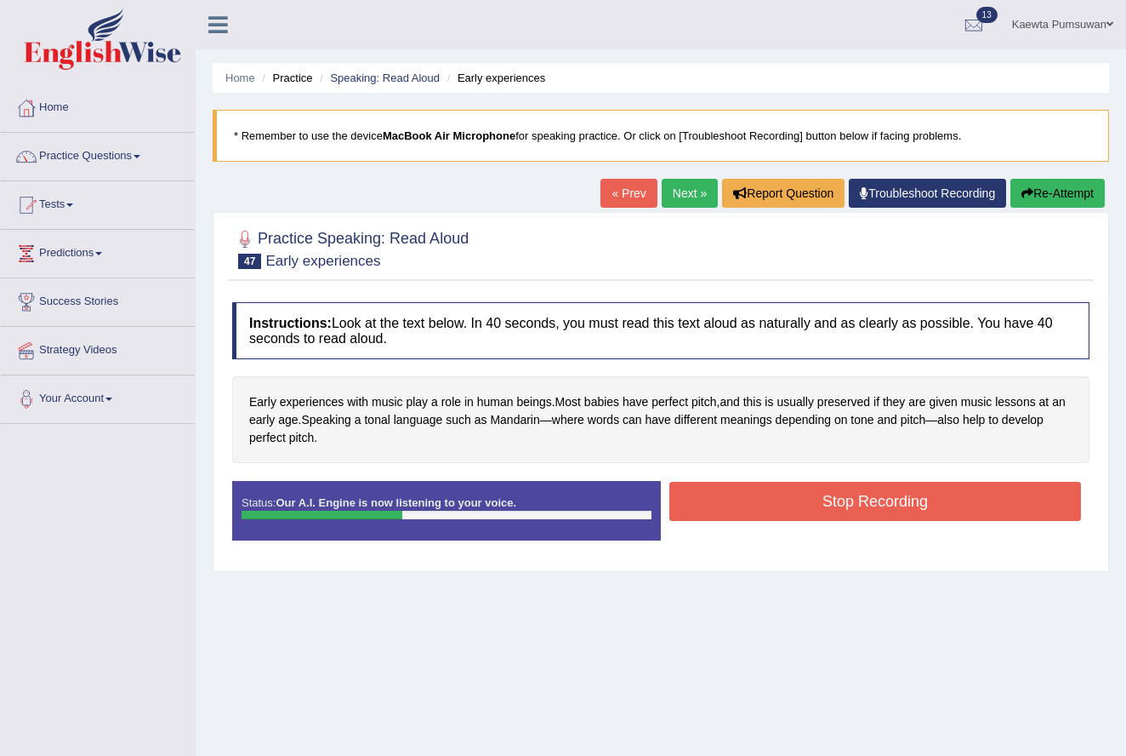
click at [818, 501] on button "Stop Recording" at bounding box center [876, 501] width 412 height 39
